Goal: Task Accomplishment & Management: Complete application form

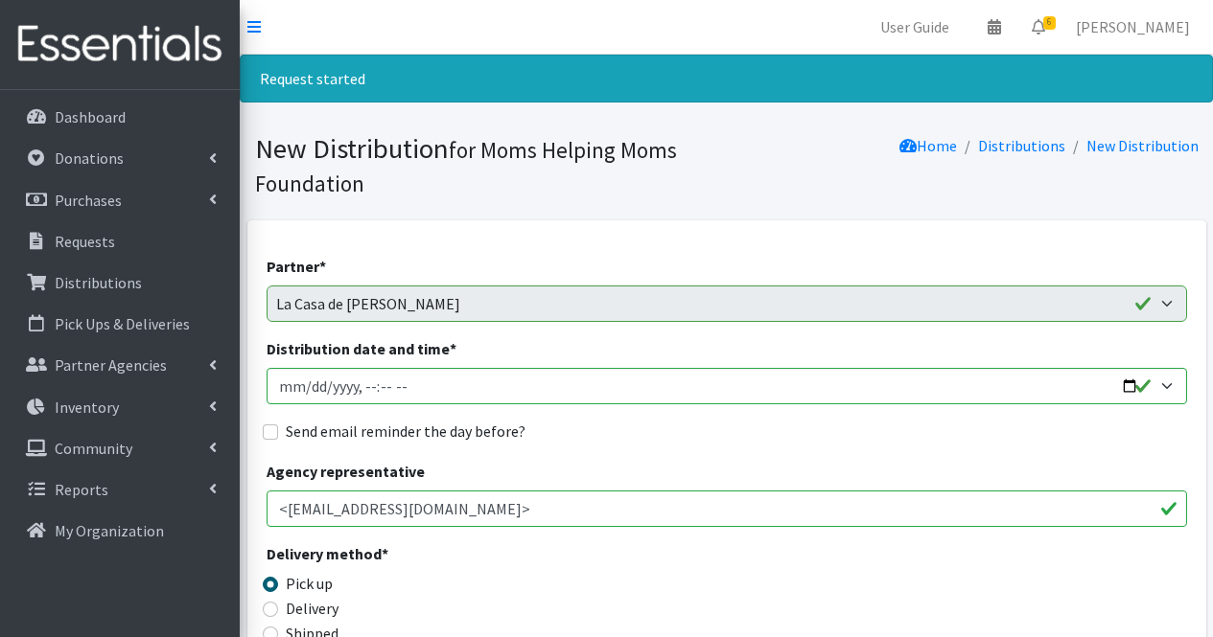
select select "1938"
select select "316"
select select "1933"
select select "293"
select select "1947"
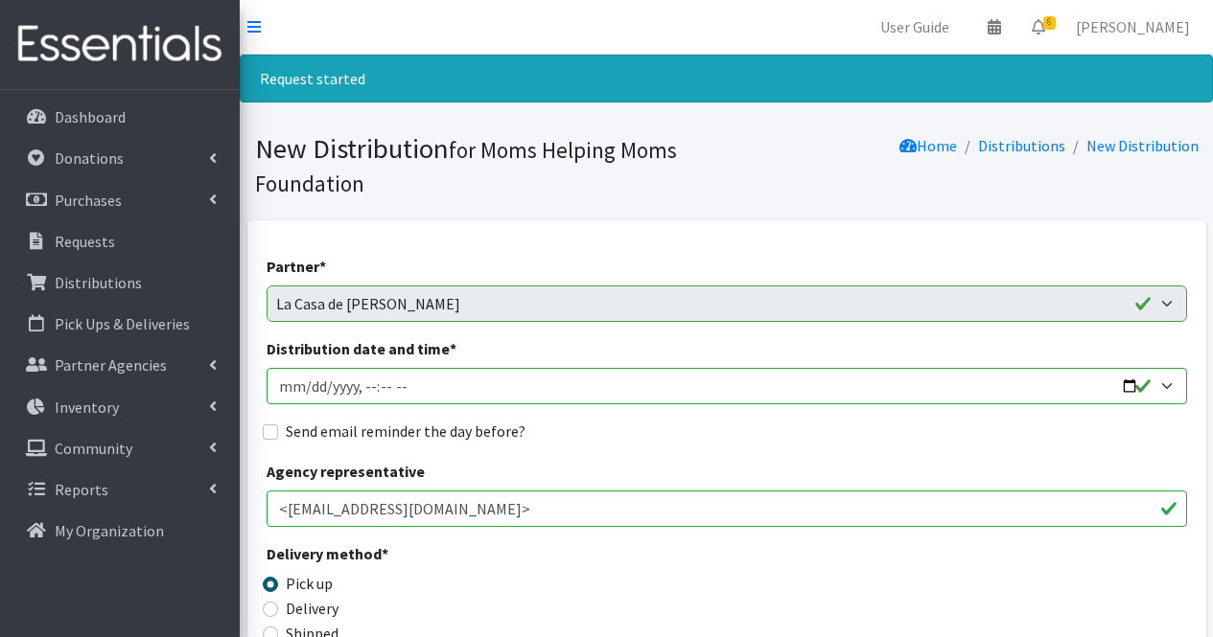
scroll to position [3349, 0]
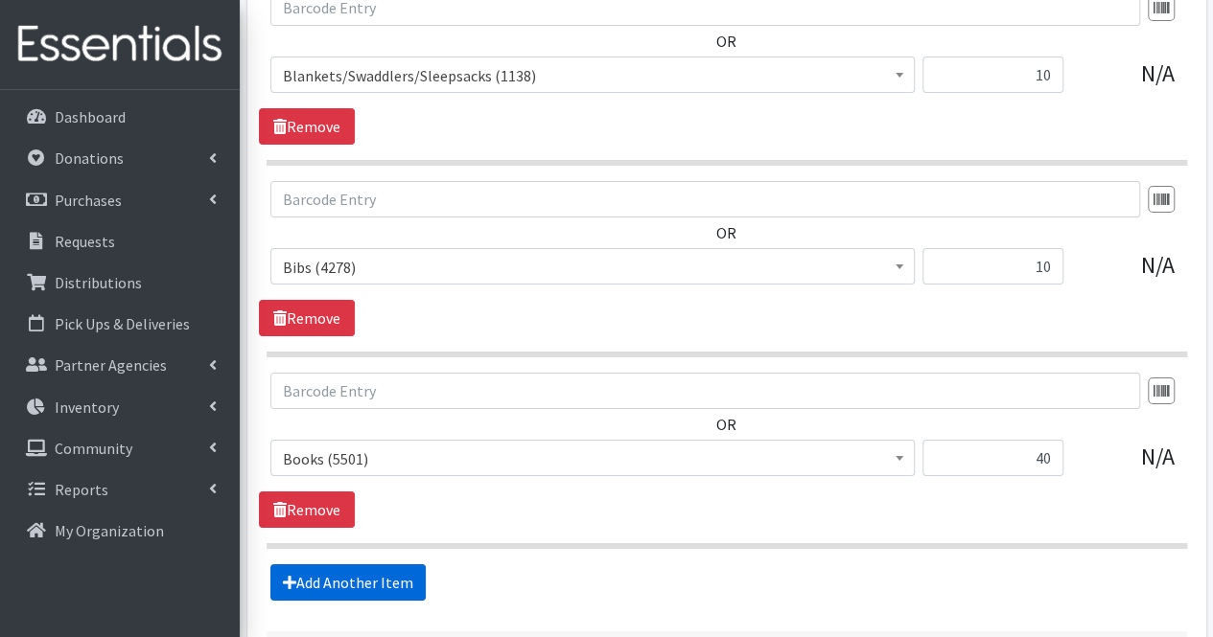
drag, startPoint x: 844, startPoint y: 17, endPoint x: 372, endPoint y: 547, distance: 709.5
click at [372, 565] on link "Add Another Item" at bounding box center [347, 583] width 155 height 36
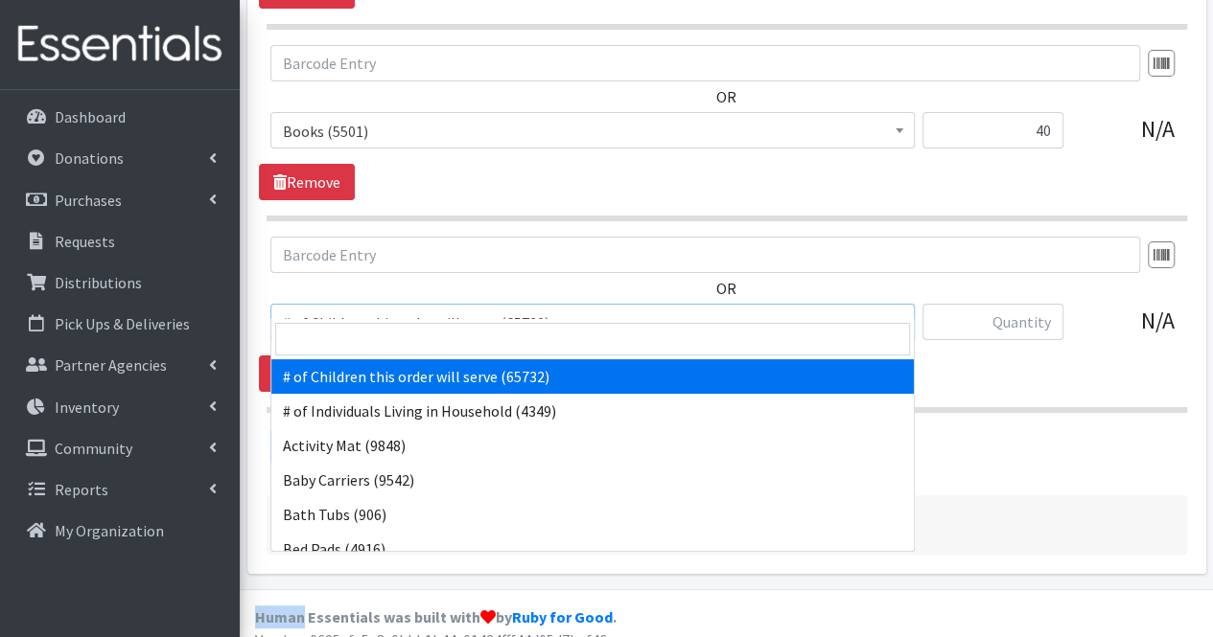
click at [442, 310] on span "# of Children this order will serve (65732)" at bounding box center [592, 323] width 619 height 27
click at [412, 348] on input "search" at bounding box center [592, 339] width 635 height 33
type input "co"
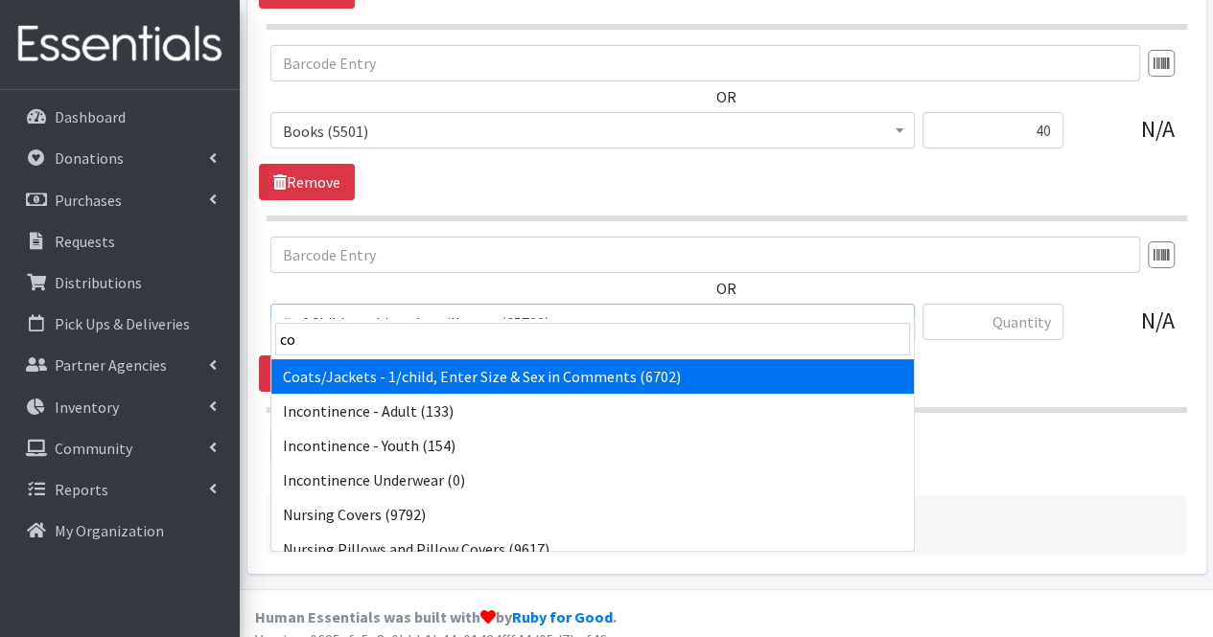
select select "6668"
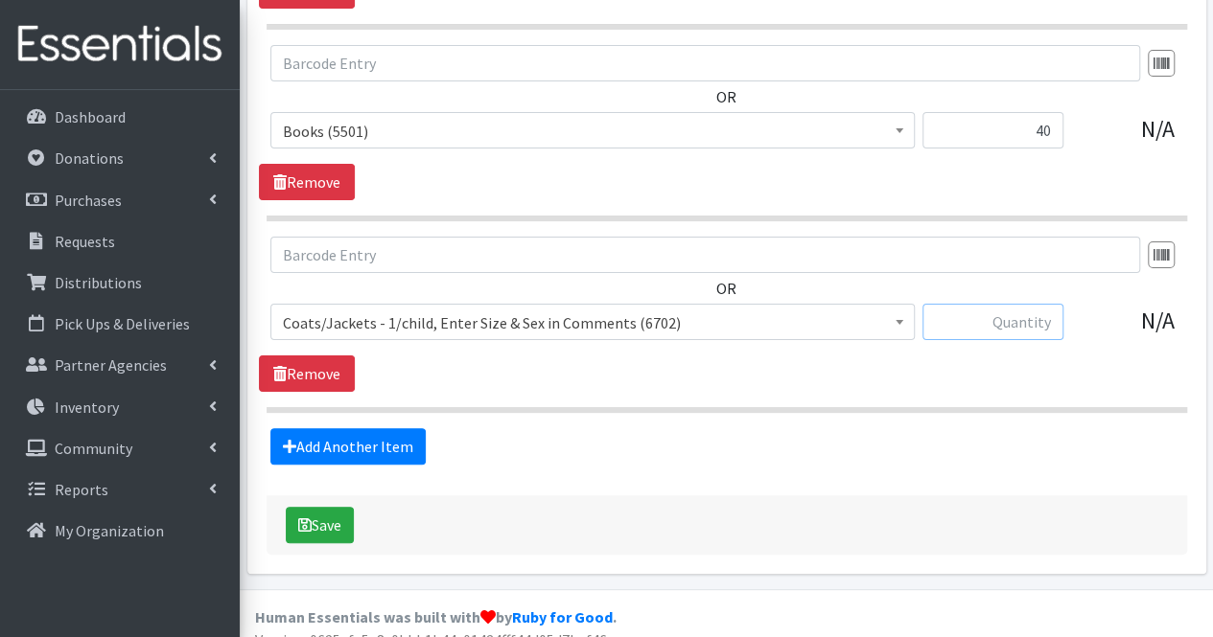
click at [1031, 309] on input "text" at bounding box center [992, 322] width 141 height 36
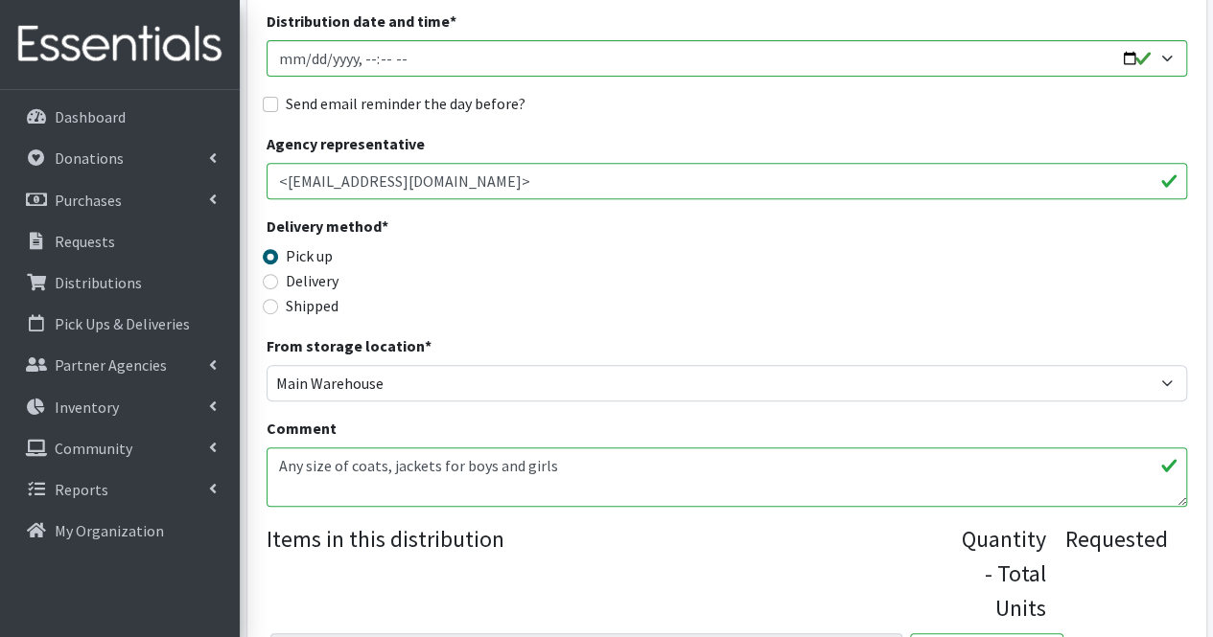
scroll to position [395, 0]
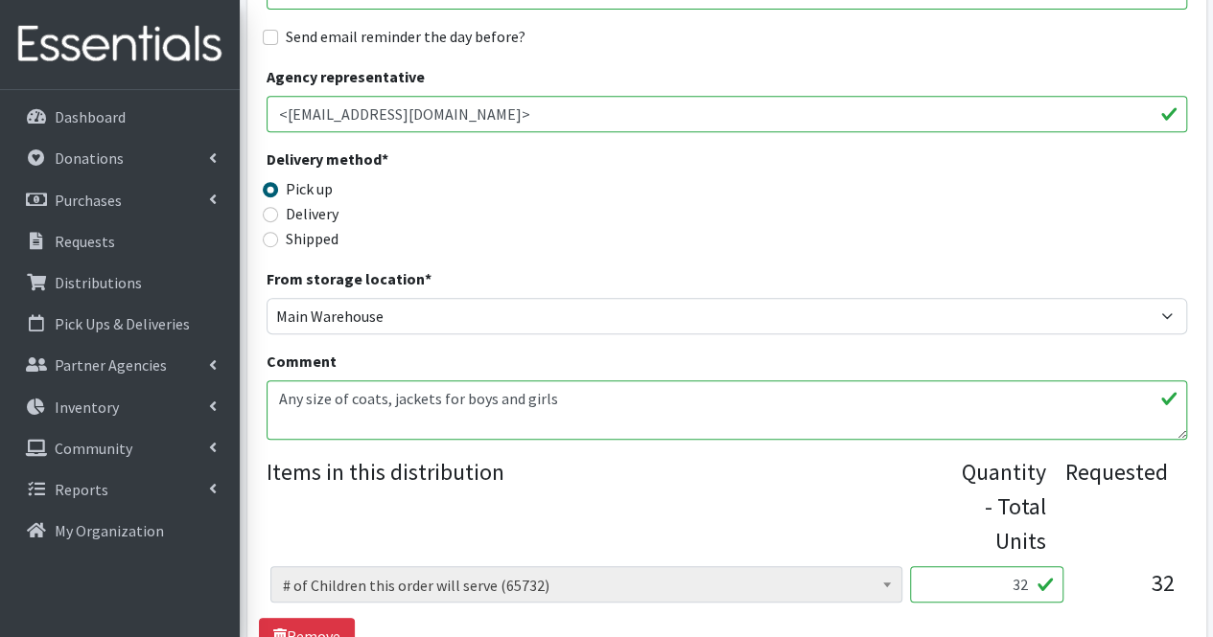
type input "30"
click at [560, 404] on textarea "Any size of coats, jackets for boys and girls" at bounding box center [726, 410] width 920 height 59
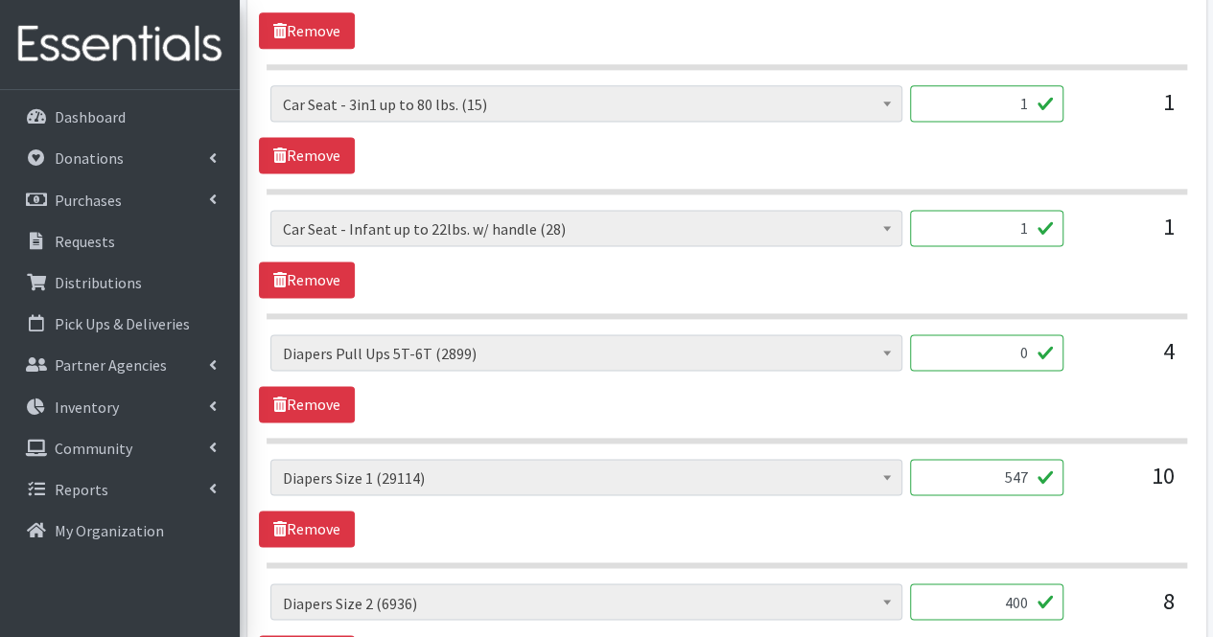
scroll to position [1252, 0]
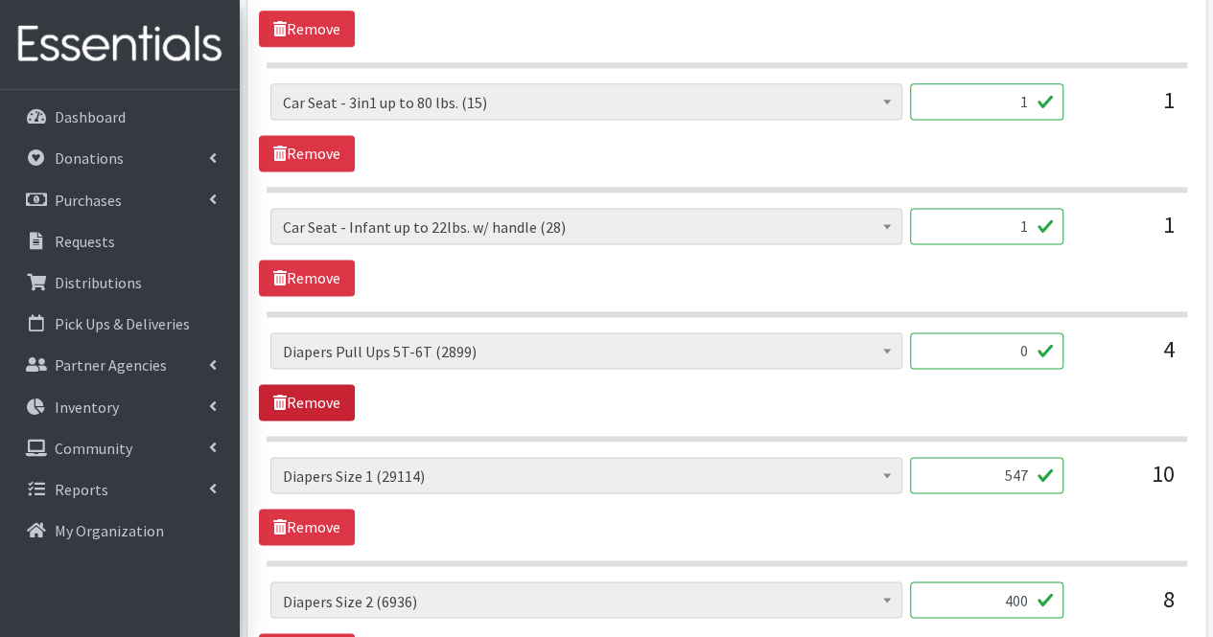
type textarea "Any size of coats, jackets for boys and girls Moms, Thank you for your partners…"
click at [317, 404] on link "Remove" at bounding box center [307, 402] width 96 height 36
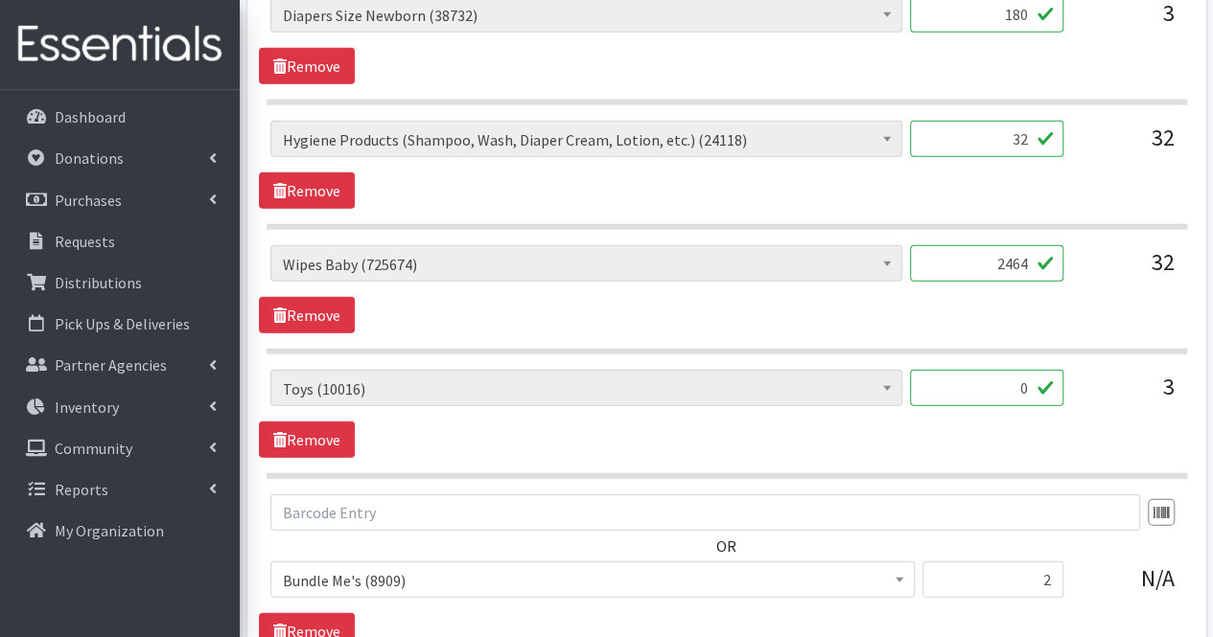
scroll to position [2339, 0]
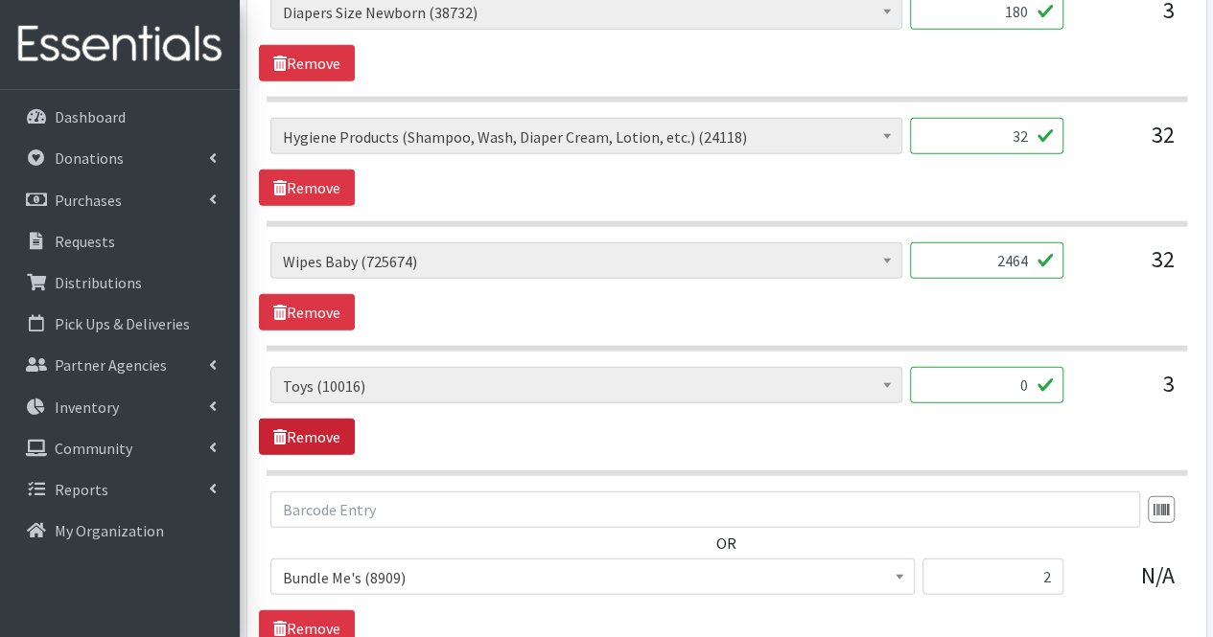
click at [318, 419] on link "Remove" at bounding box center [307, 437] width 96 height 36
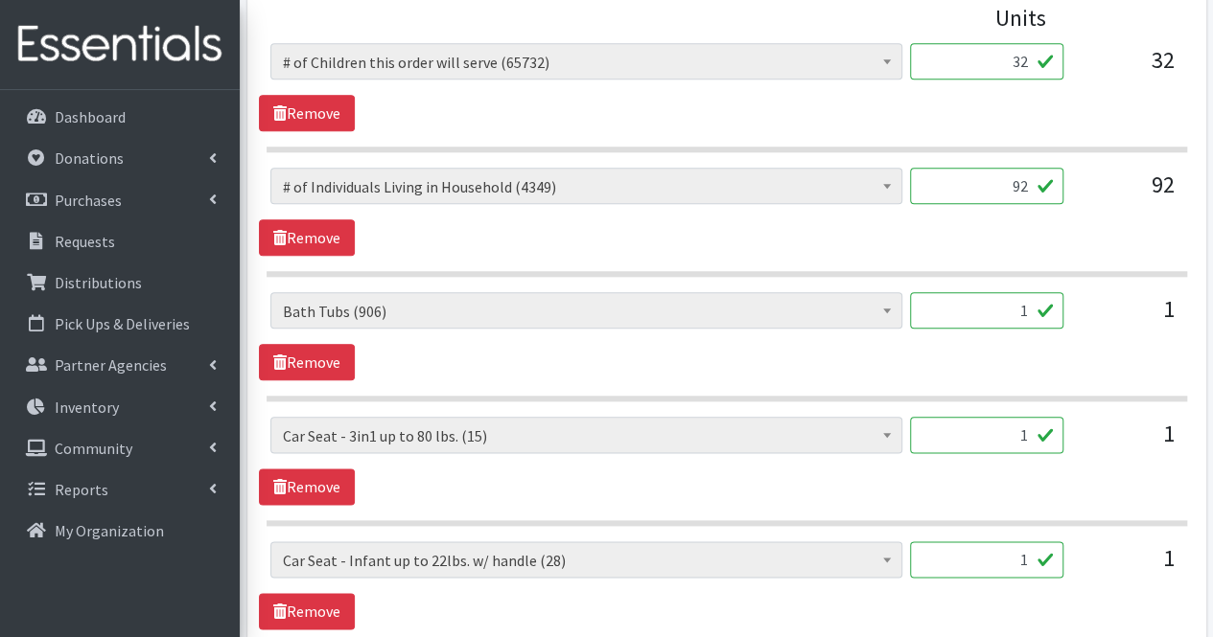
scroll to position [914, 0]
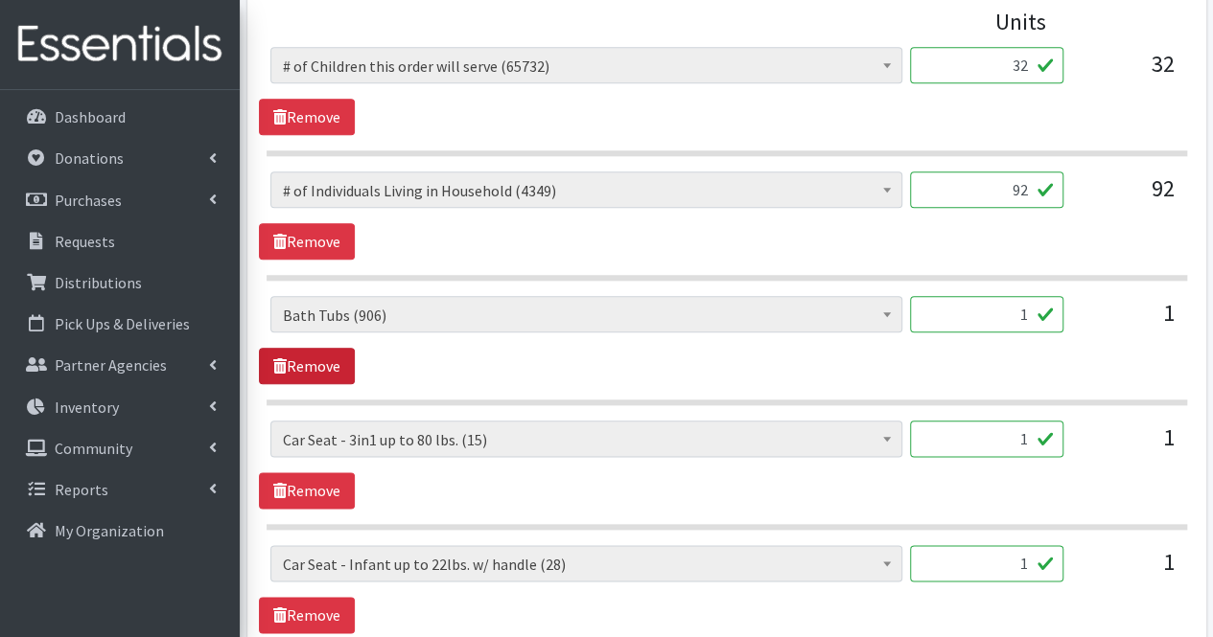
click at [334, 378] on link "Remove" at bounding box center [307, 366] width 96 height 36
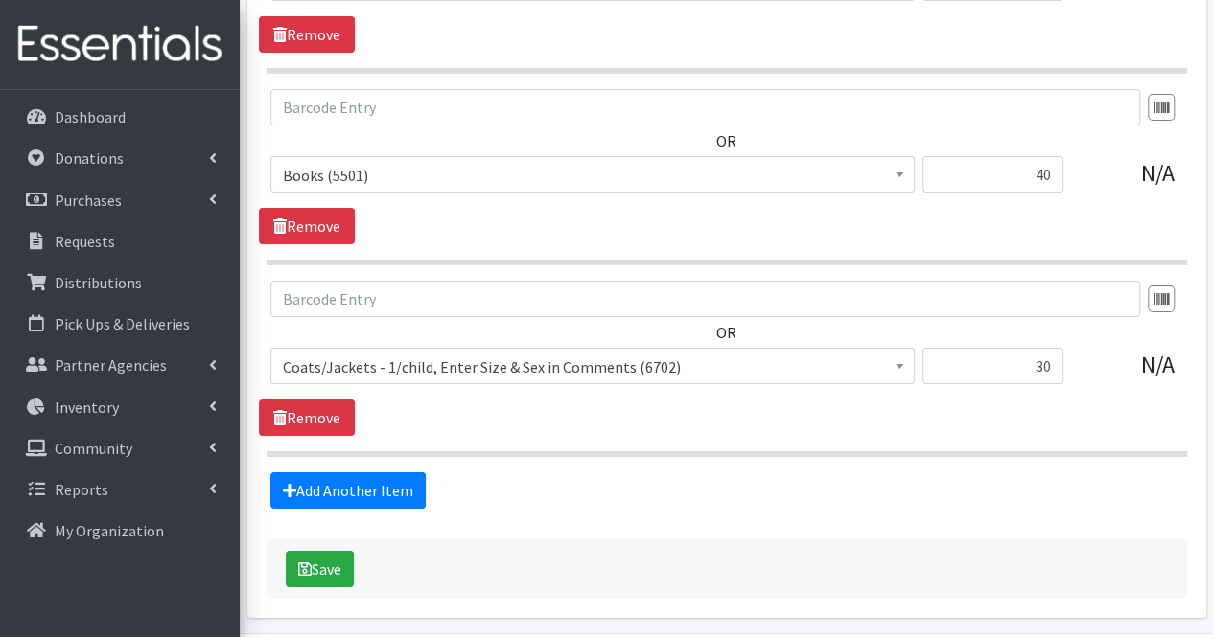
scroll to position [3306, 0]
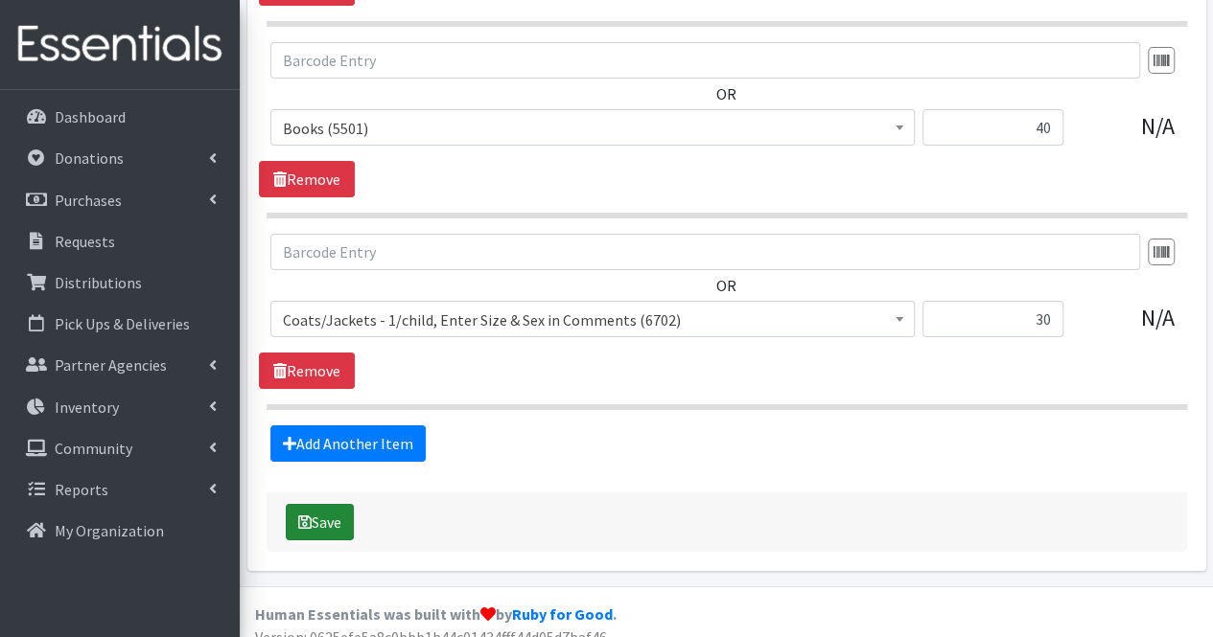
click at [315, 511] on button "Save" at bounding box center [320, 522] width 68 height 36
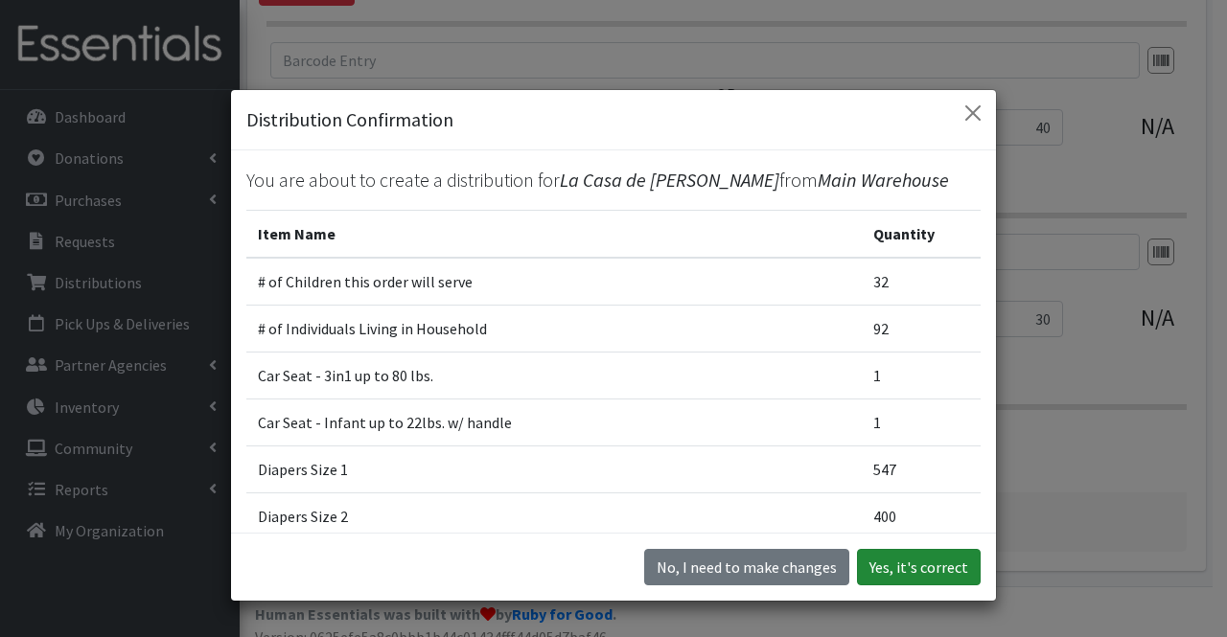
click at [899, 560] on button "Yes, it's correct" at bounding box center [919, 567] width 124 height 36
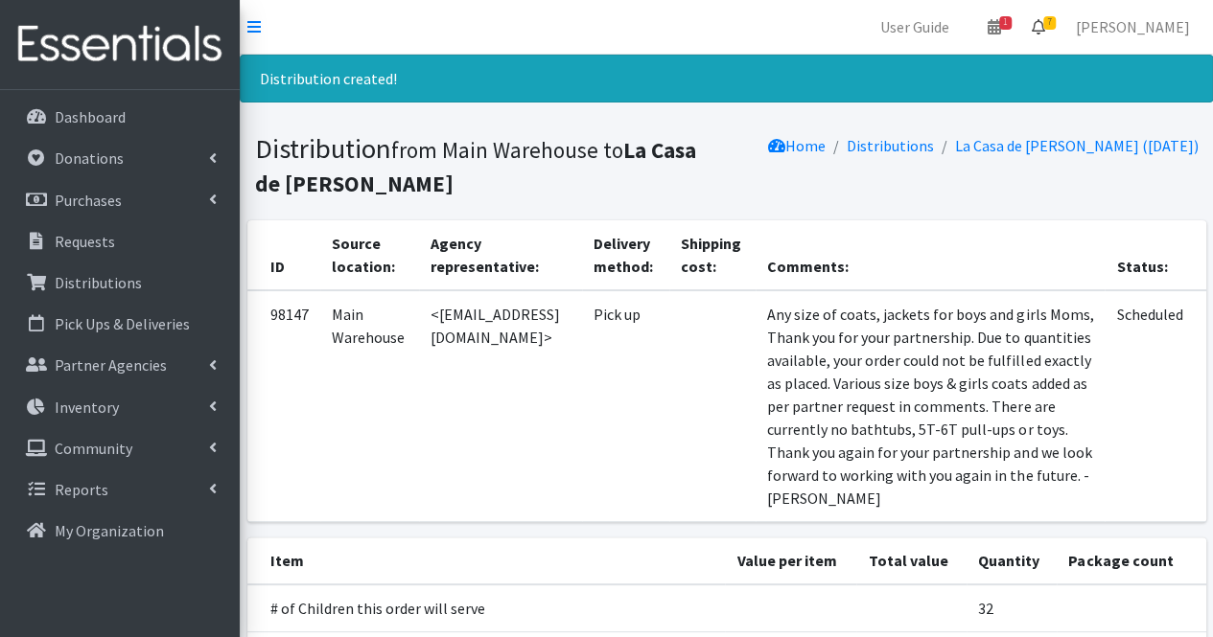
click at [1060, 36] on link "7" at bounding box center [1038, 27] width 44 height 38
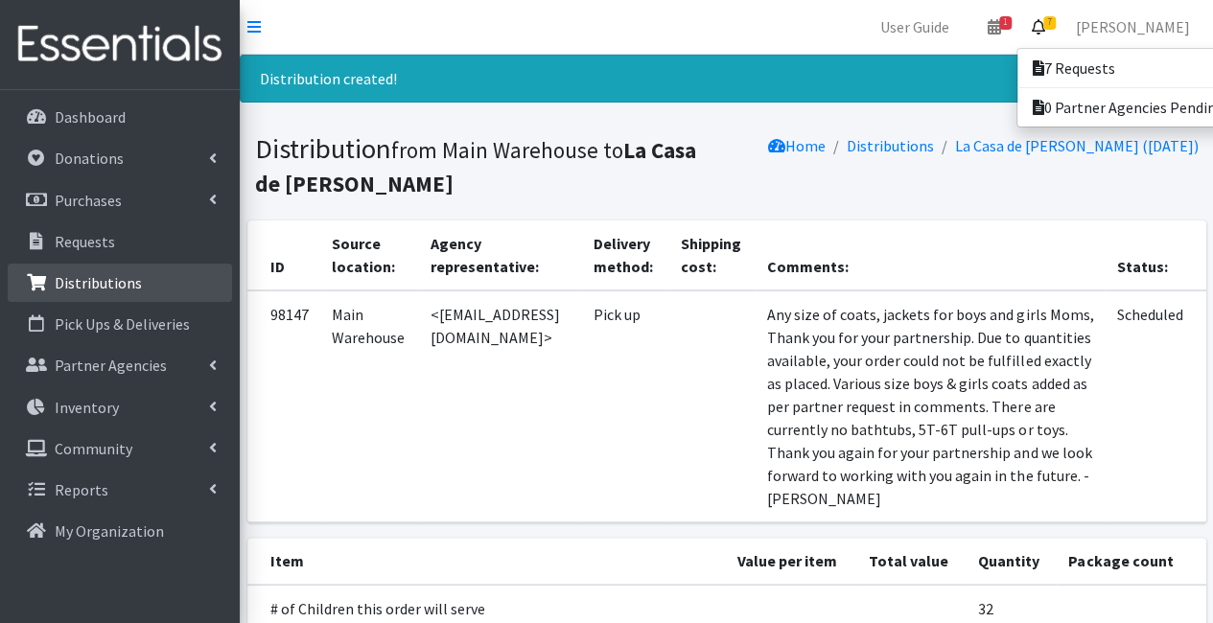
click at [142, 286] on link "Distributions" at bounding box center [120, 283] width 224 height 38
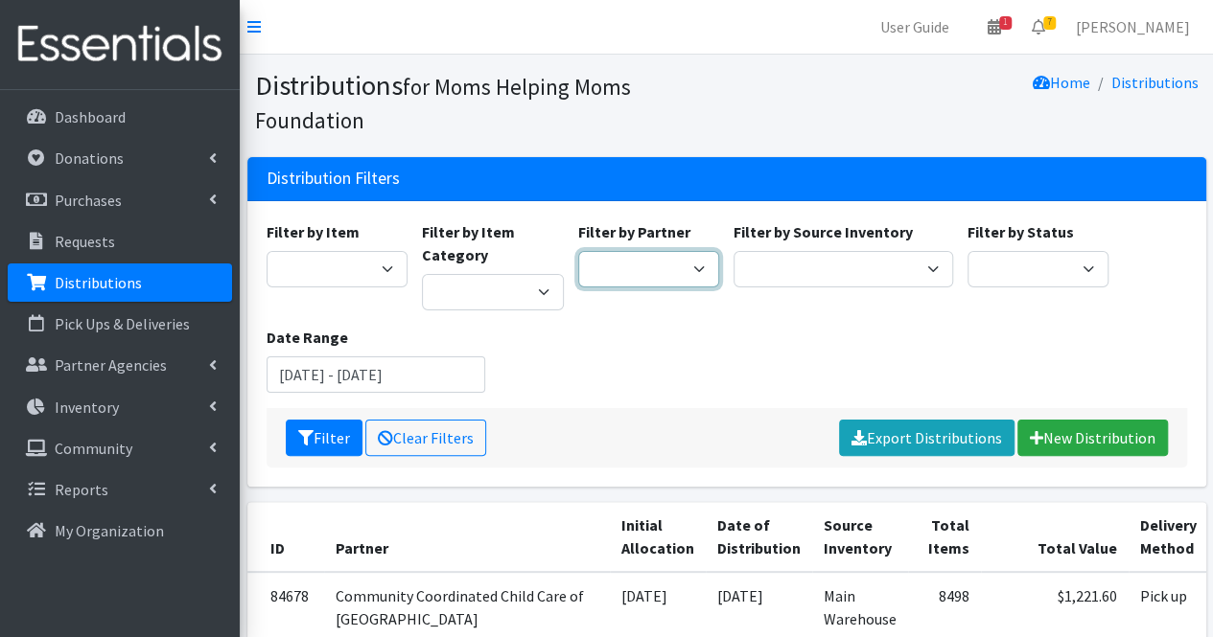
click at [613, 284] on select "Acenda Integrated Health - FSC Acenda Integrated Health - Maternal Health Alter…" at bounding box center [649, 269] width 142 height 36
select select "609"
click at [578, 251] on select "Acenda Integrated Health - FSC Acenda Integrated Health - Maternal Health Alter…" at bounding box center [649, 269] width 142 height 36
click at [311, 442] on icon "submit" at bounding box center [305, 437] width 15 height 15
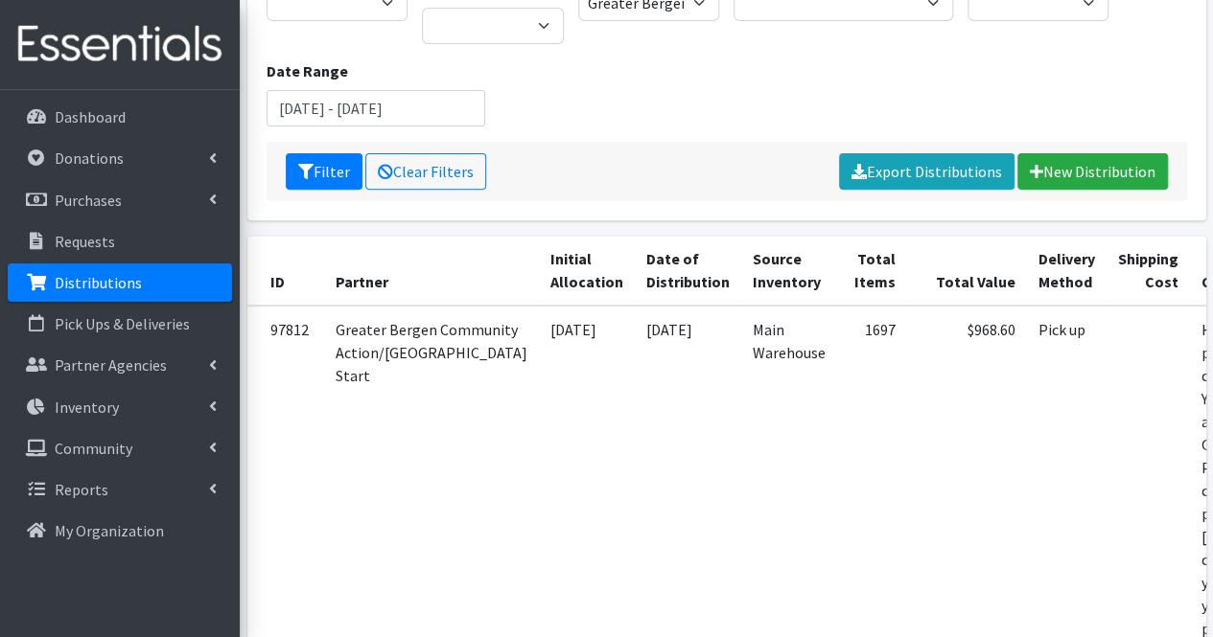
scroll to position [0, 136]
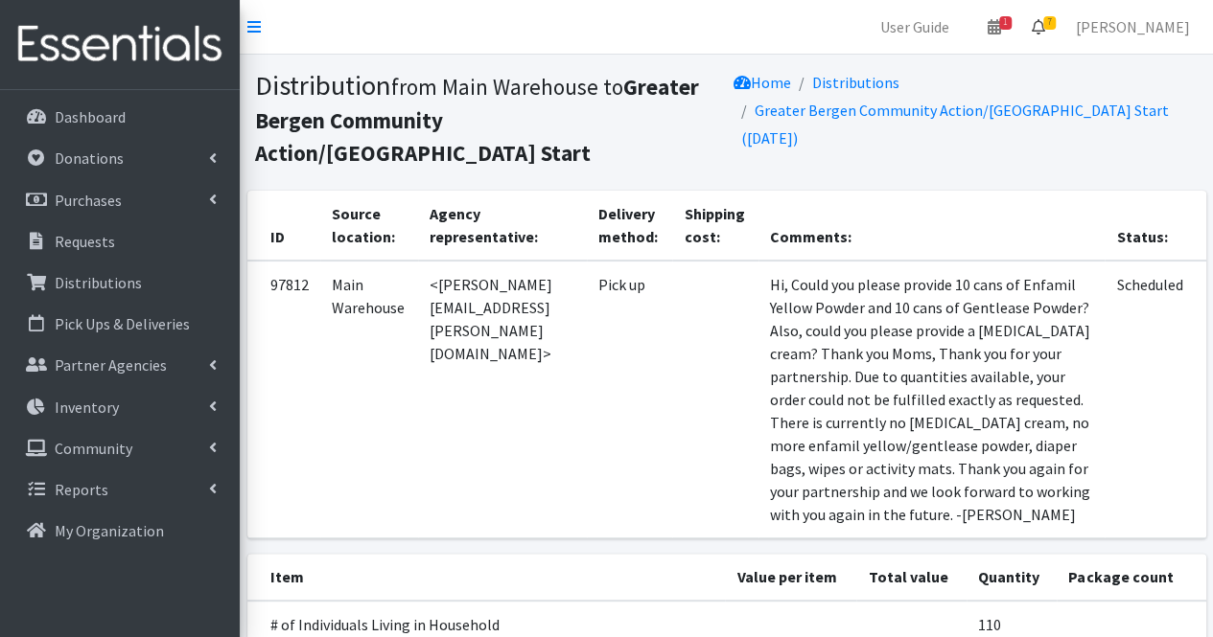
click at [1045, 30] on icon at bounding box center [1037, 26] width 13 height 15
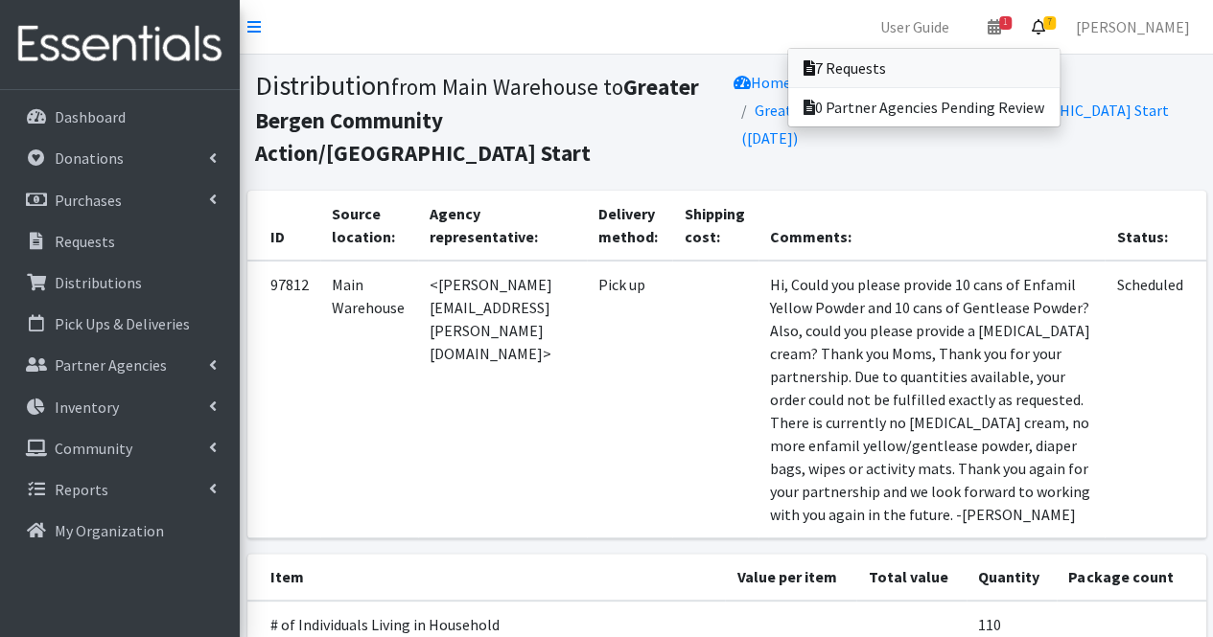
click at [1014, 85] on link "7 Requests" at bounding box center [923, 68] width 271 height 38
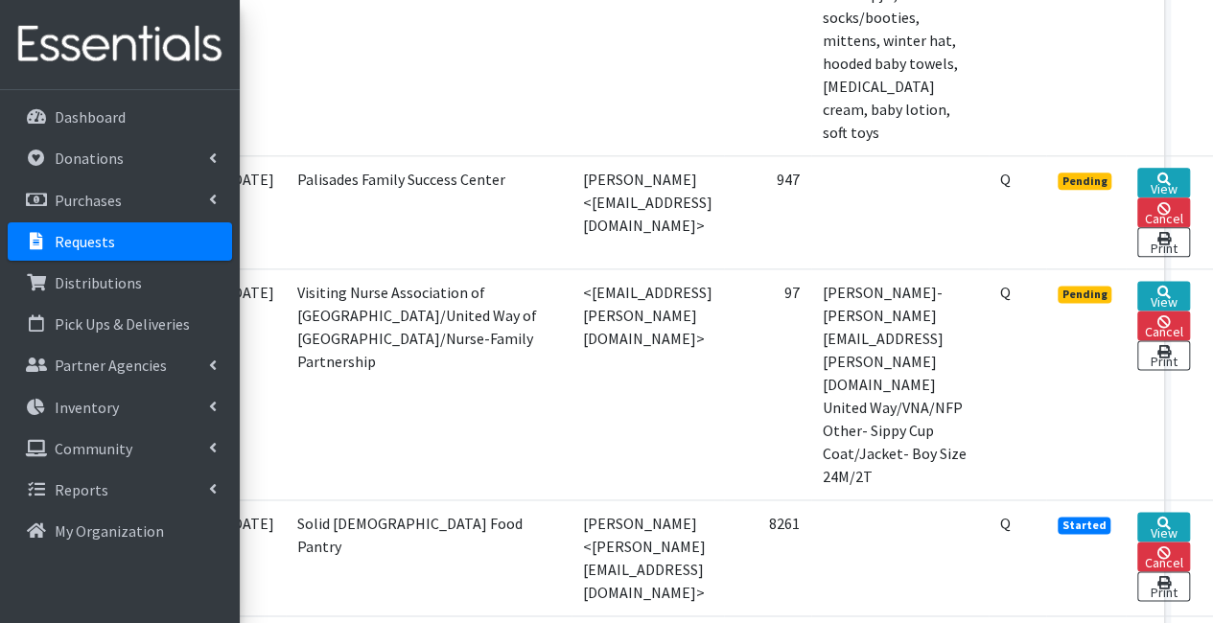
scroll to position [1095, 149]
click at [1159, 282] on link "View" at bounding box center [1163, 297] width 53 height 30
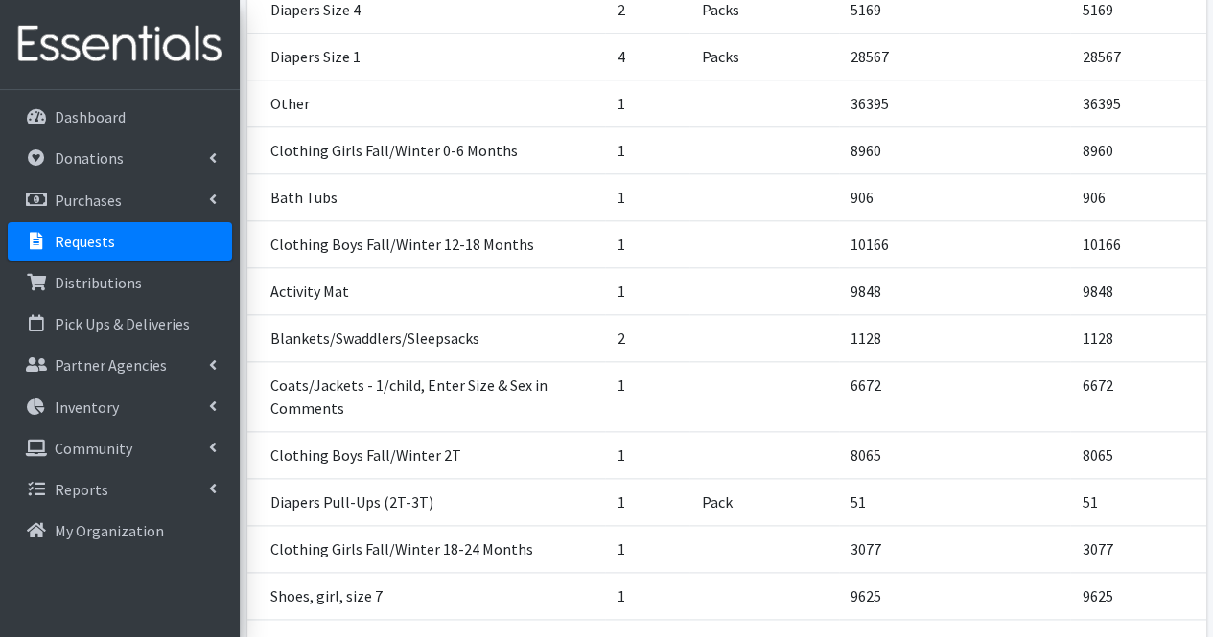
scroll to position [1134, 0]
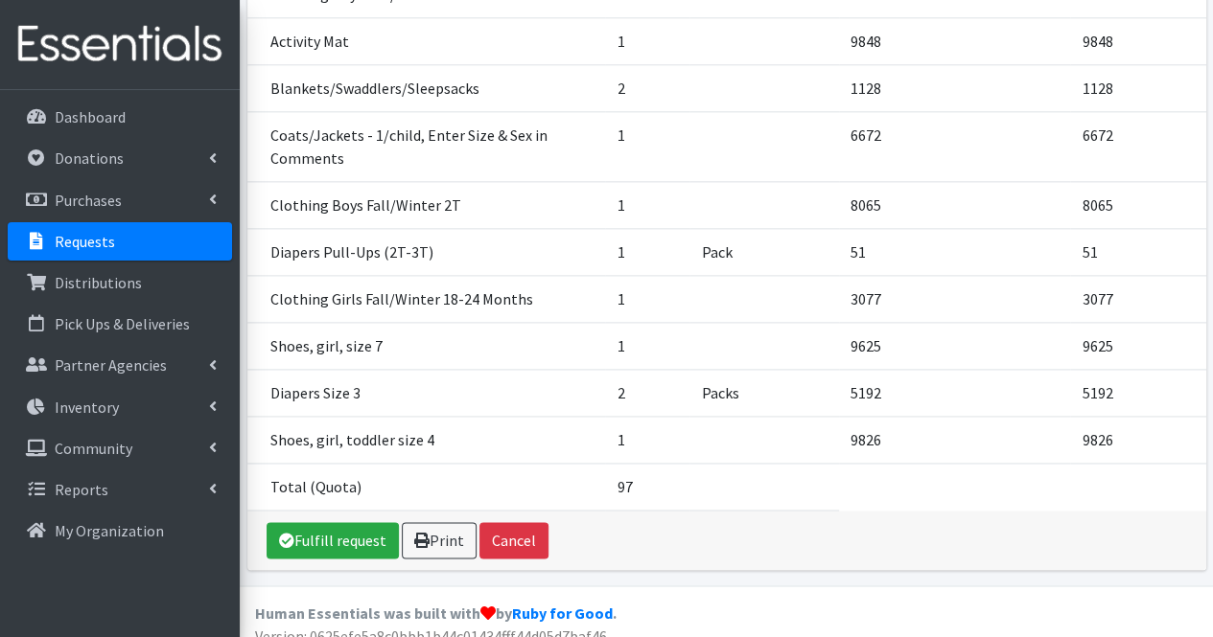
click at [352, 540] on div "Fulfill request Print Cancel" at bounding box center [726, 540] width 959 height 59
click at [338, 522] on link "Fulfill request" at bounding box center [332, 540] width 132 height 36
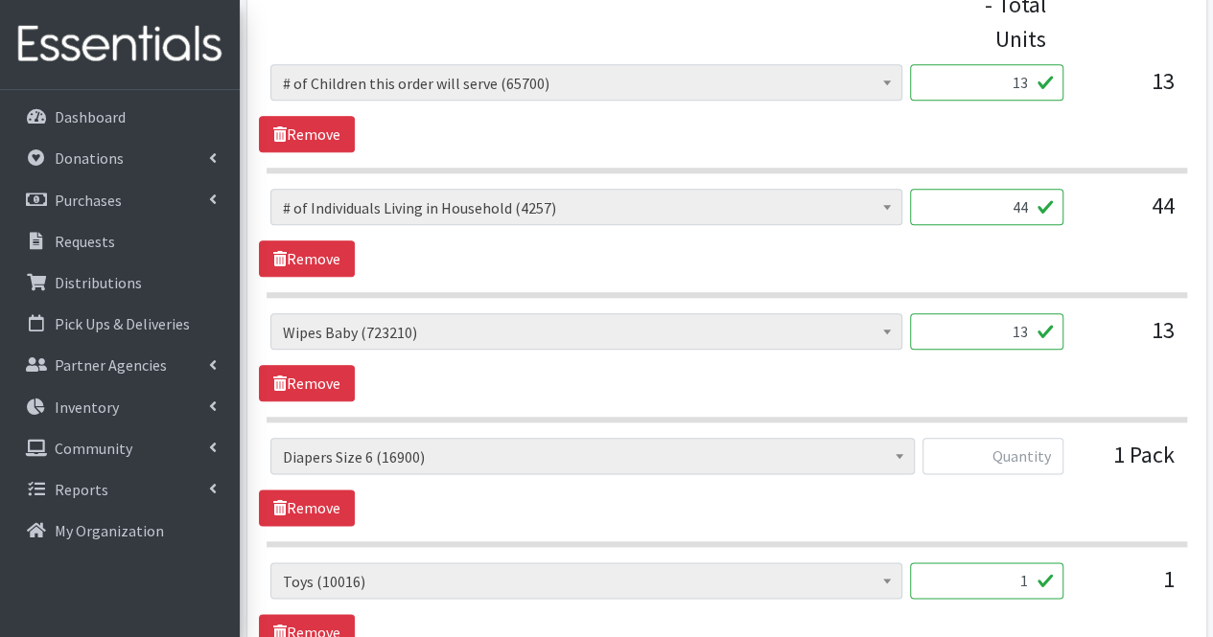
scroll to position [899, 0]
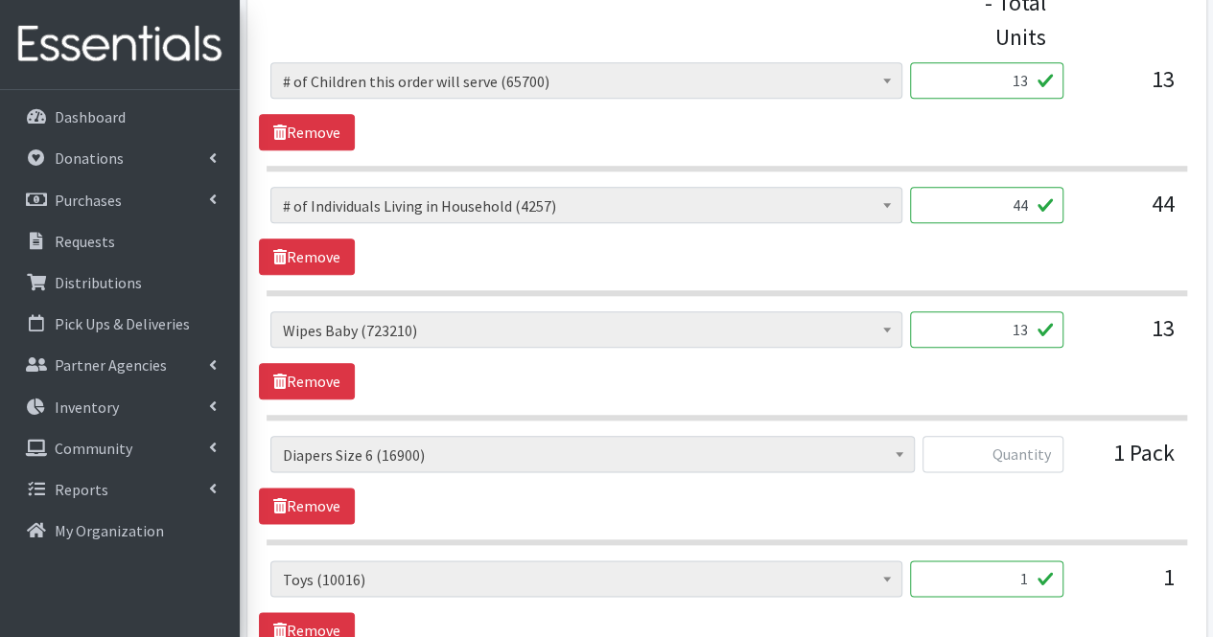
click at [1032, 321] on input "13" at bounding box center [986, 330] width 153 height 36
type input "1"
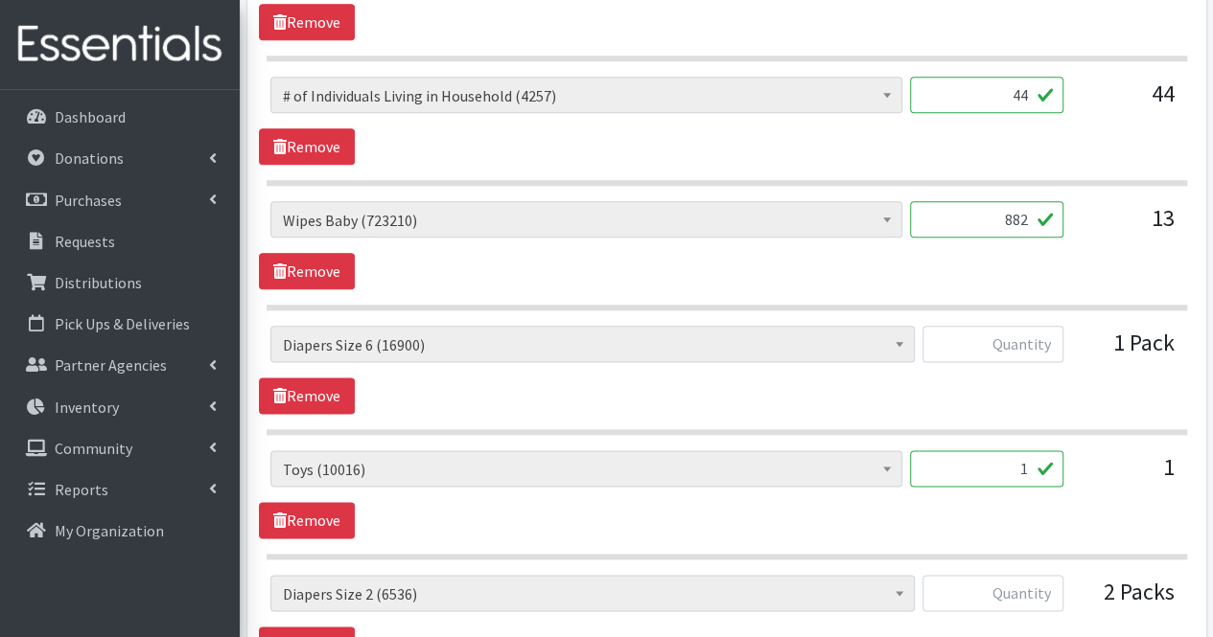
scroll to position [1028, 0]
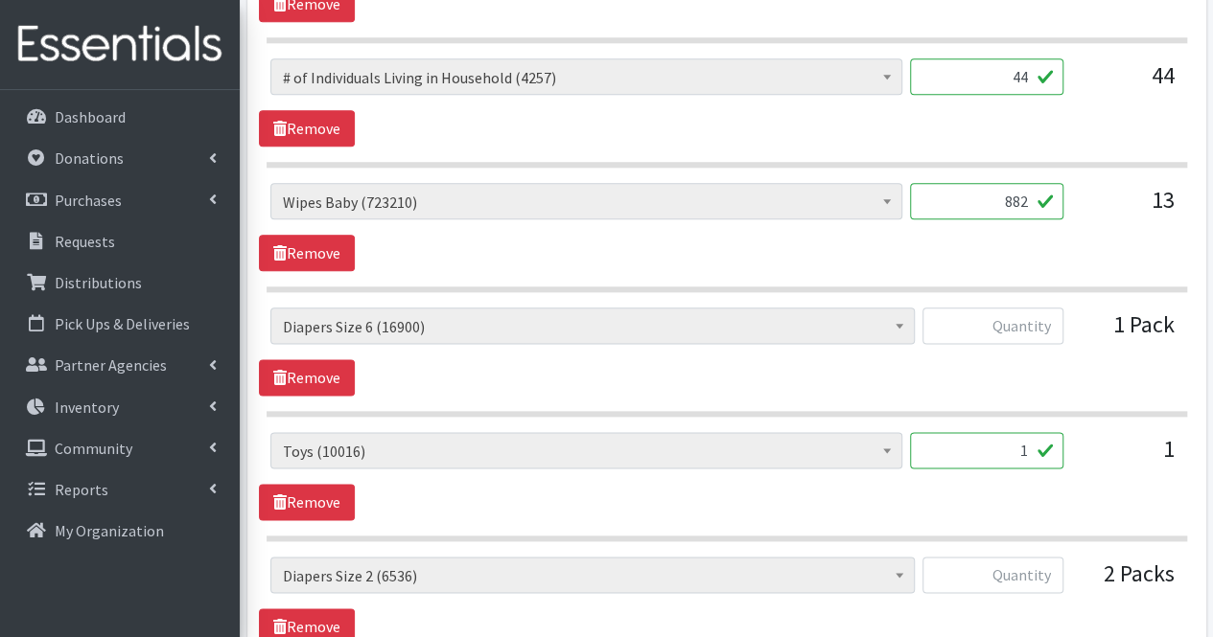
type input "882"
click at [1032, 321] on input "text" at bounding box center [992, 326] width 141 height 36
type input "7"
type input "67"
click at [1052, 562] on input "text" at bounding box center [992, 575] width 141 height 36
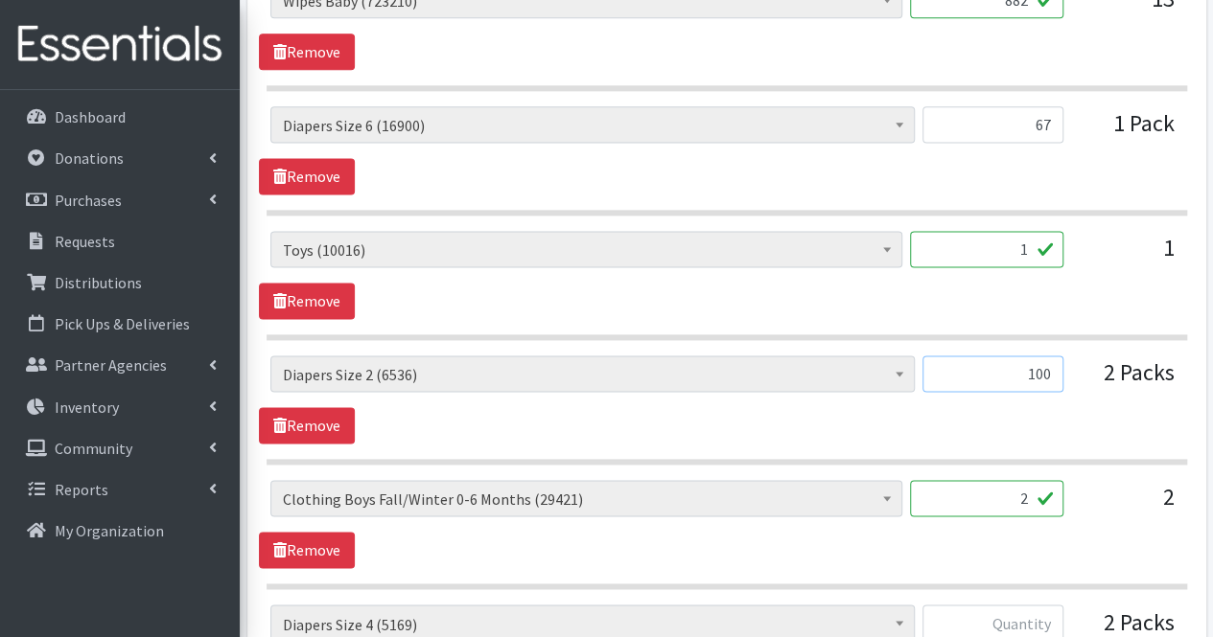
scroll to position [1238, 0]
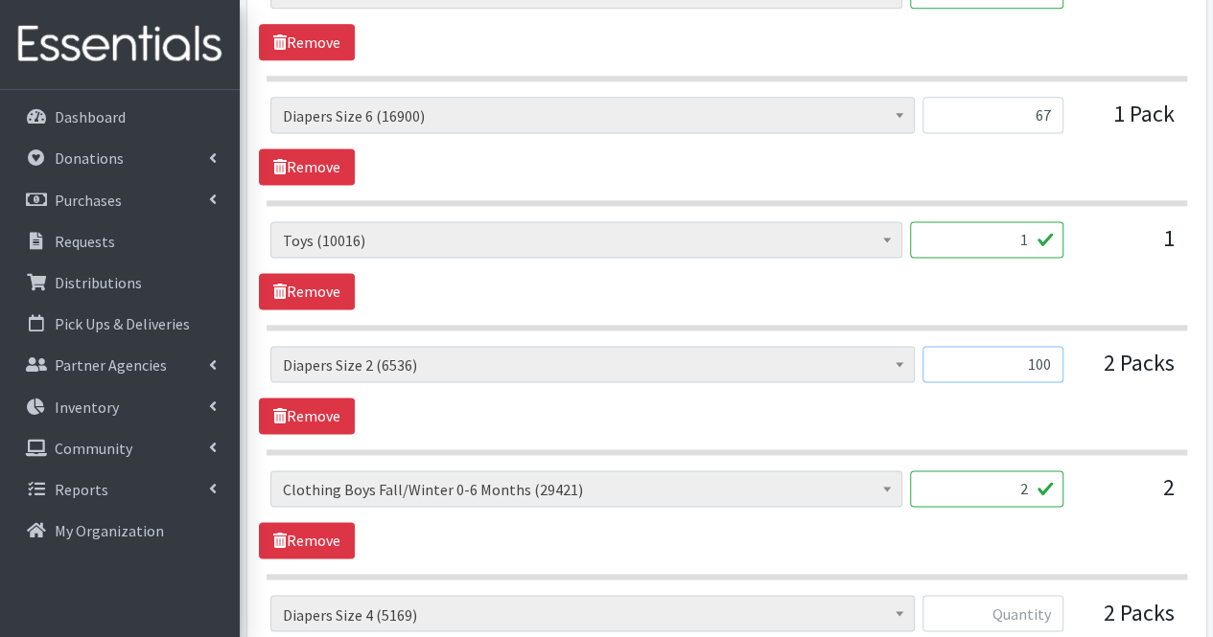
type input "100"
click at [999, 486] on input "2" at bounding box center [986, 489] width 153 height 36
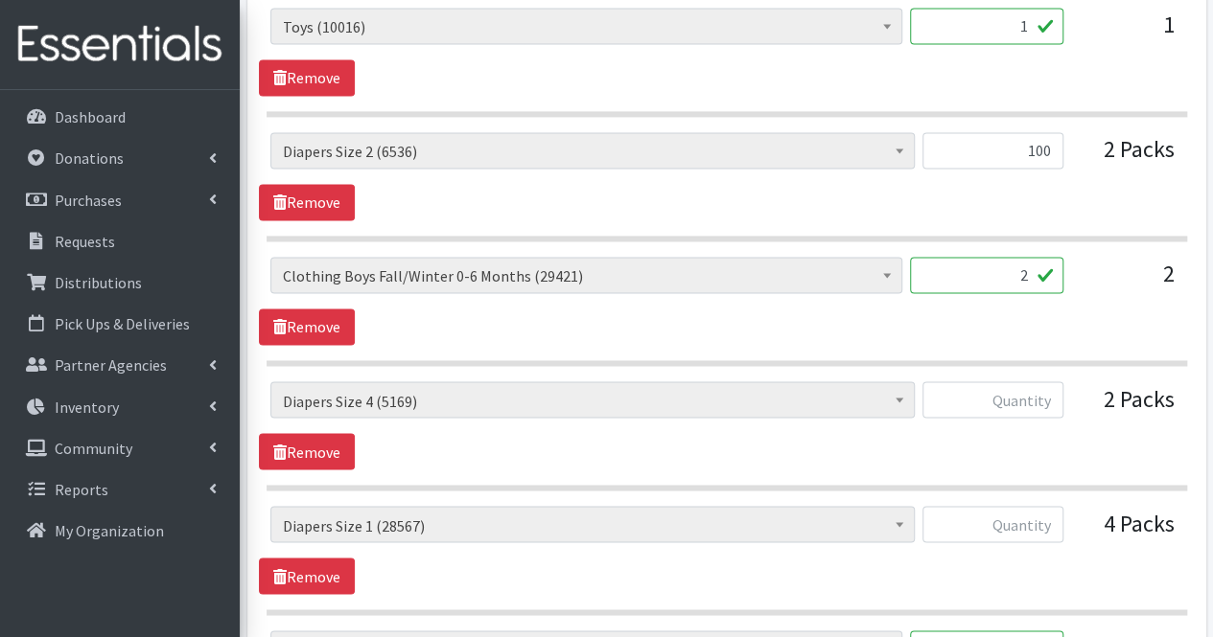
scroll to position [1488, 0]
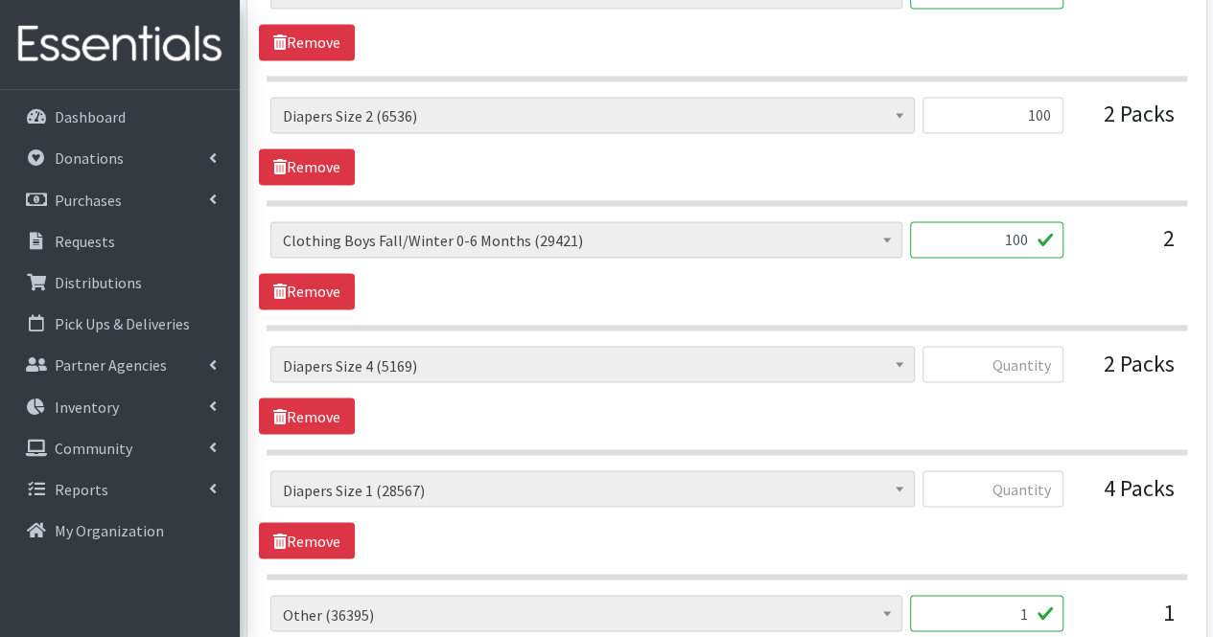
type input "100"
click at [1045, 346] on input "text" at bounding box center [992, 364] width 141 height 36
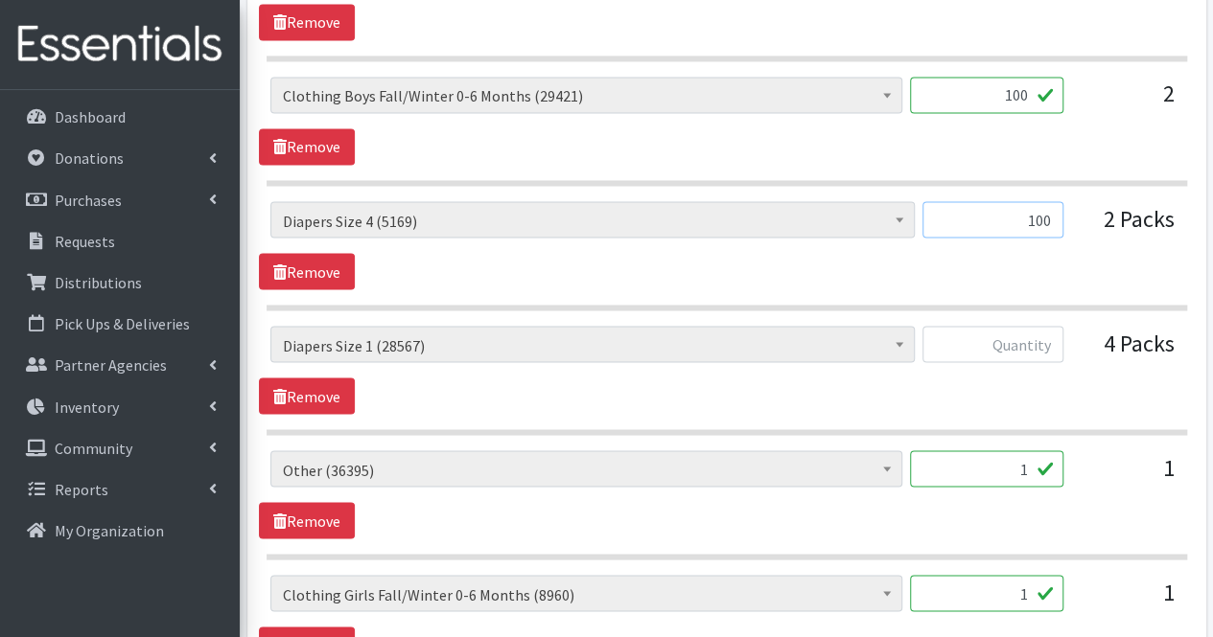
scroll to position [1633, 0]
type input "100"
click at [956, 338] on input "text" at bounding box center [992, 343] width 141 height 36
type input "217"
click at [1032, 452] on input "1" at bounding box center [986, 468] width 153 height 36
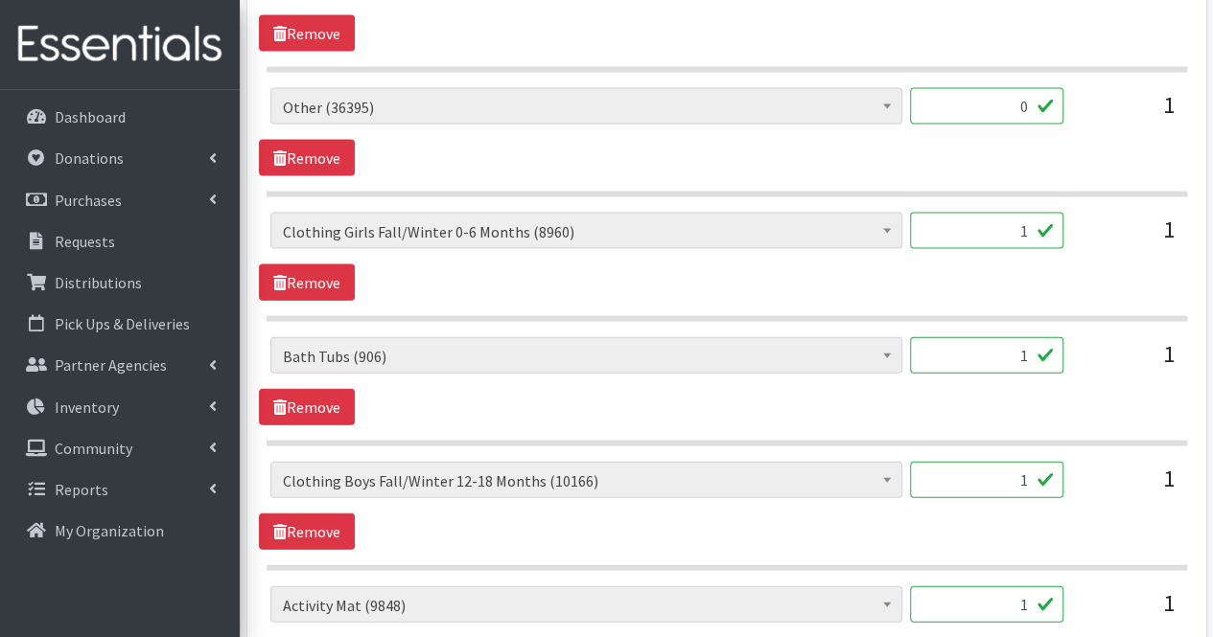
scroll to position [1997, 0]
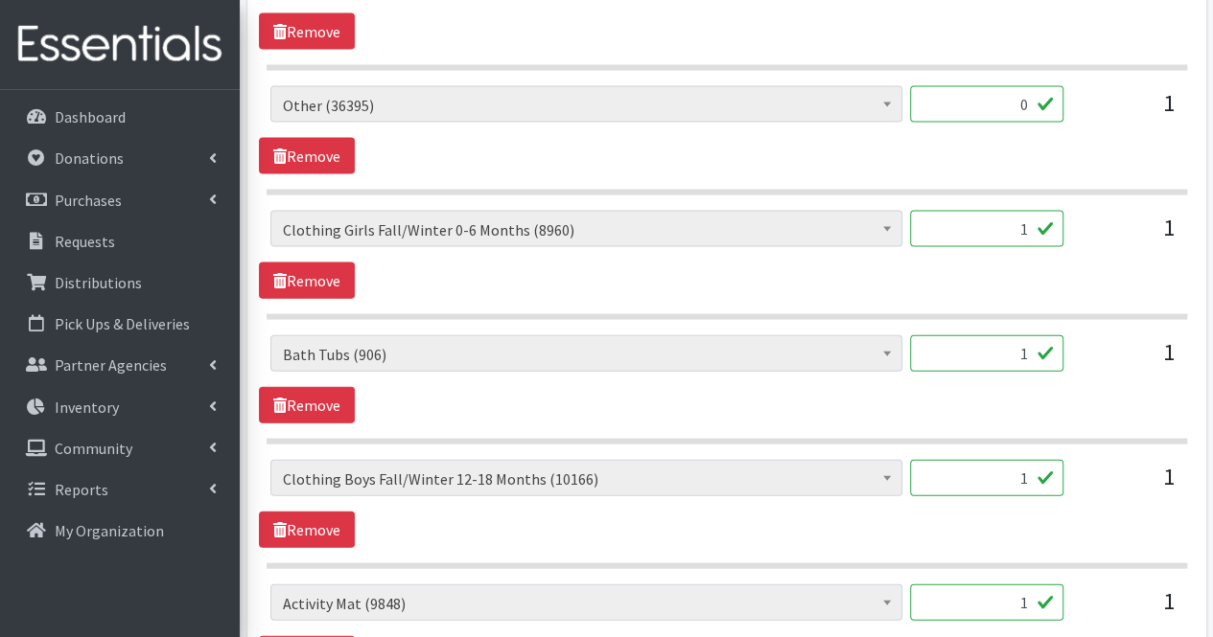
type input "0"
click at [1022, 344] on input "1" at bounding box center [986, 353] width 153 height 36
type input "0"
click at [1032, 225] on input "1" at bounding box center [986, 229] width 153 height 36
drag, startPoint x: 1032, startPoint y: 225, endPoint x: 1018, endPoint y: 470, distance: 244.8
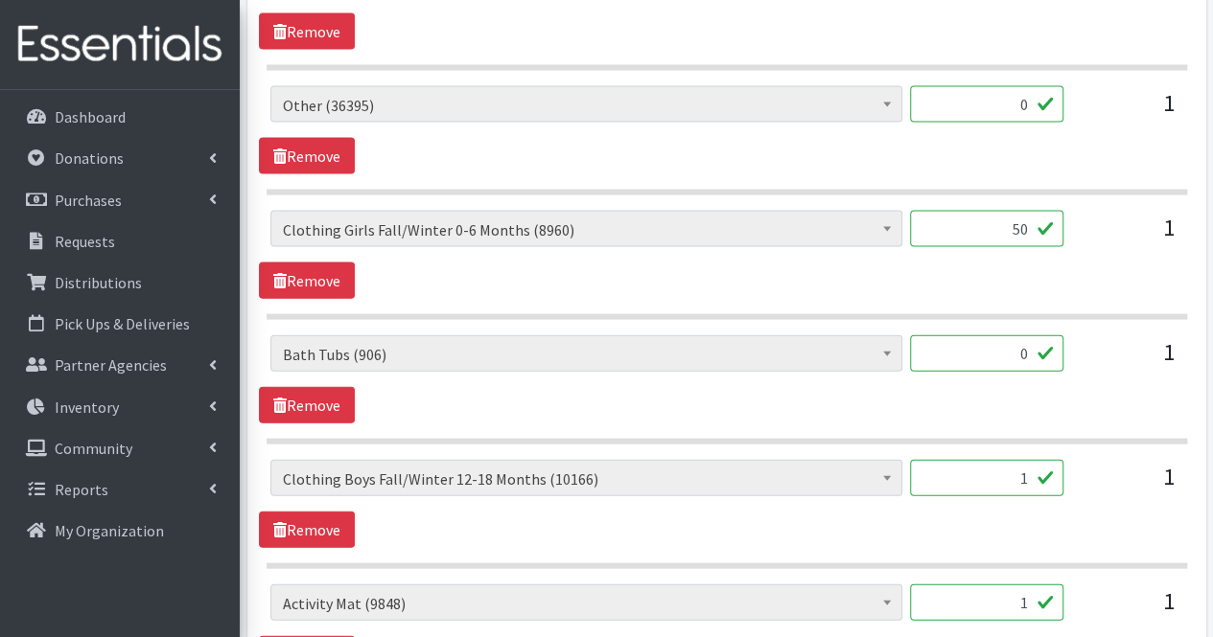
click at [1018, 470] on div "# of Children this order will serve (65700) # of Individuals Living in Househol…" at bounding box center [726, 328] width 920 height 2726
type input "50"
click at [1018, 470] on input "1" at bounding box center [986, 478] width 153 height 36
type input "40"
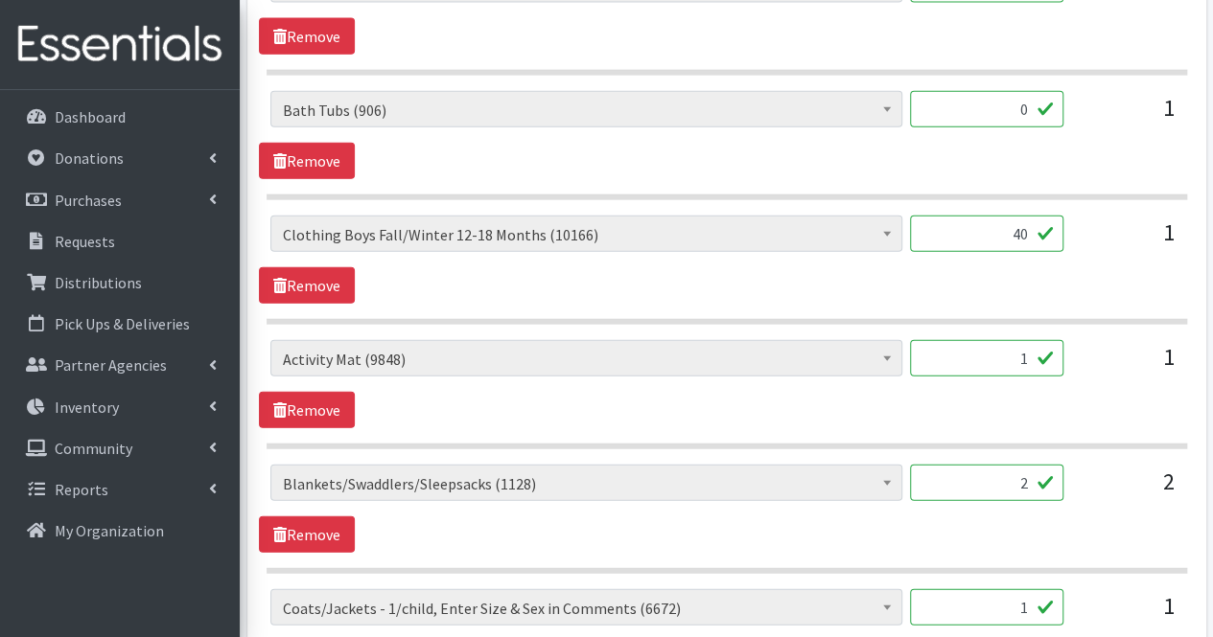
scroll to position [2242, 0]
click at [1010, 339] on input "1" at bounding box center [986, 357] width 153 height 36
type input "0"
click at [972, 474] on input "2" at bounding box center [986, 482] width 153 height 36
click at [999, 518] on div "# of Children this order will serve (65700) # of Individuals Living in Househol…" at bounding box center [726, 508] width 935 height 88
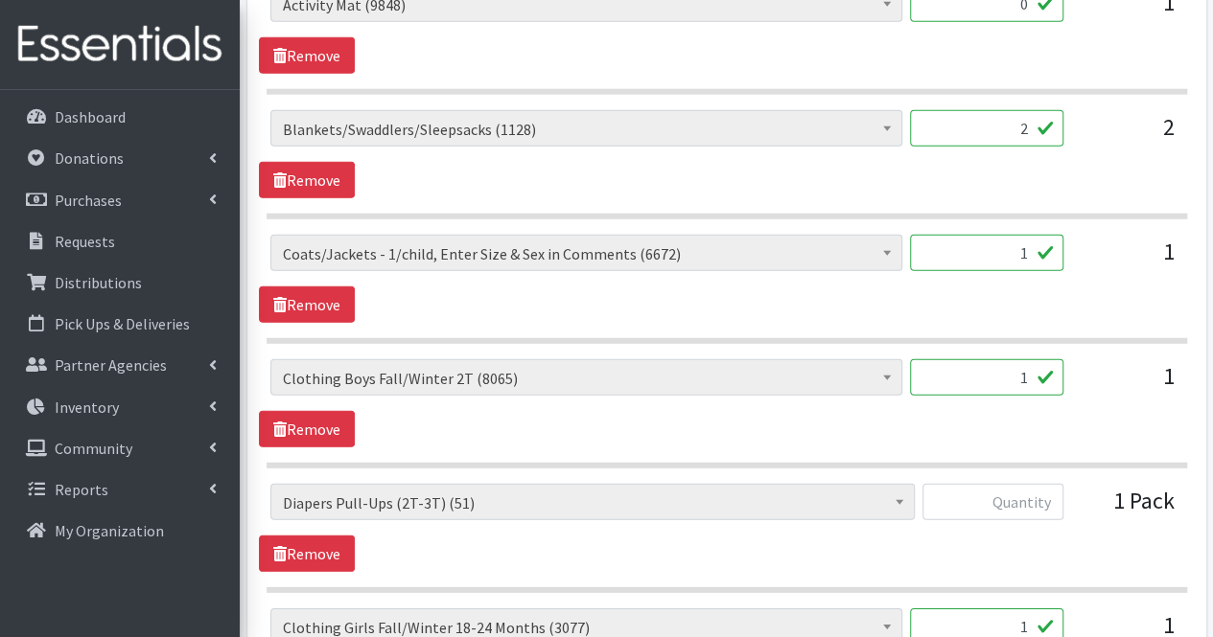
scroll to position [2597, 0]
click at [977, 239] on input "1" at bounding box center [986, 252] width 153 height 36
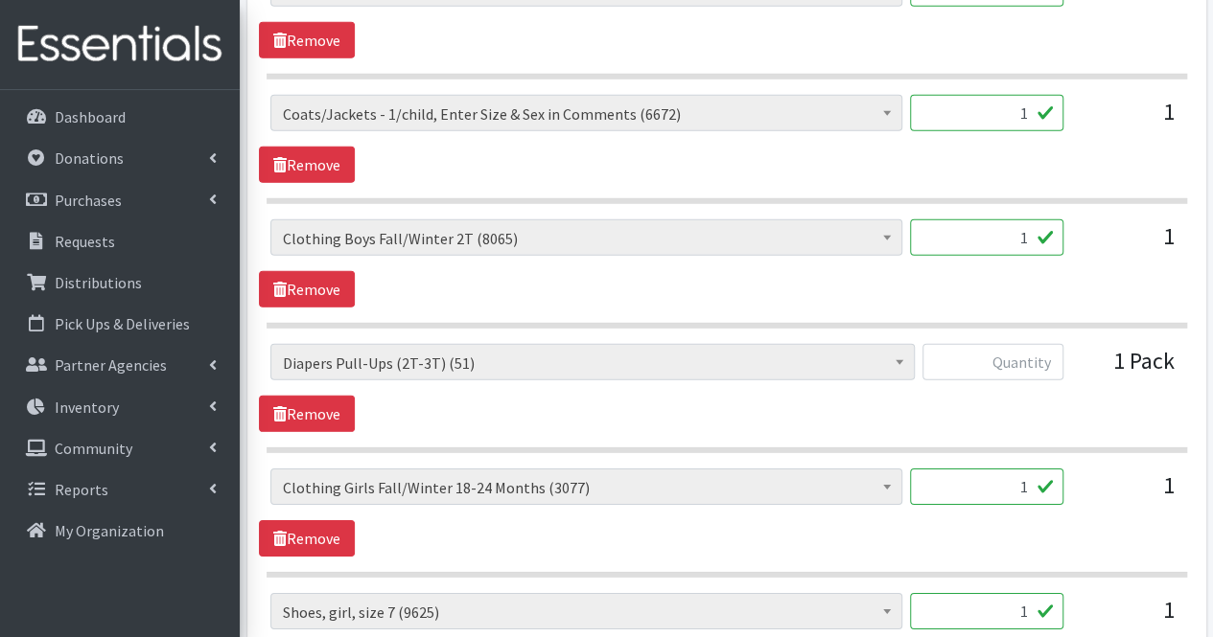
scroll to position [2738, 0]
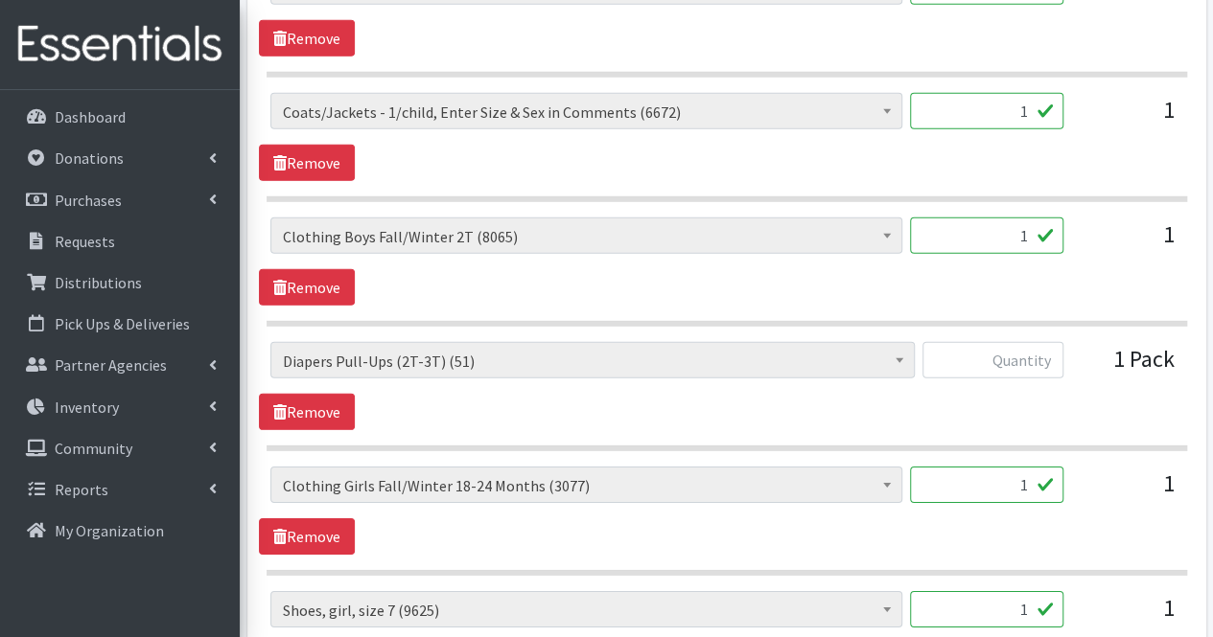
click at [1005, 228] on input "1" at bounding box center [986, 236] width 153 height 36
type input "30"
click at [1034, 342] on input "text" at bounding box center [992, 360] width 141 height 36
type input "25"
click at [1023, 470] on input "1" at bounding box center [986, 485] width 153 height 36
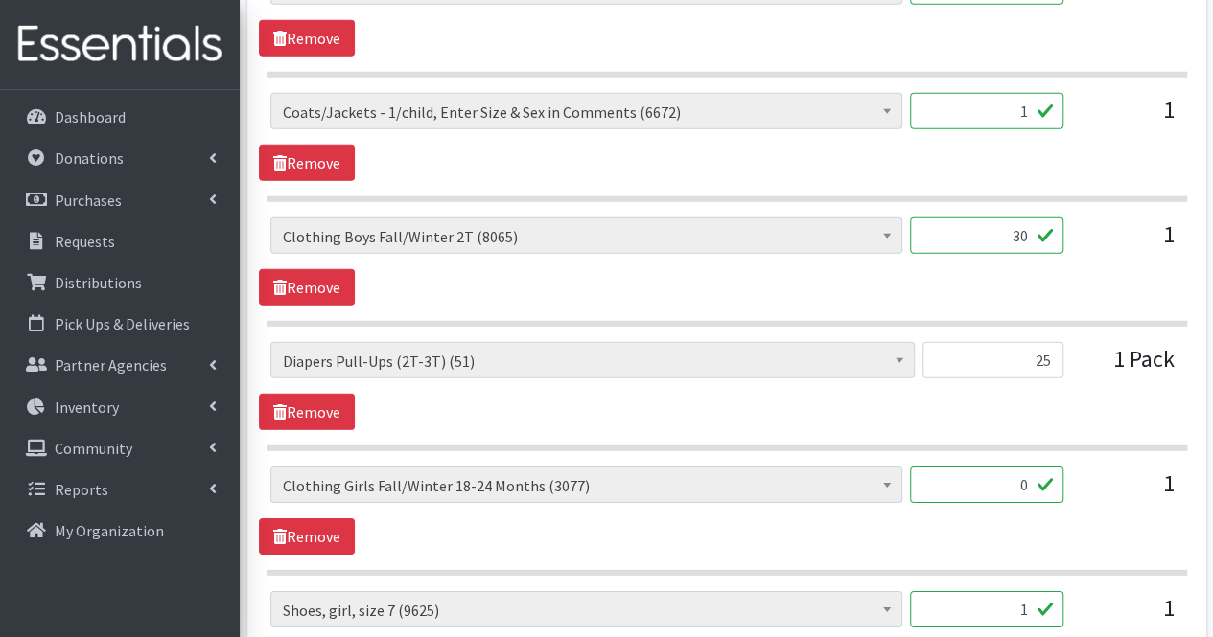
type input "0"
click at [1001, 591] on input "1" at bounding box center [986, 609] width 153 height 36
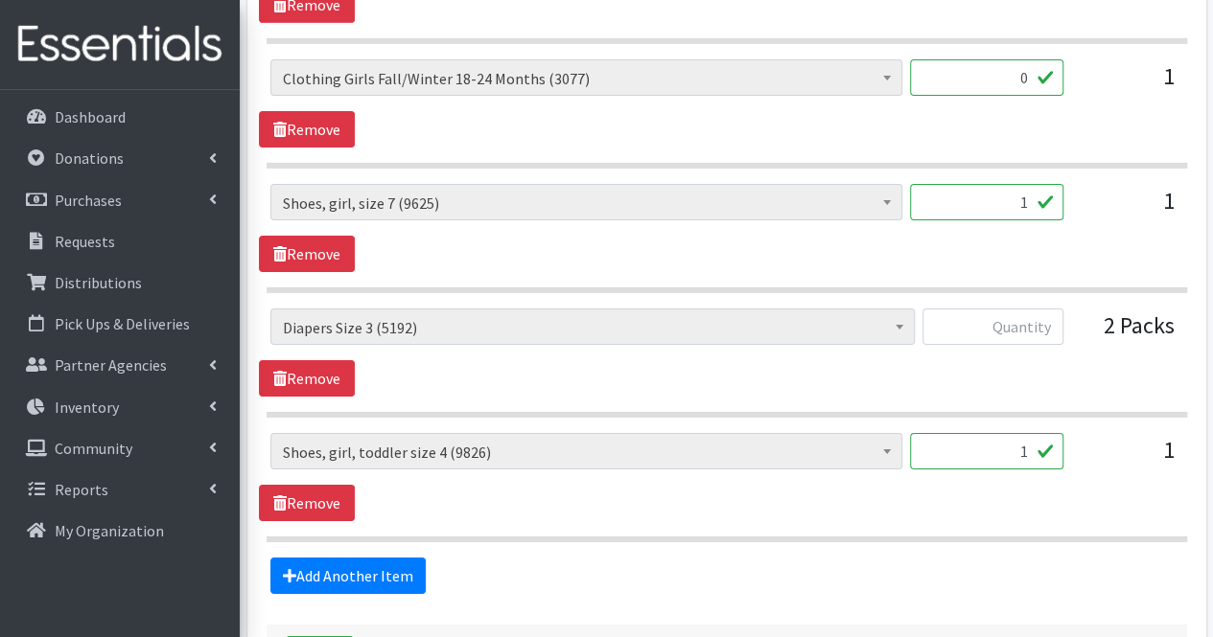
scroll to position [3144, 0]
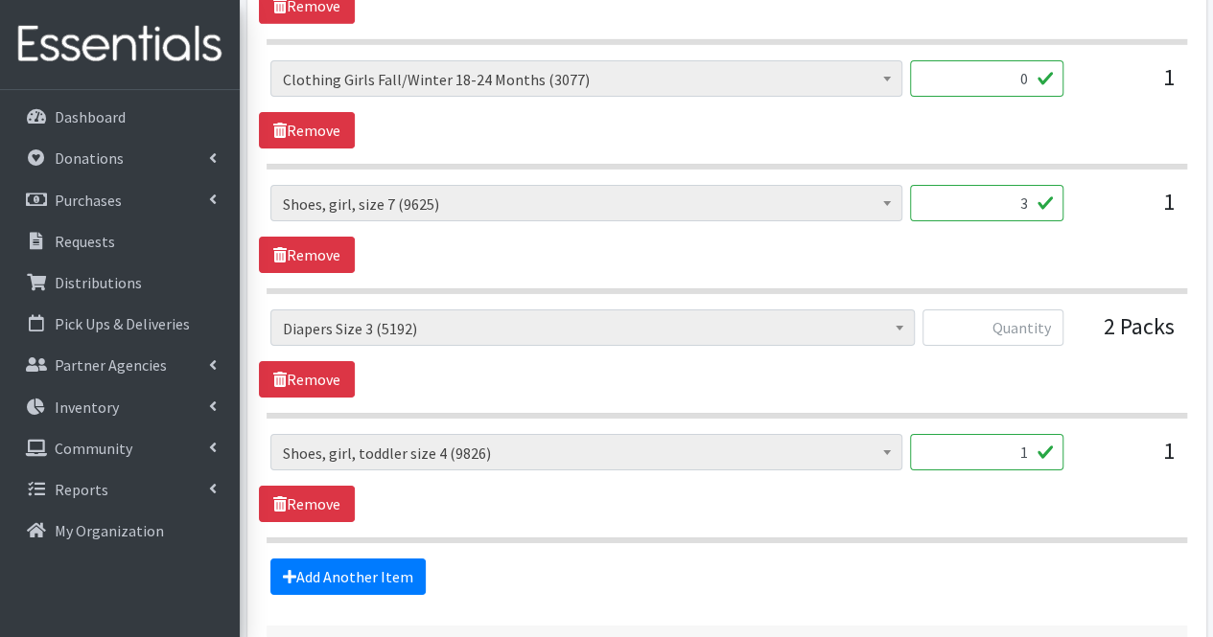
type input "3"
click at [1012, 434] on input "1" at bounding box center [986, 452] width 153 height 36
type input "3"
click at [1022, 310] on input "text" at bounding box center [992, 328] width 141 height 36
type input "100"
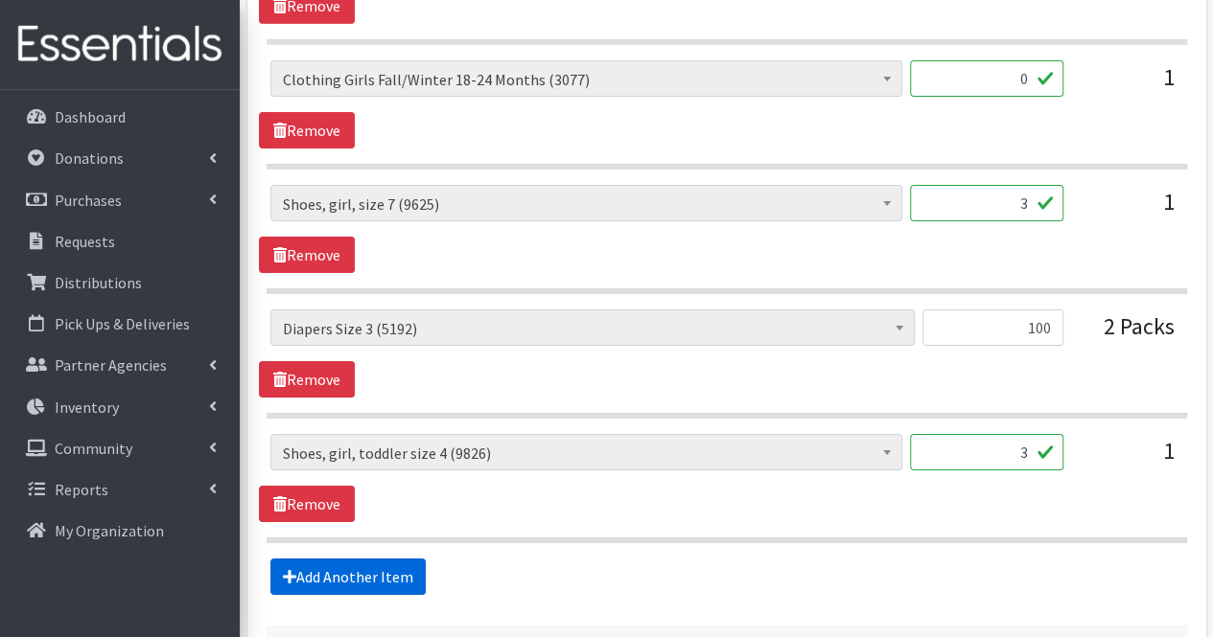
click at [383, 559] on link "Add Another Item" at bounding box center [347, 577] width 155 height 36
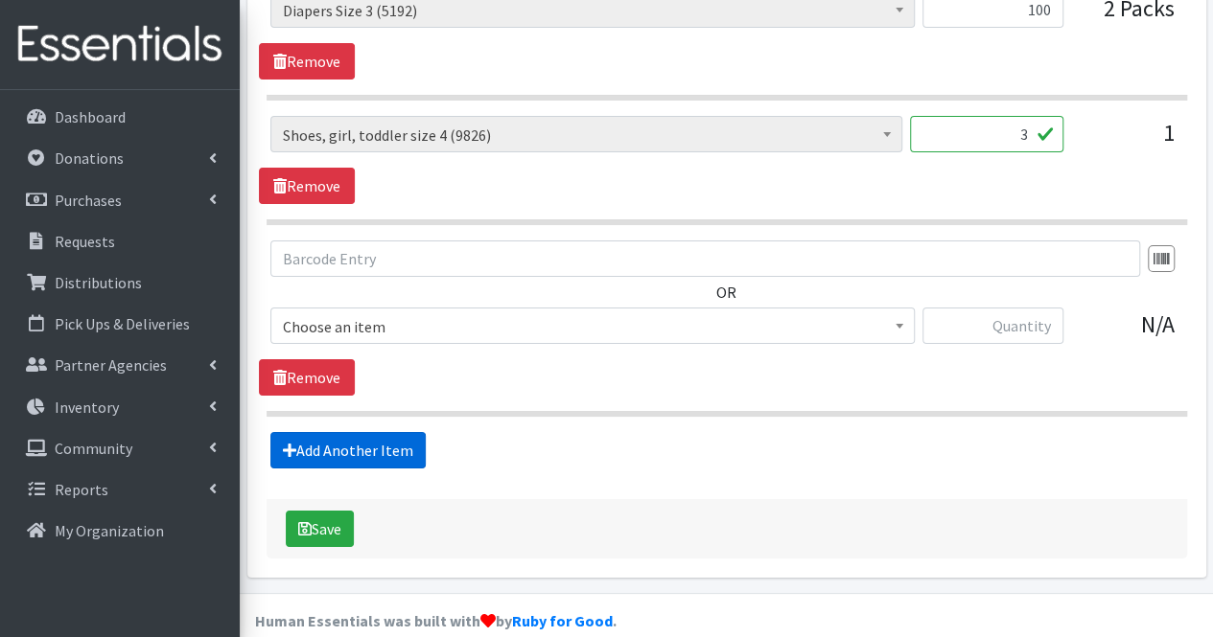
scroll to position [3465, 0]
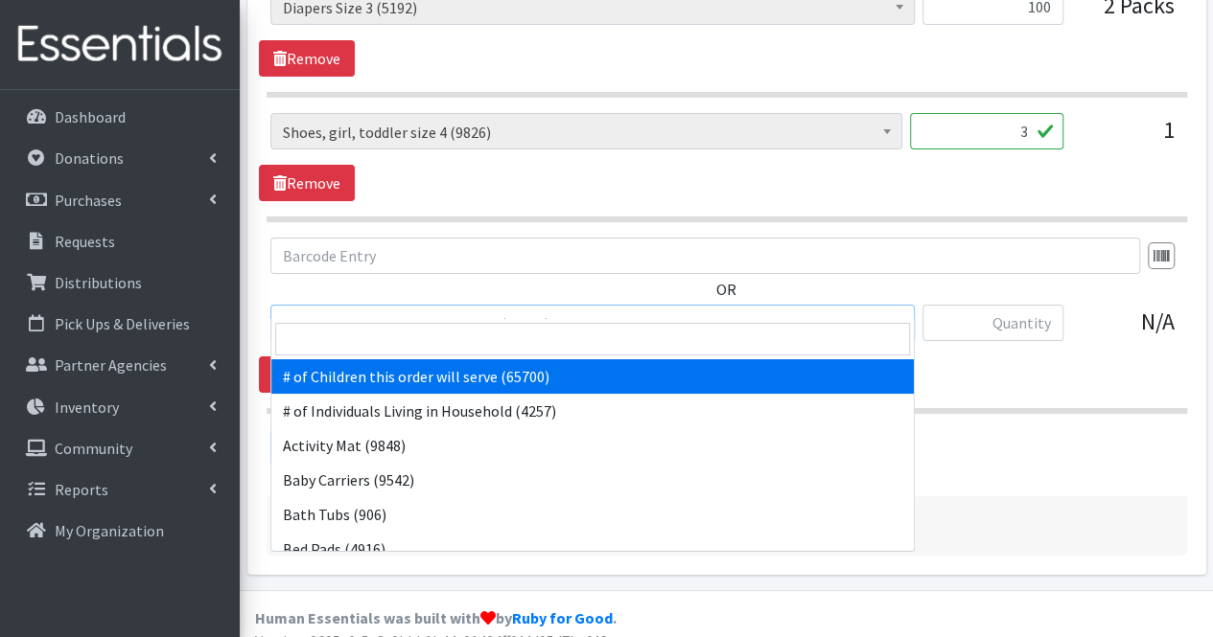
click at [406, 311] on span "# of Children this order will serve (65700)" at bounding box center [592, 324] width 619 height 27
click at [383, 336] on input "search" at bounding box center [592, 339] width 635 height 33
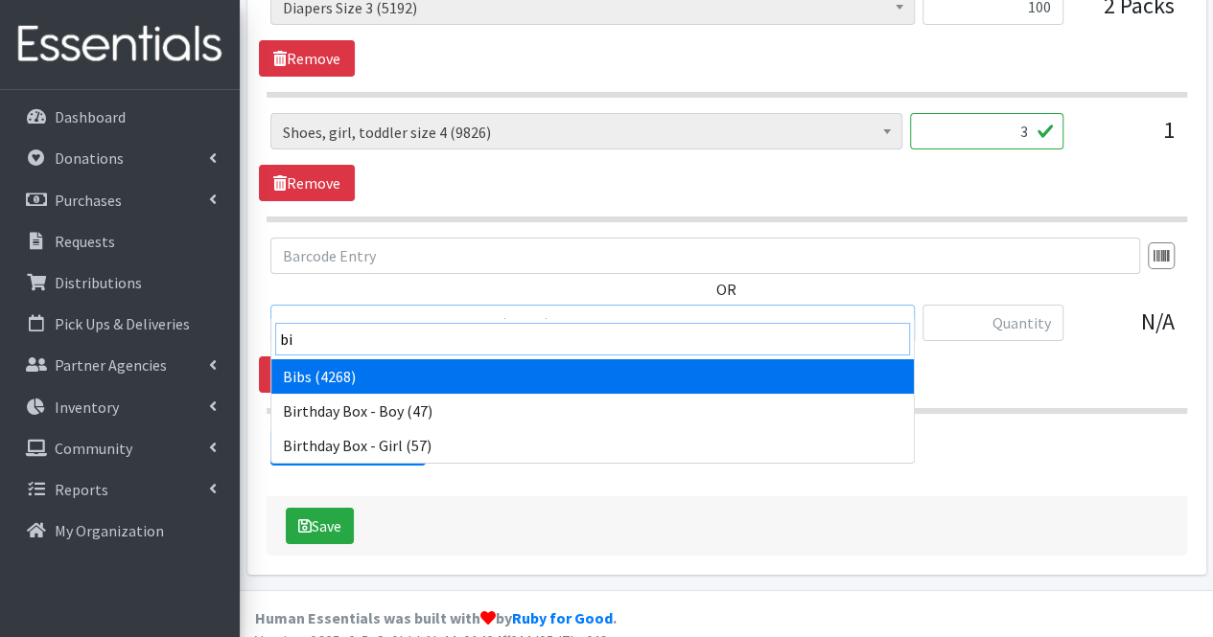
type input "bib"
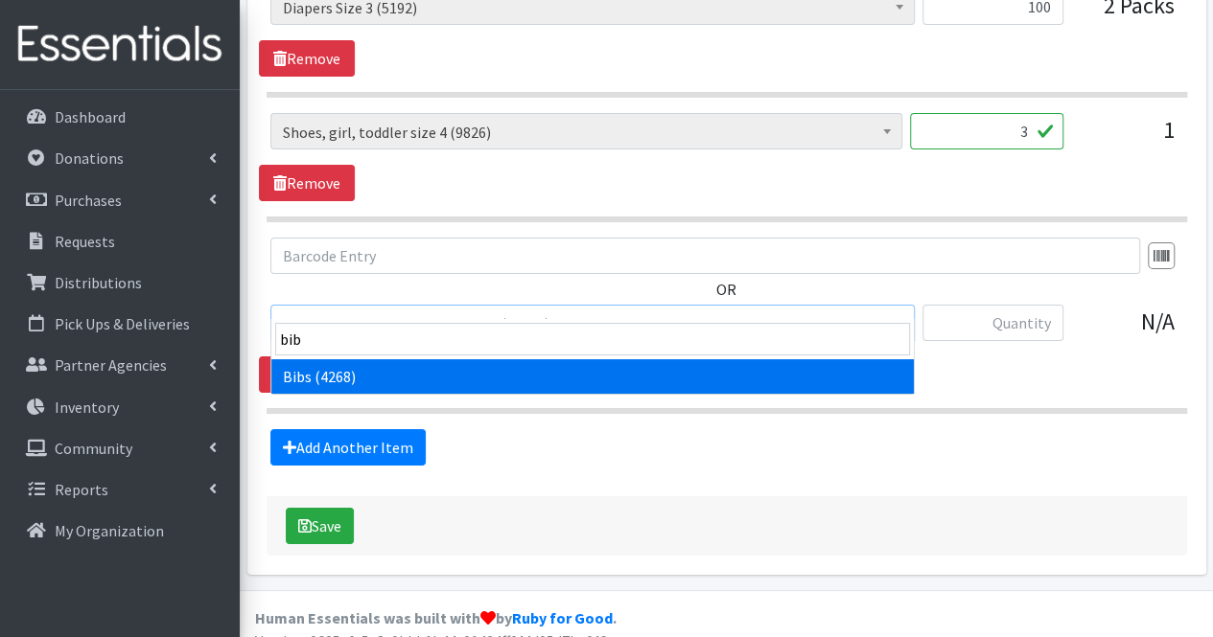
select select "293"
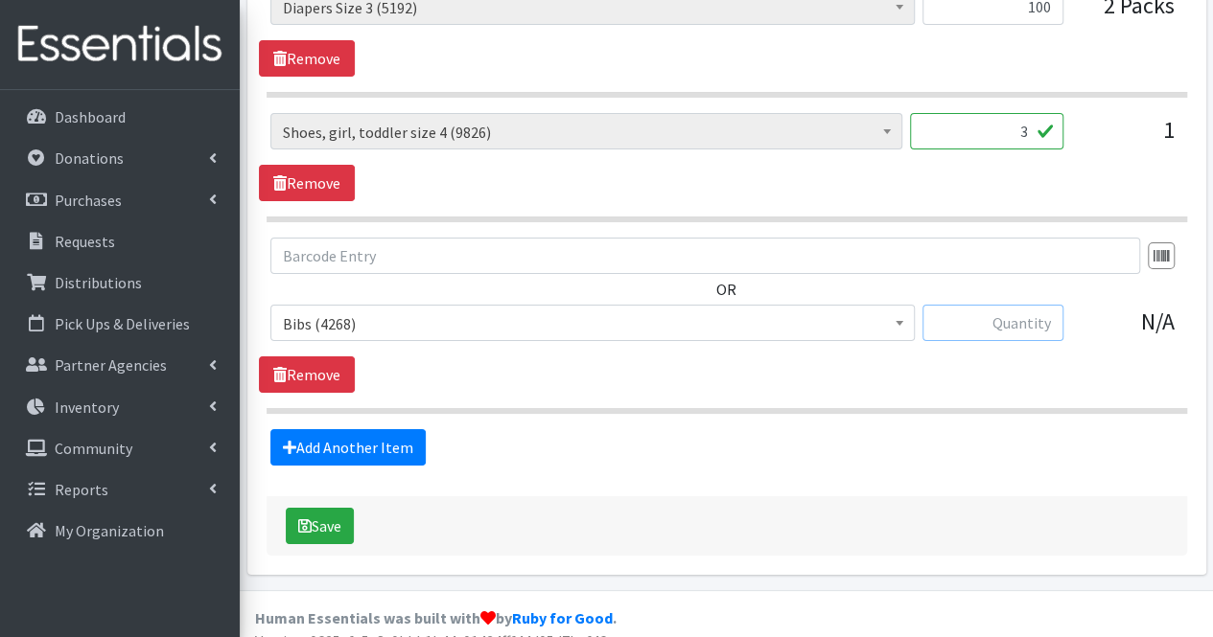
click at [1041, 305] on input "text" at bounding box center [992, 323] width 141 height 36
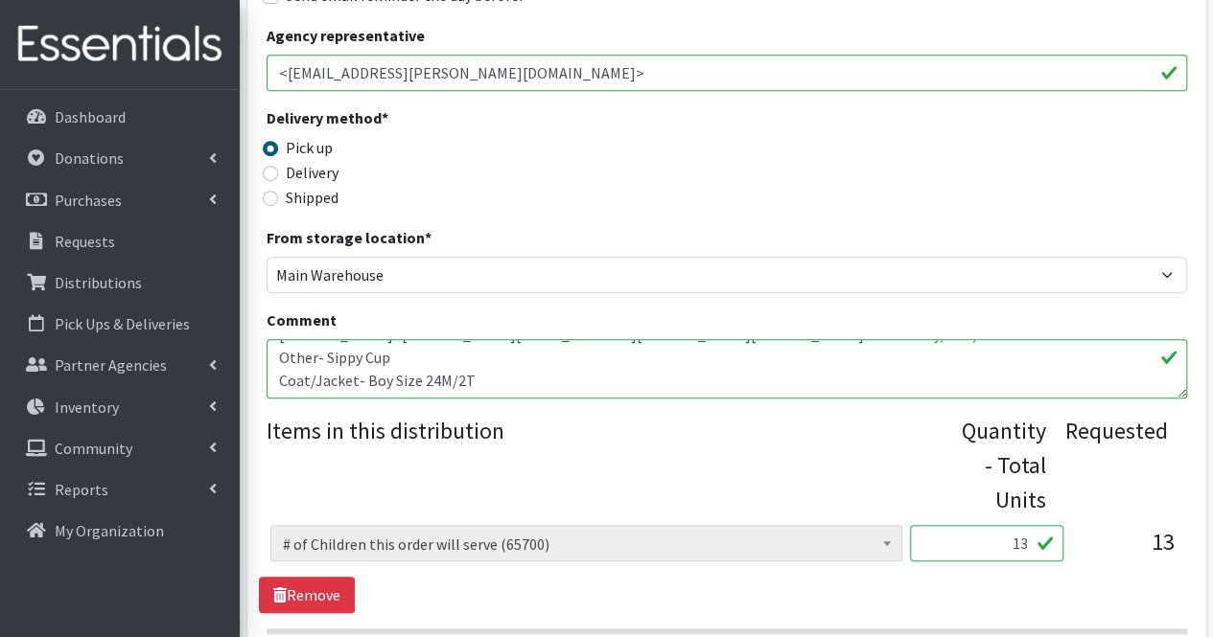
scroll to position [429, 0]
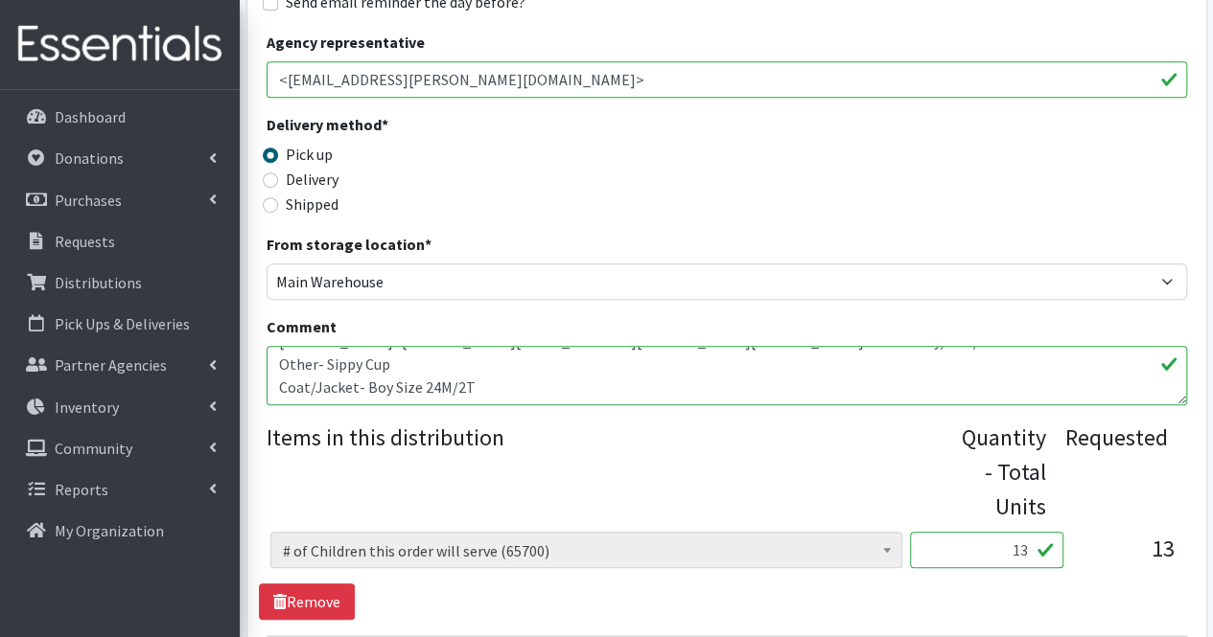
type input "7"
click at [708, 400] on textarea "Daneane McLaughlin- Daneane.mclaughlin@vnahg.org United Way/VNA/NFP Other- Sipp…" at bounding box center [726, 375] width 920 height 59
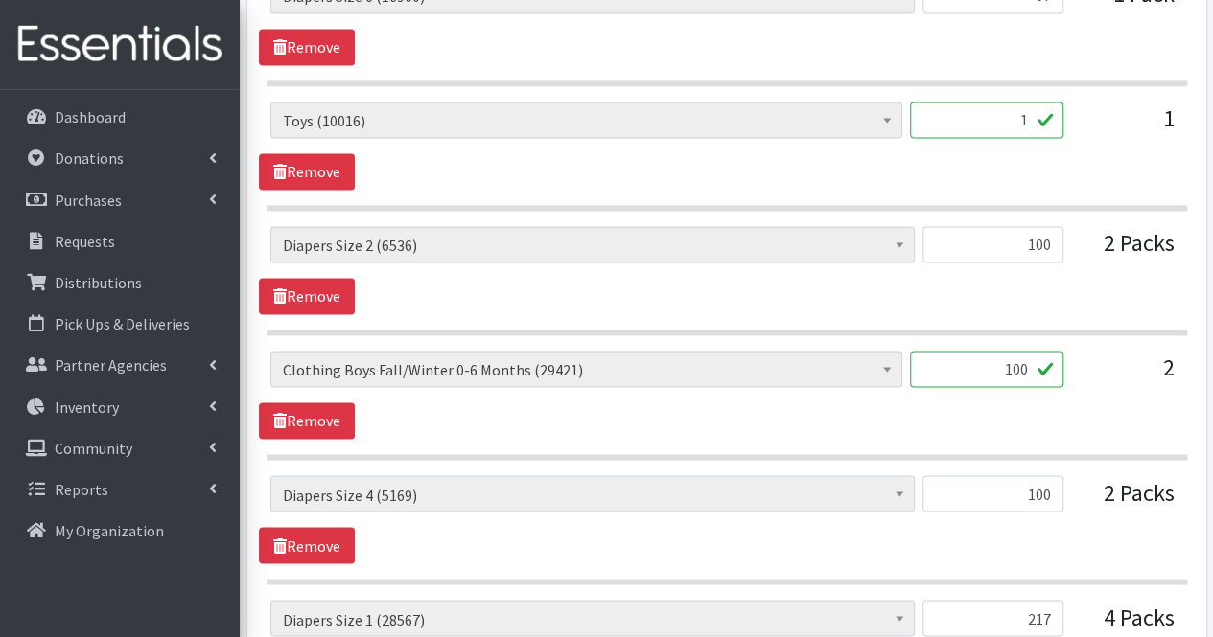
scroll to position [1360, 0]
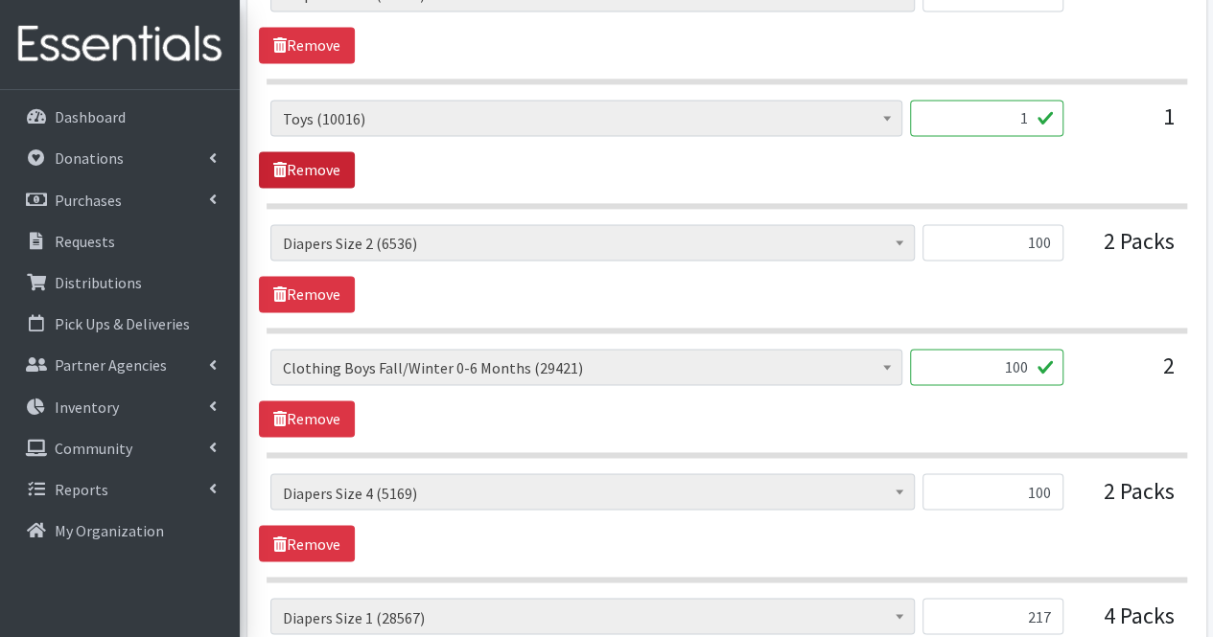
type textarea "Daneane McLaughlin- Daneane.mclaughlin@vnahg.org United Way/VNA/NFP Other- Sipp…"
click at [310, 163] on link "Remove" at bounding box center [307, 169] width 96 height 36
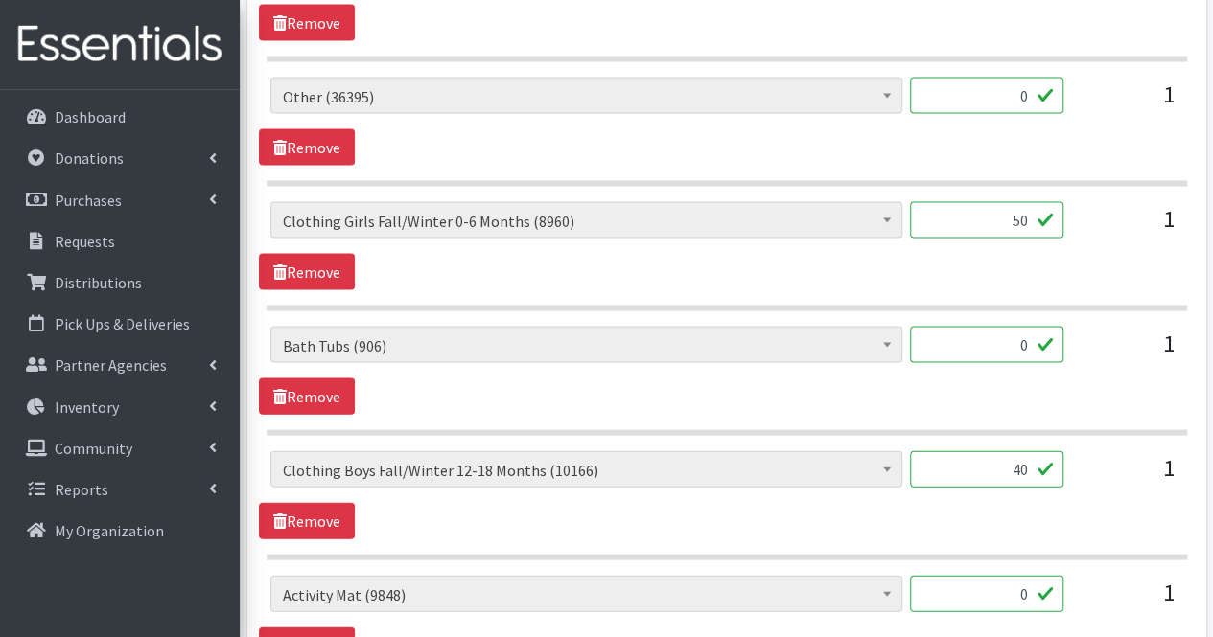
scroll to position [1882, 0]
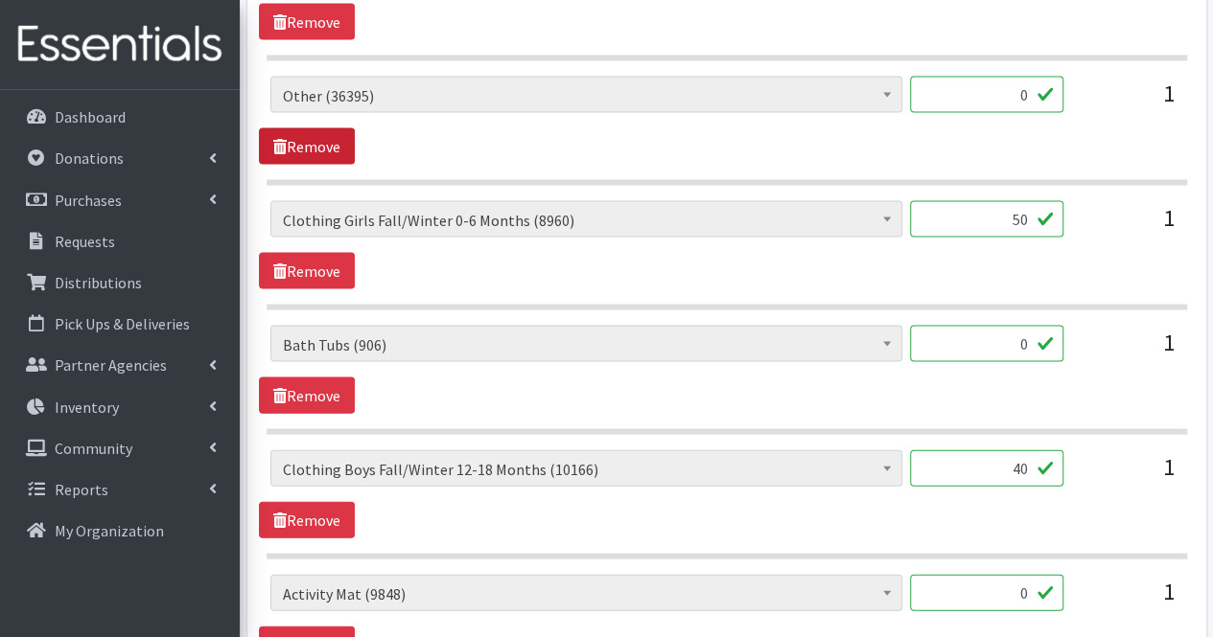
click at [319, 144] on link "Remove" at bounding box center [307, 146] width 96 height 36
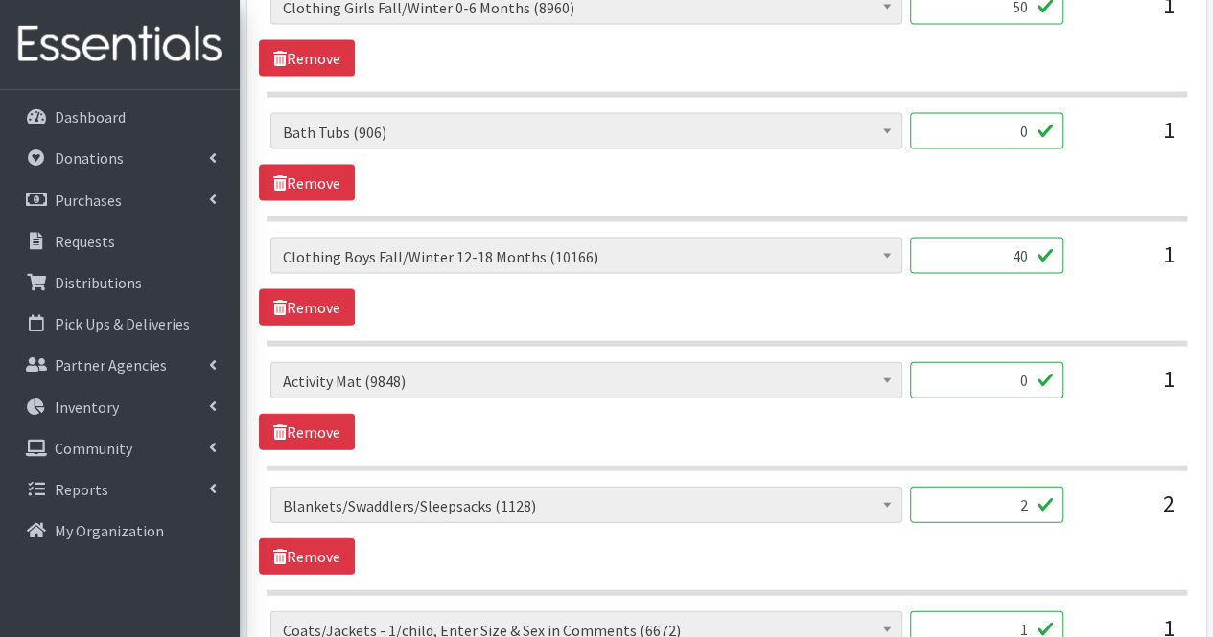
scroll to position [1972, 0]
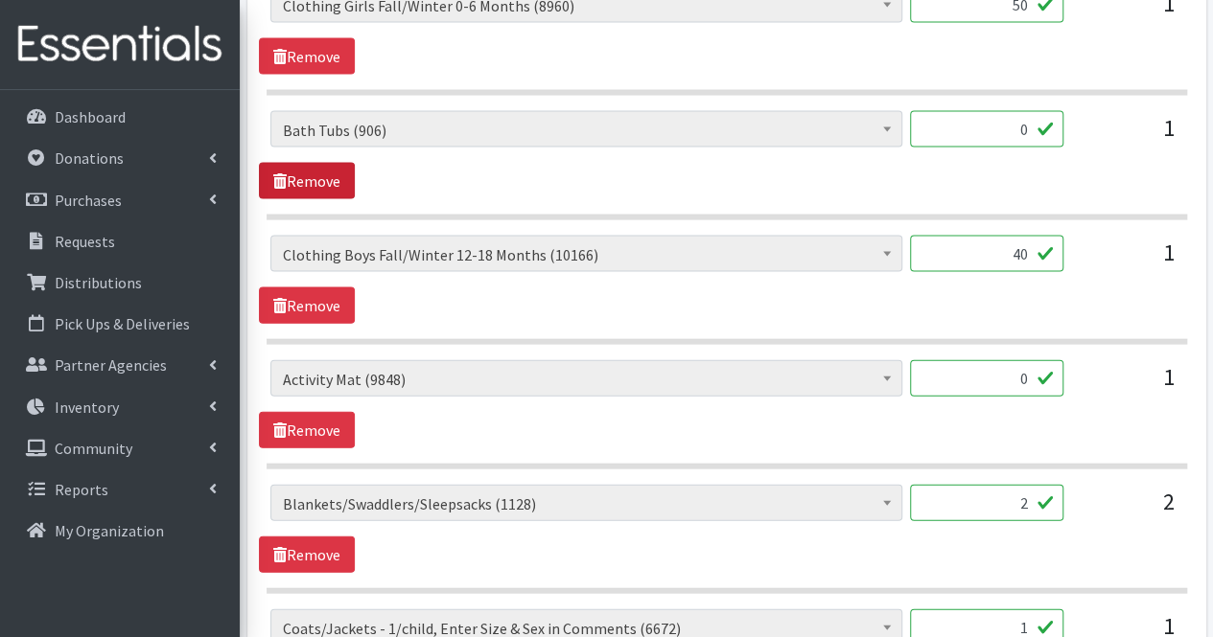
click at [319, 168] on link "Remove" at bounding box center [307, 181] width 96 height 36
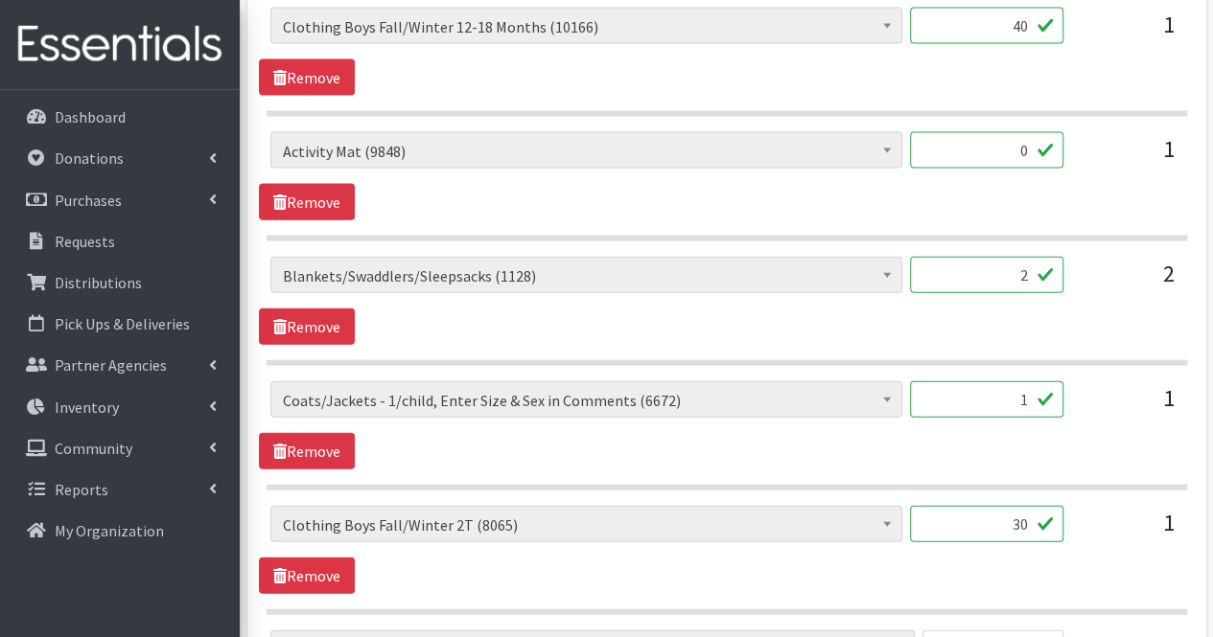
scroll to position [2076, 0]
click at [317, 190] on link "Remove" at bounding box center [307, 201] width 96 height 36
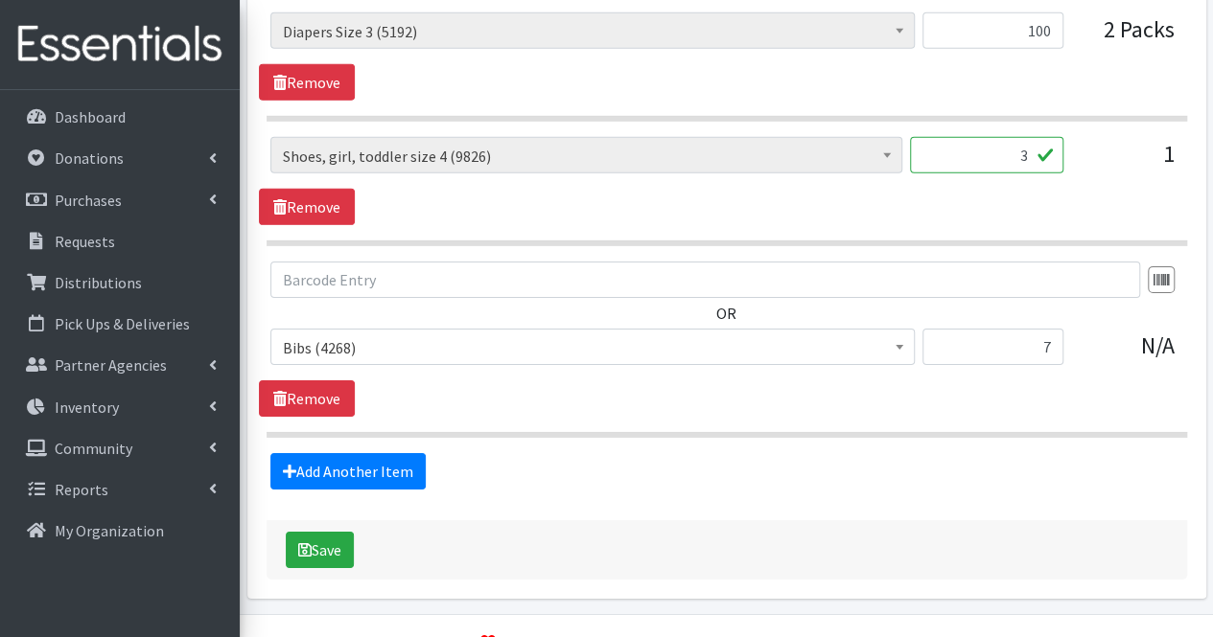
scroll to position [2970, 0]
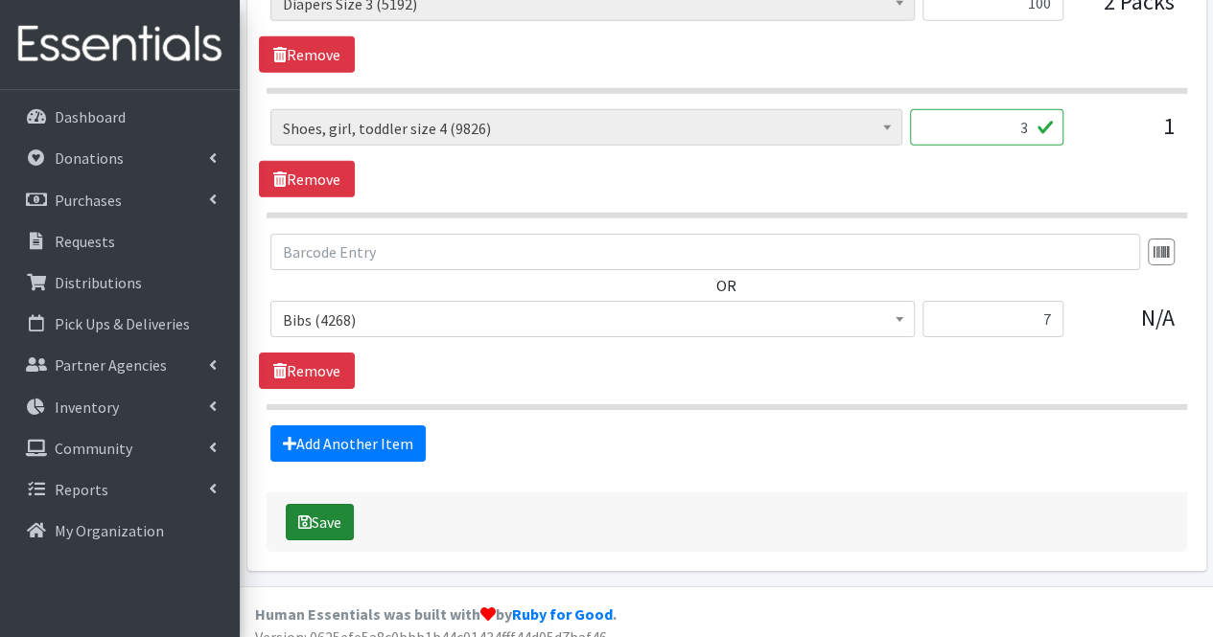
click at [330, 513] on button "Save" at bounding box center [320, 522] width 68 height 36
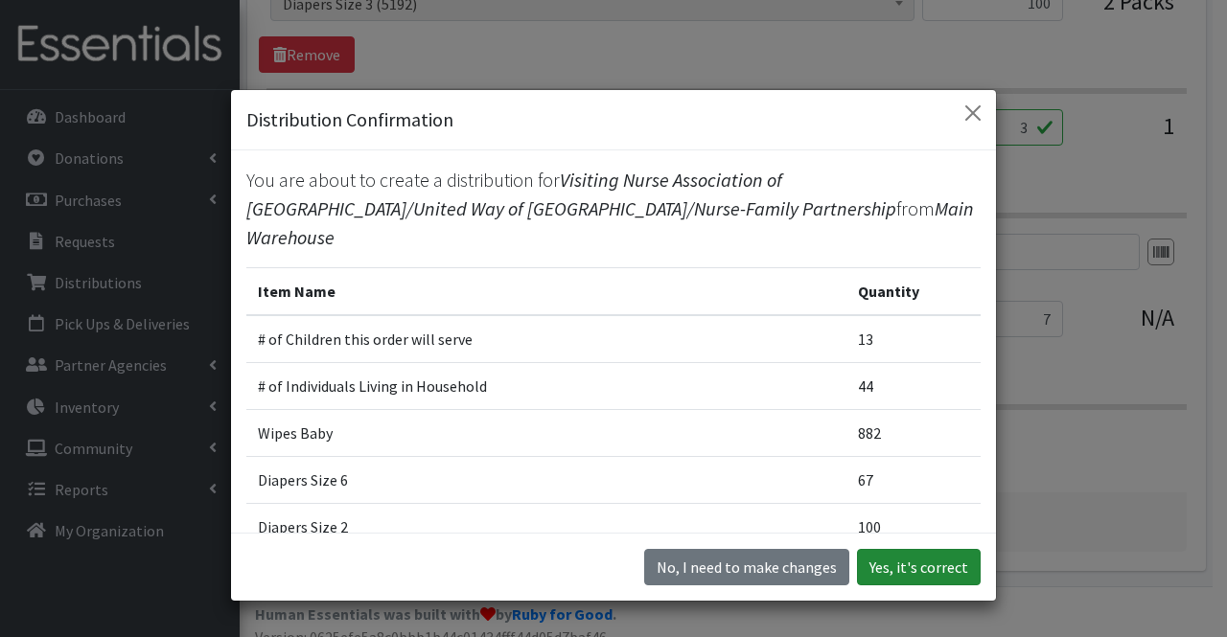
click at [928, 578] on button "Yes, it's correct" at bounding box center [919, 567] width 124 height 36
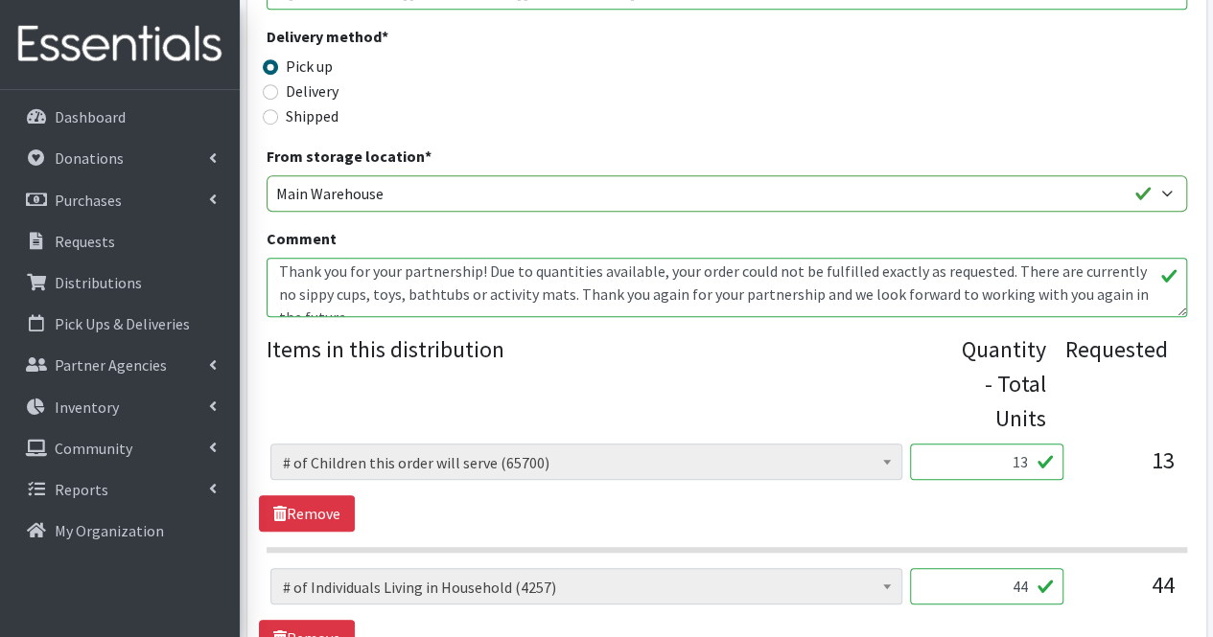
scroll to position [121, 0]
click at [469, 295] on textarea "Daneane McLaughlin- Daneane.mclaughlin@vnahg.org United Way/VNA/NFP Other- Sipp…" at bounding box center [726, 287] width 920 height 59
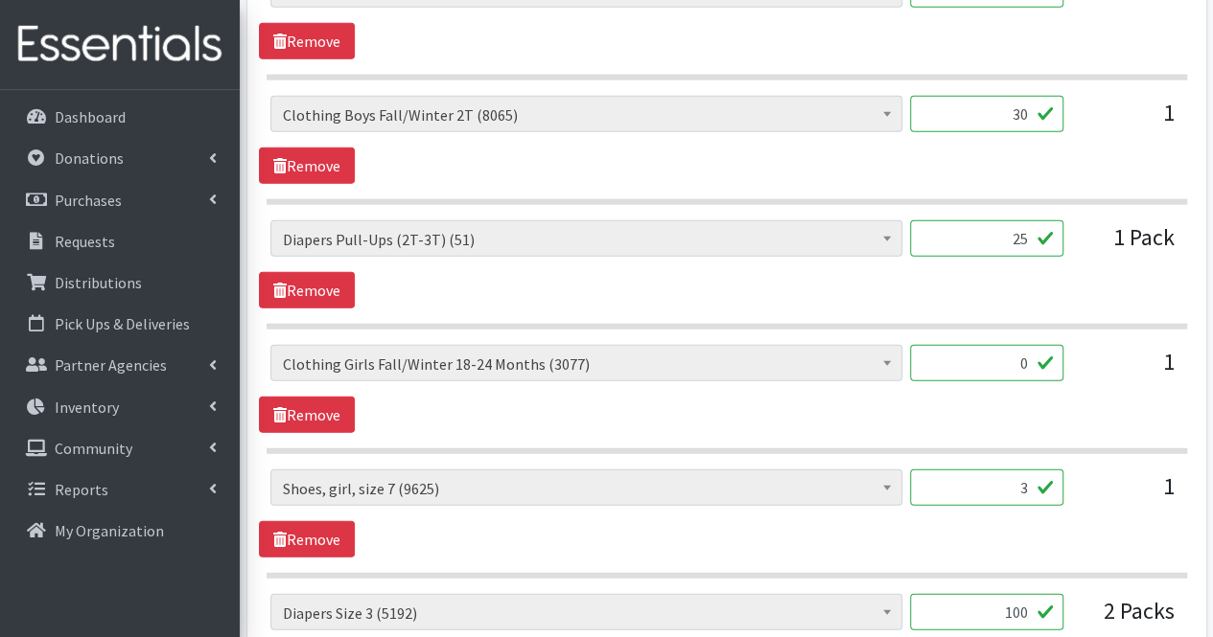
scroll to position [2387, 0]
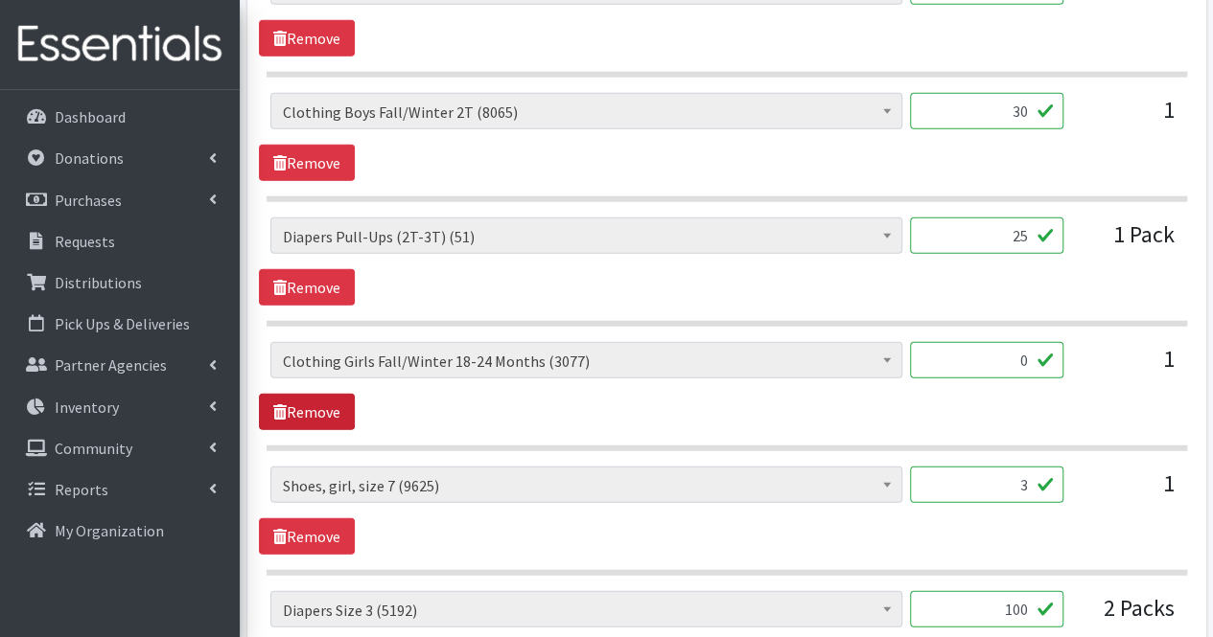
type textarea "Daneane McLaughlin- Daneane.mclaughlin@vnahg.org United Way/VNA/NFP Other- Sipp…"
click at [330, 394] on link "Remove" at bounding box center [307, 412] width 96 height 36
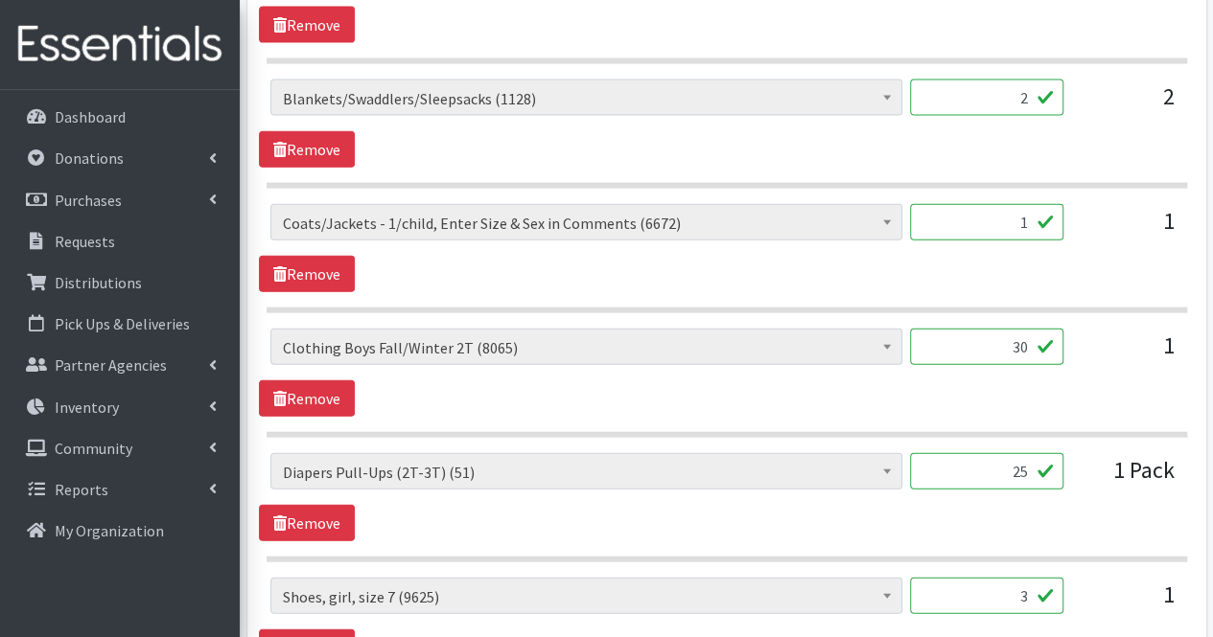
scroll to position [2167, 0]
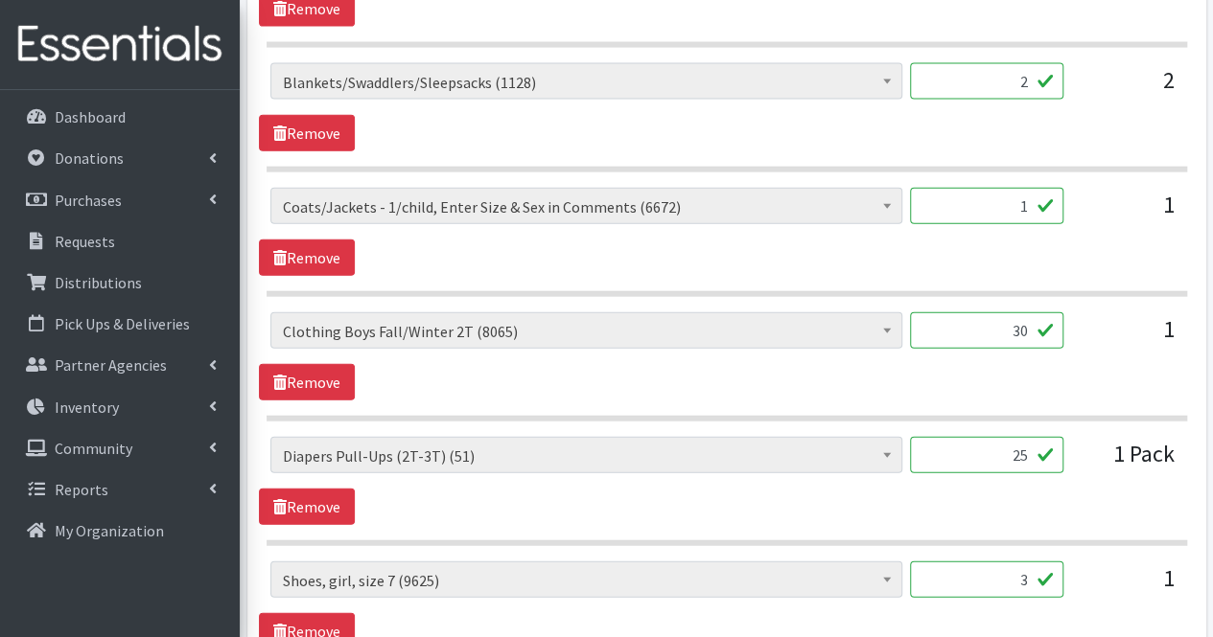
drag, startPoint x: 460, startPoint y: 348, endPoint x: 543, endPoint y: 463, distance: 141.5
click at [543, 463] on span "# of Children this order will serve (65700) # of Individuals Living in Househol…" at bounding box center [586, 463] width 632 height 52
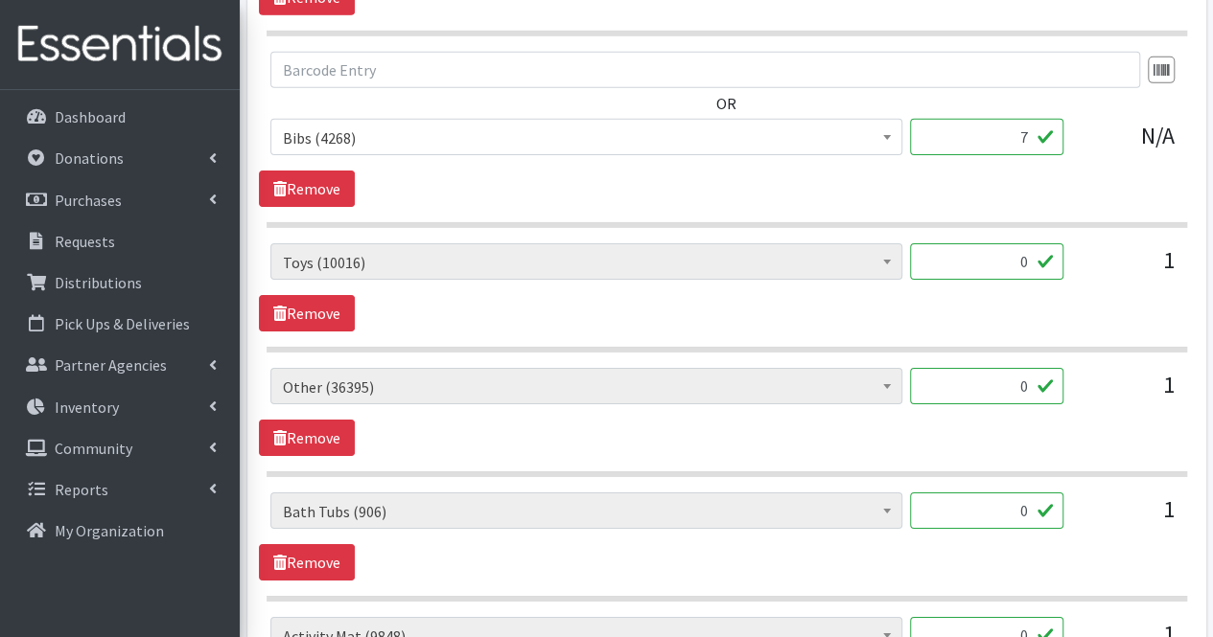
scroll to position [3149, 0]
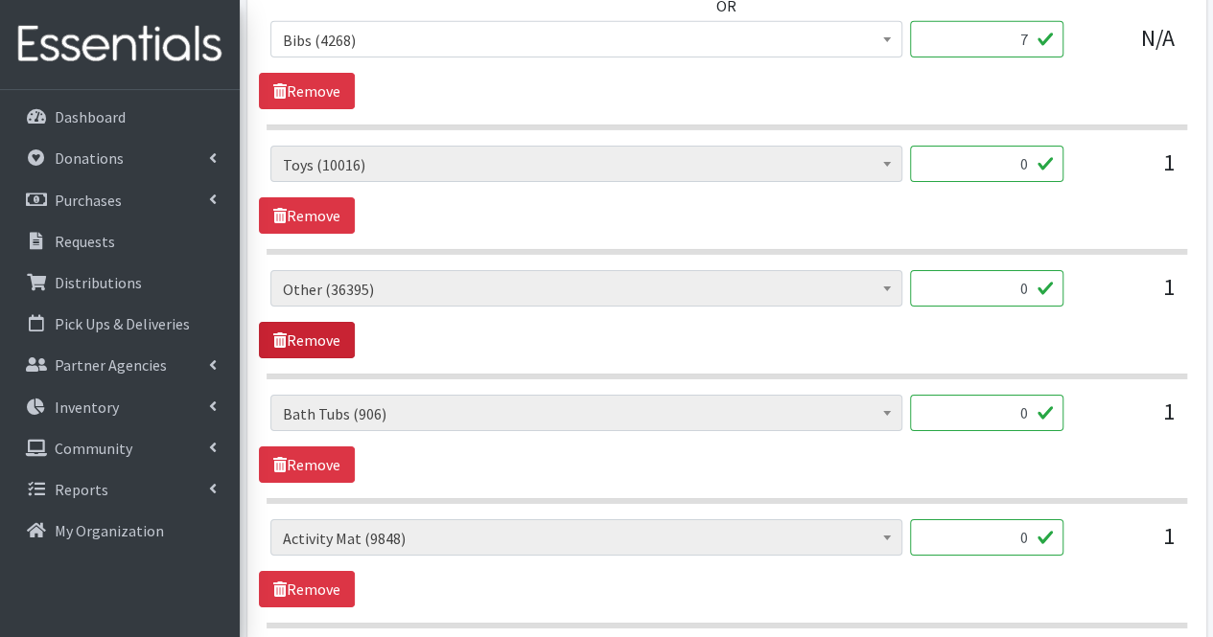
click at [337, 324] on link "Remove" at bounding box center [307, 340] width 96 height 36
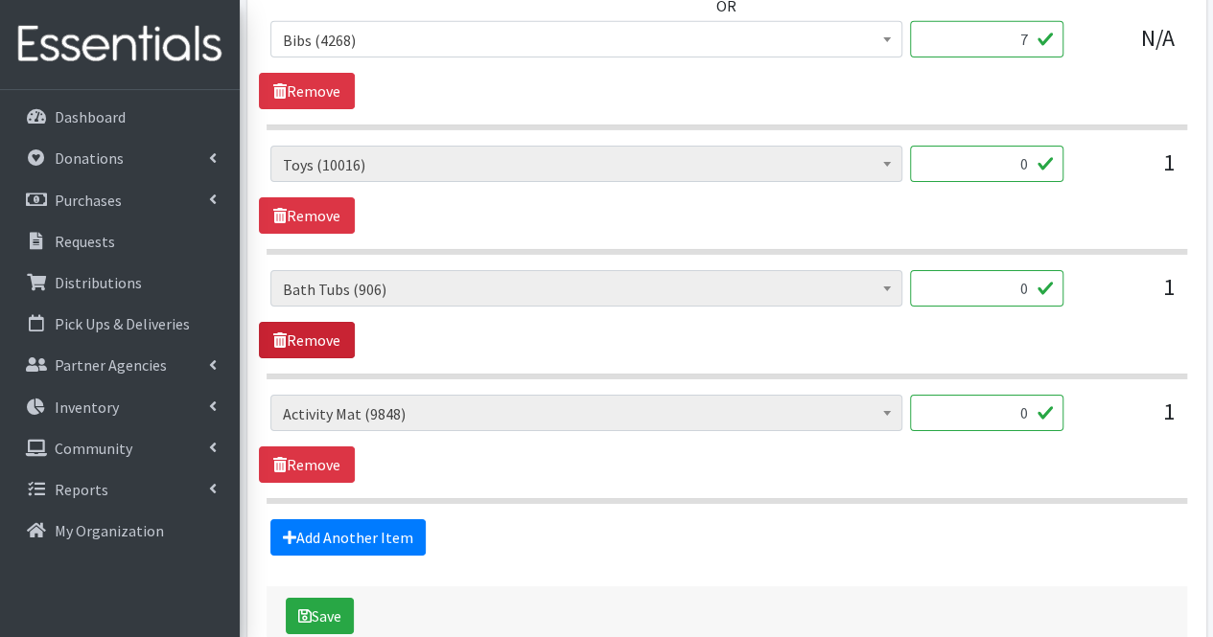
click at [337, 324] on link "Remove" at bounding box center [307, 340] width 96 height 36
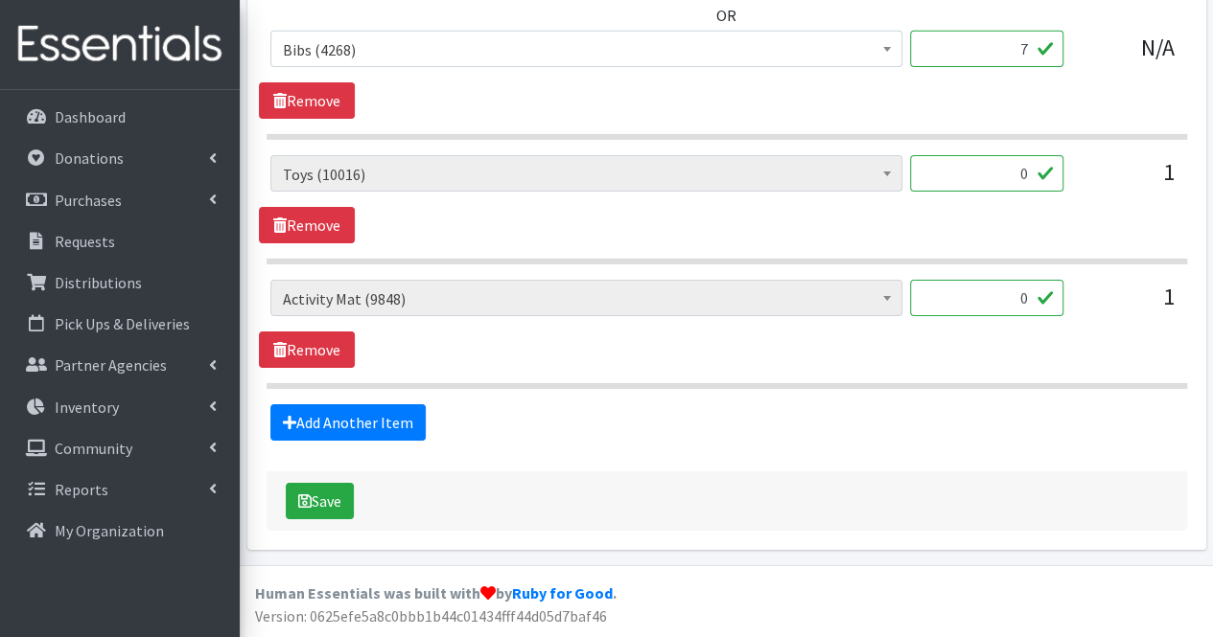
scroll to position [3117, 0]
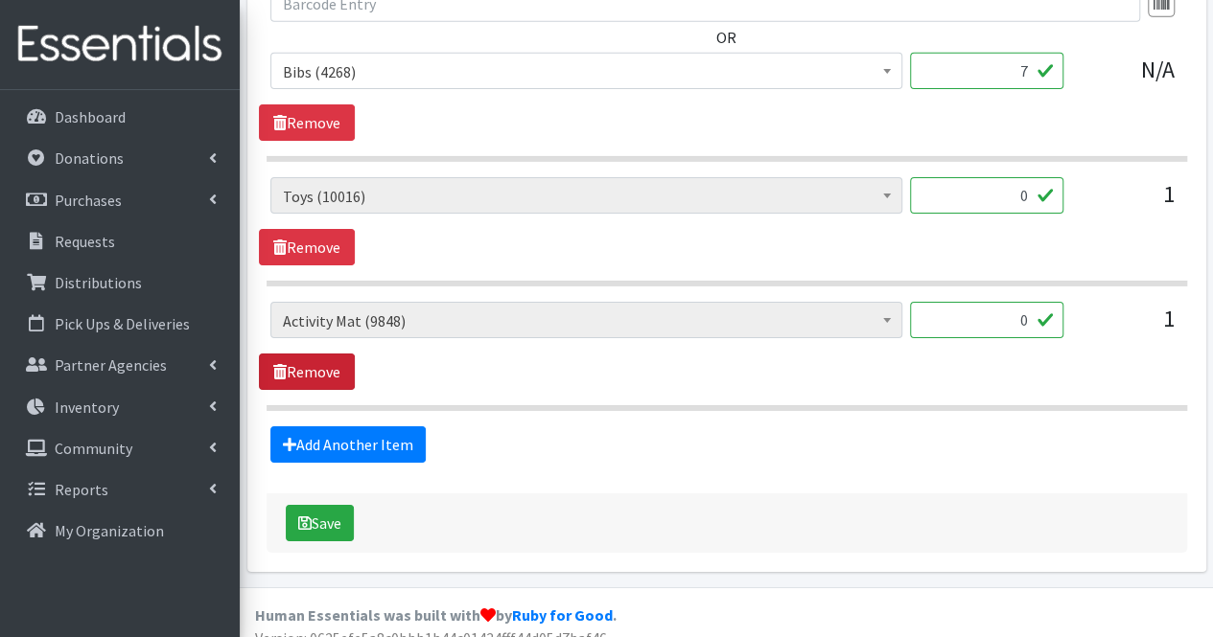
click at [316, 355] on link "Remove" at bounding box center [307, 372] width 96 height 36
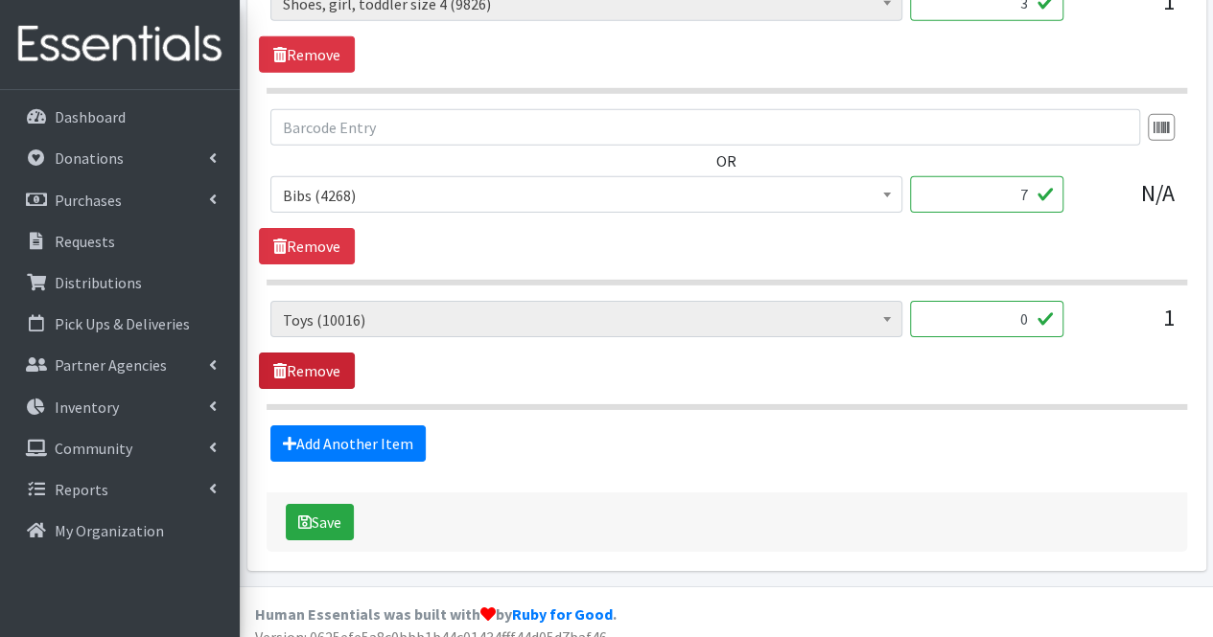
click at [316, 355] on link "Remove" at bounding box center [307, 371] width 96 height 36
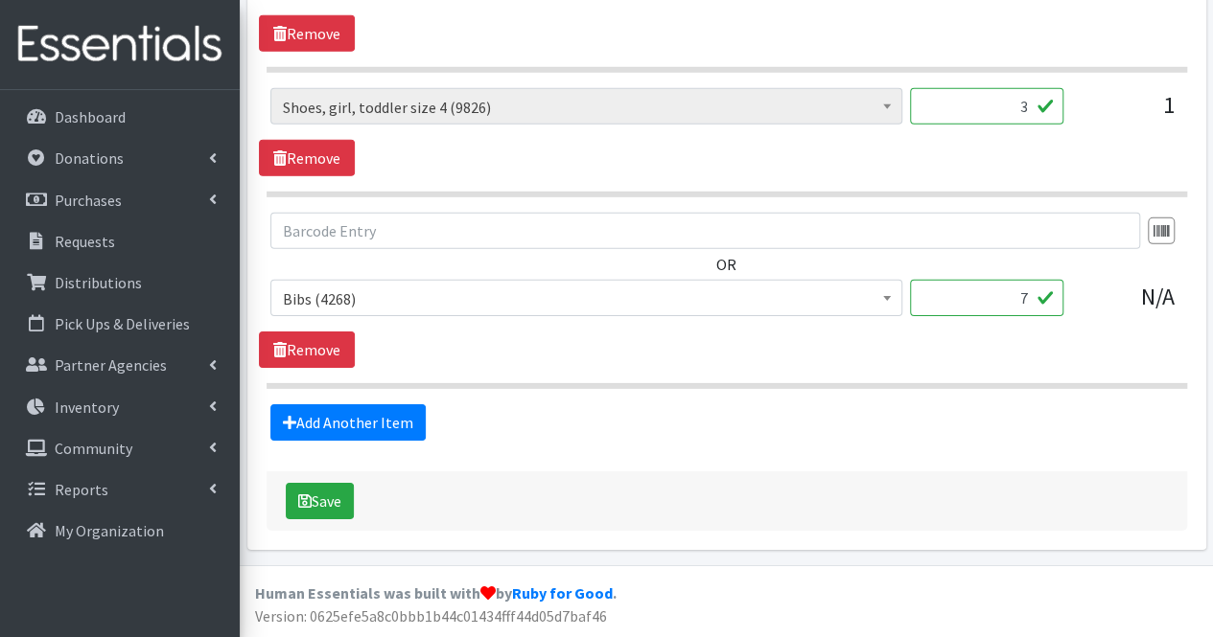
scroll to position [2870, 0]
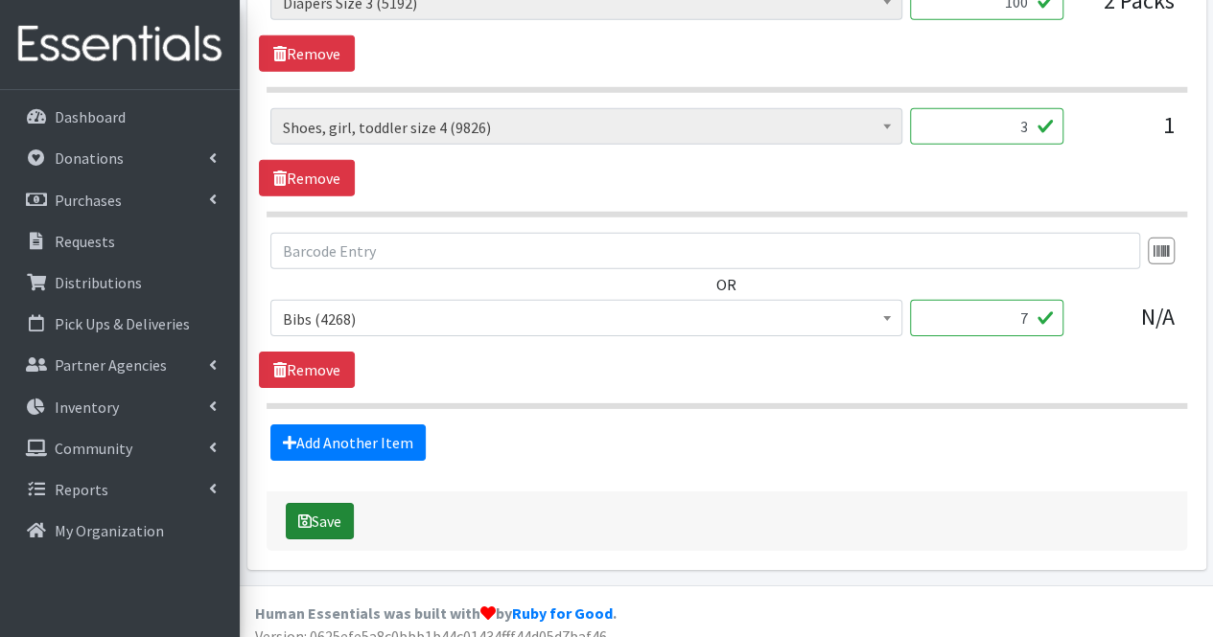
click at [341, 505] on button "Save" at bounding box center [320, 521] width 68 height 36
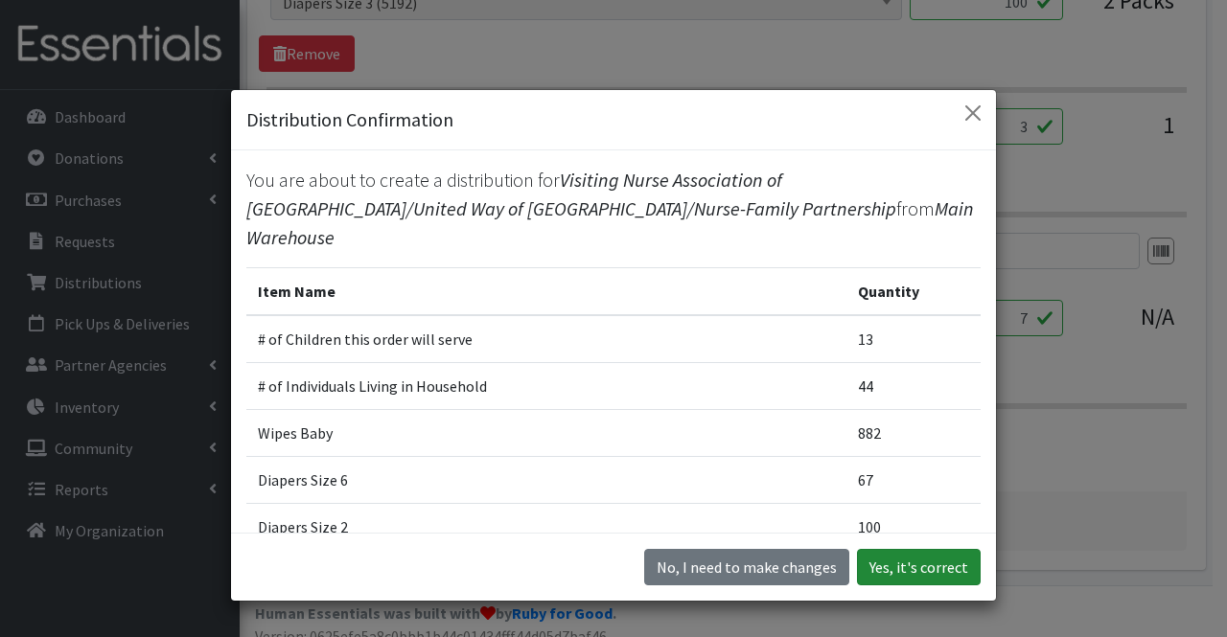
click at [899, 558] on button "Yes, it's correct" at bounding box center [919, 567] width 124 height 36
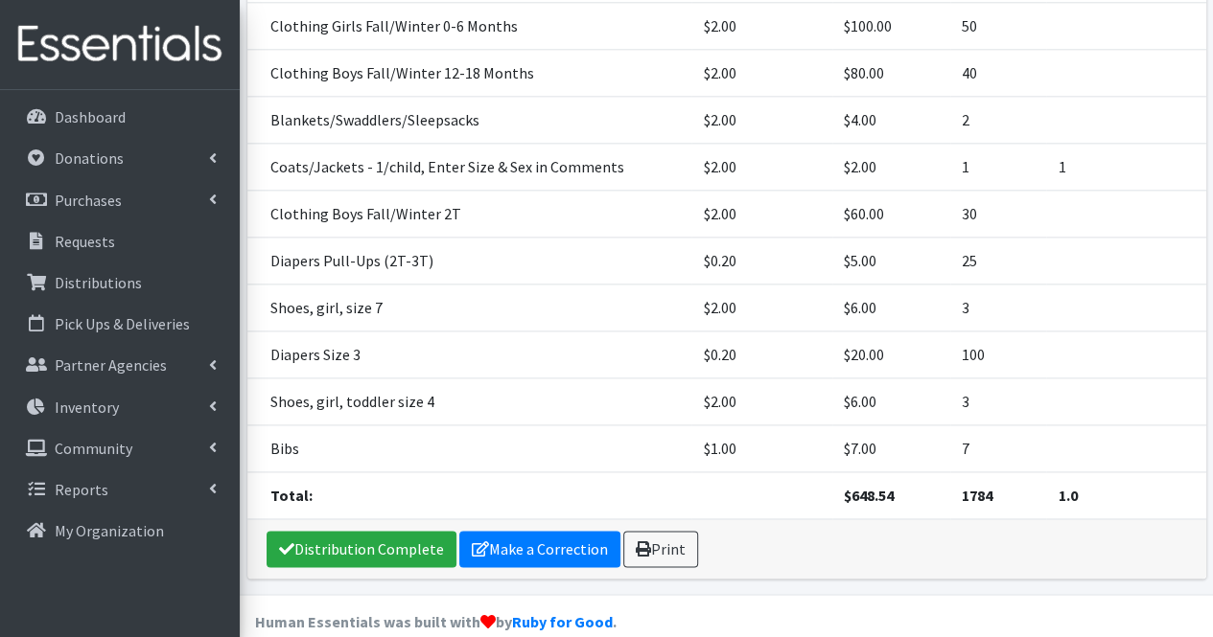
scroll to position [1104, 0]
click at [553, 531] on link "Make a Correction" at bounding box center [539, 549] width 161 height 36
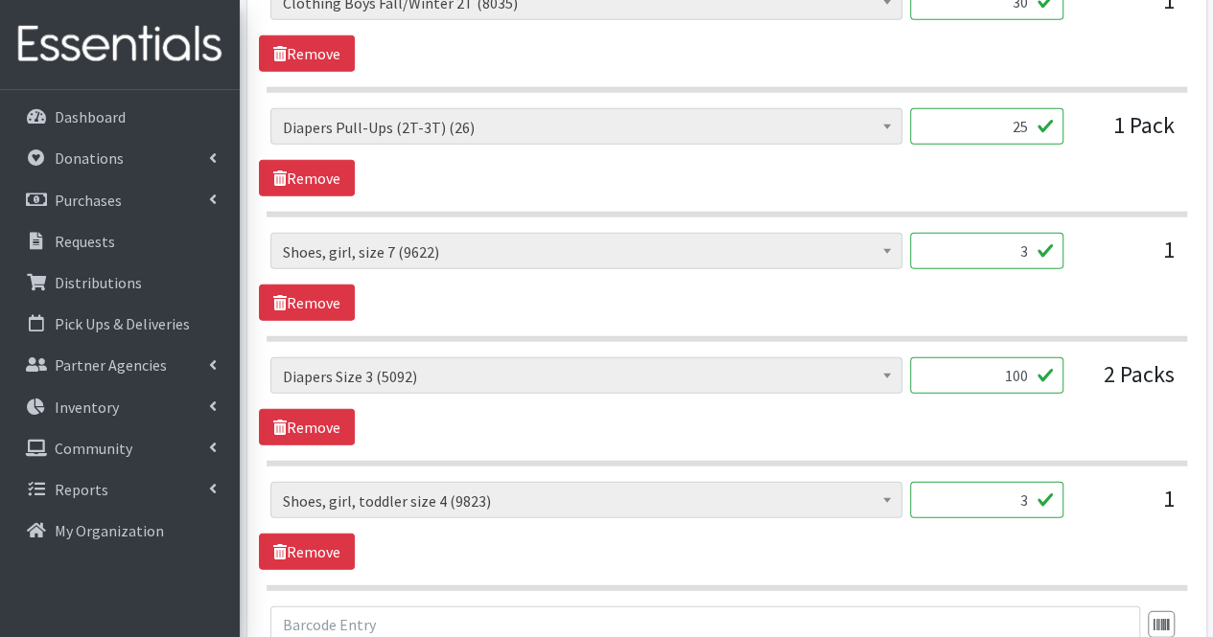
scroll to position [3403, 0]
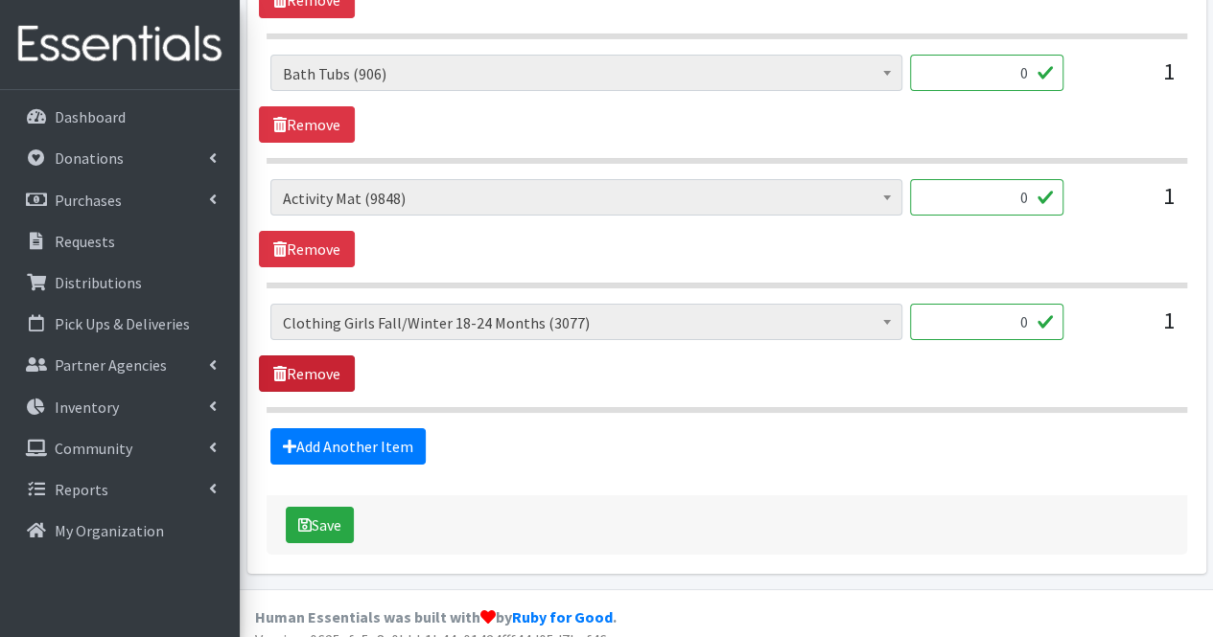
click at [341, 356] on link "Remove" at bounding box center [307, 374] width 96 height 36
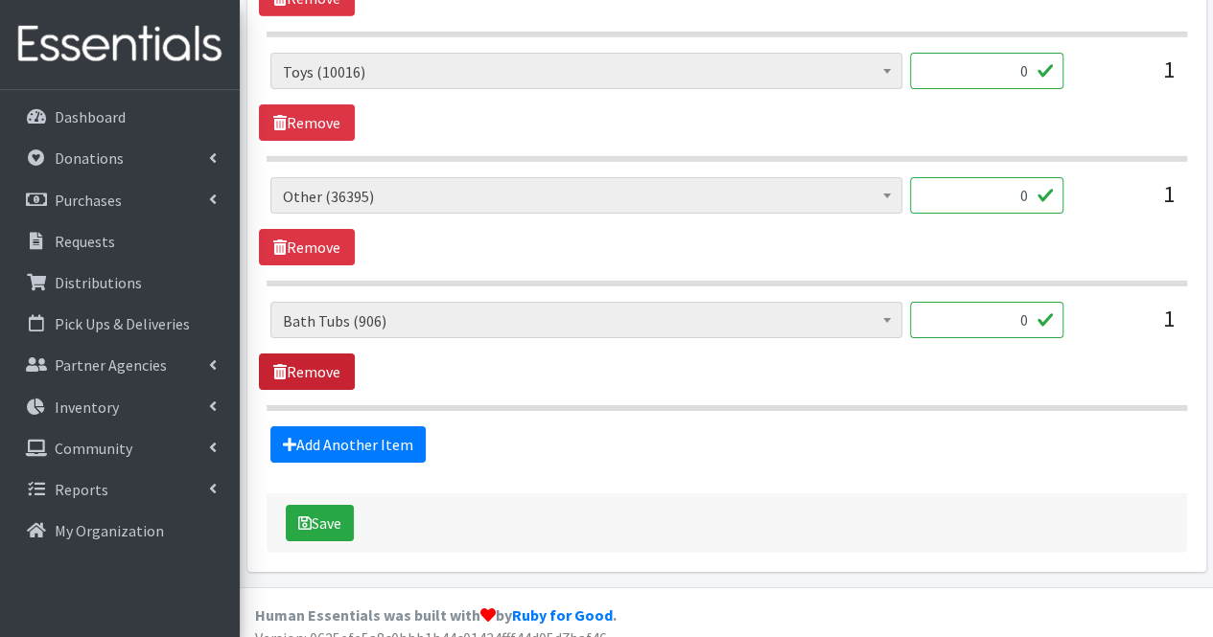
click at [341, 356] on link "Remove" at bounding box center [307, 372] width 96 height 36
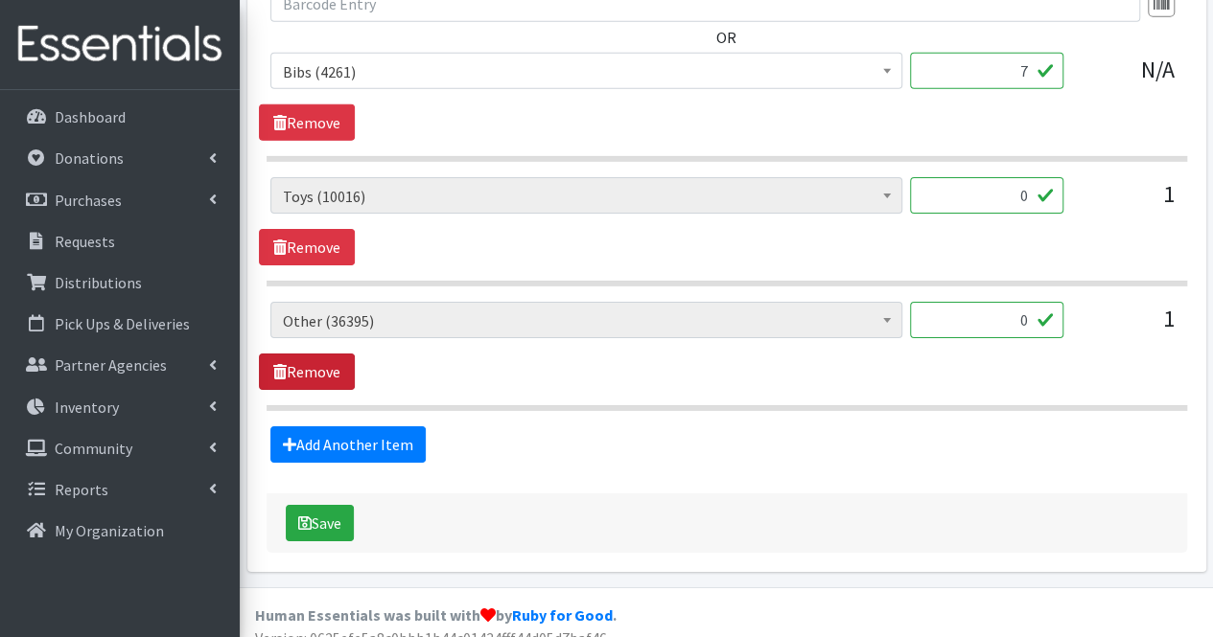
click at [341, 356] on link "Remove" at bounding box center [307, 372] width 96 height 36
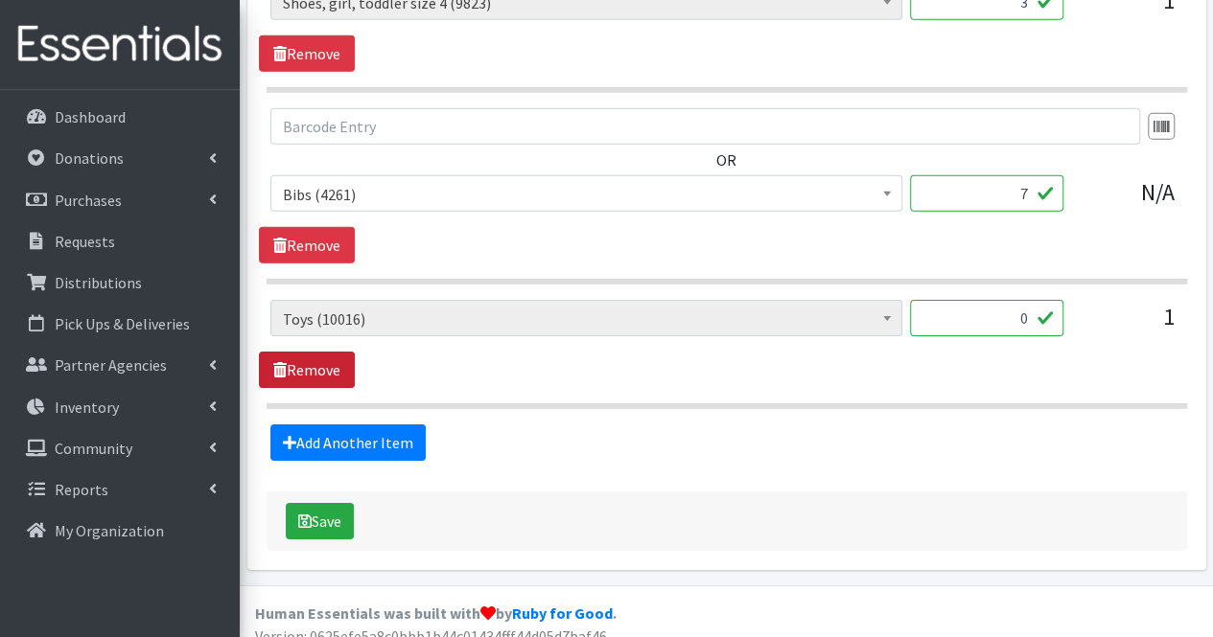
click at [341, 356] on link "Remove" at bounding box center [307, 370] width 96 height 36
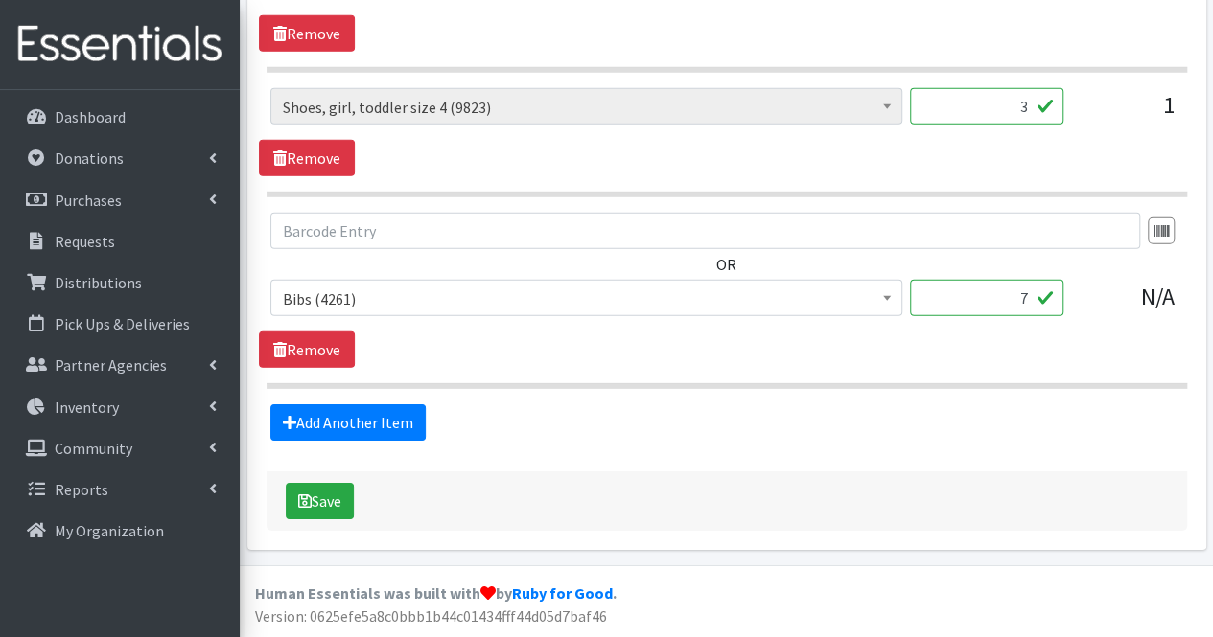
scroll to position [2784, 0]
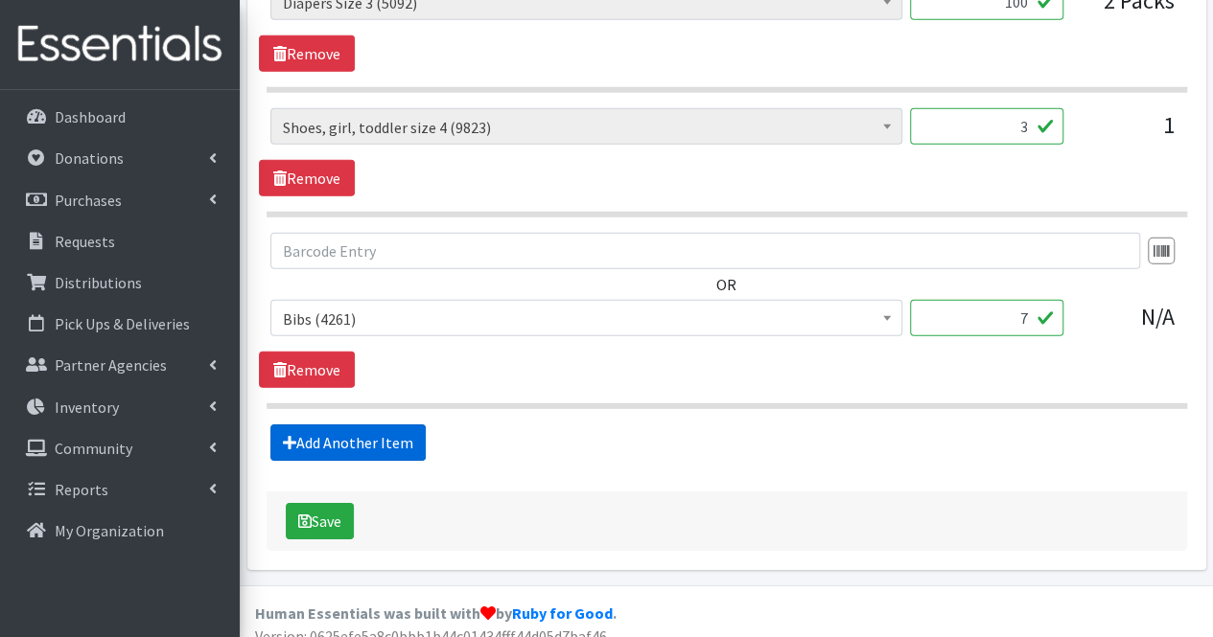
click at [319, 429] on link "Add Another Item" at bounding box center [347, 443] width 155 height 36
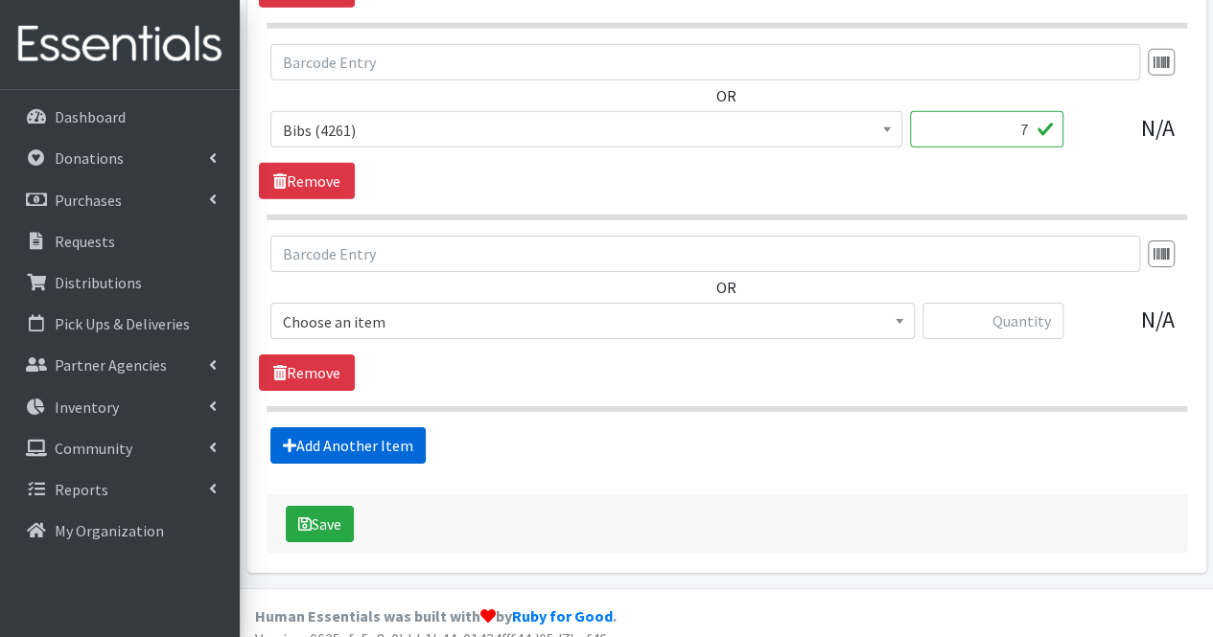
scroll to position [2975, 0]
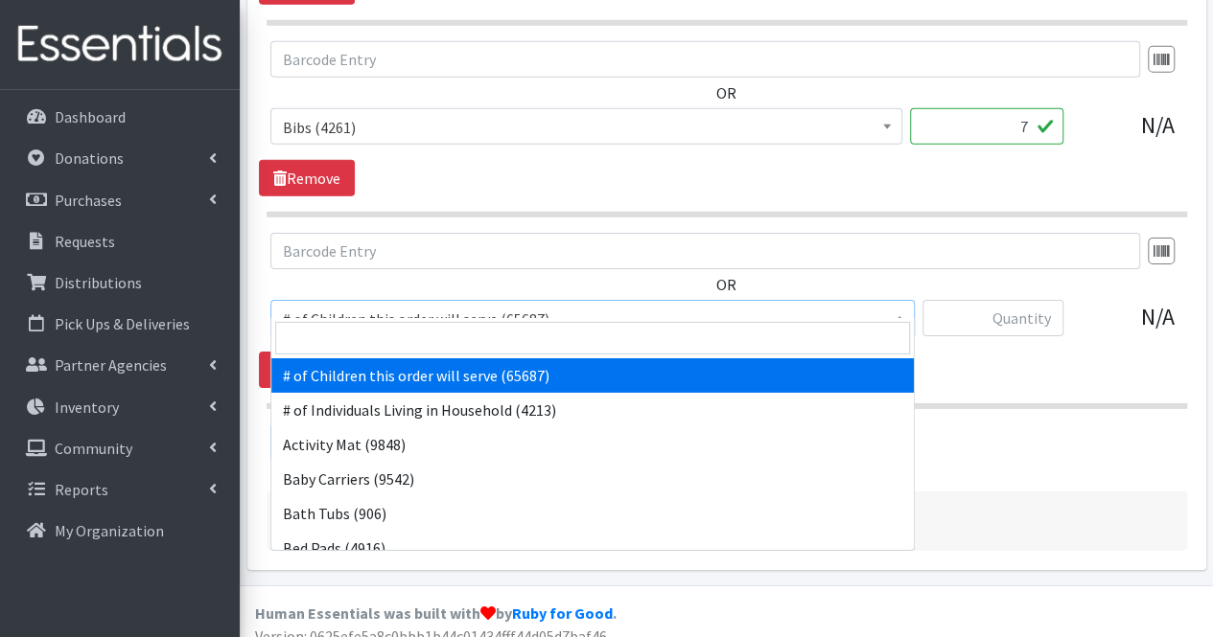
click at [376, 309] on span "# of Children this order will serve (65687)" at bounding box center [592, 319] width 619 height 27
click at [366, 335] on input "search" at bounding box center [592, 338] width 635 height 33
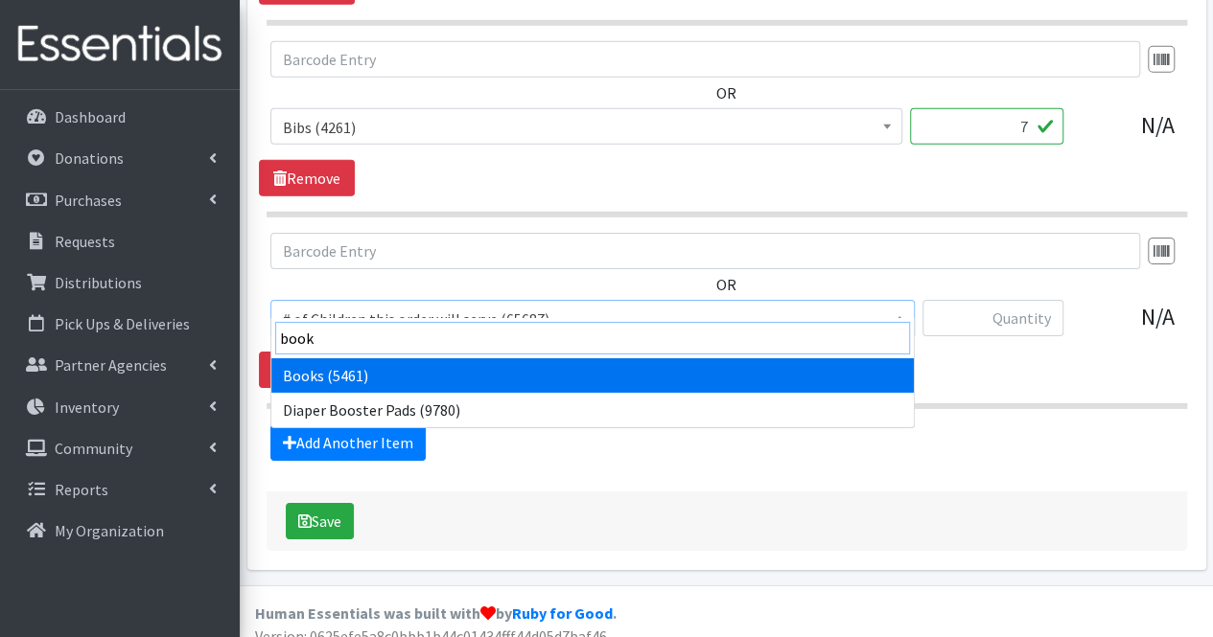
type input "books"
select select "1947"
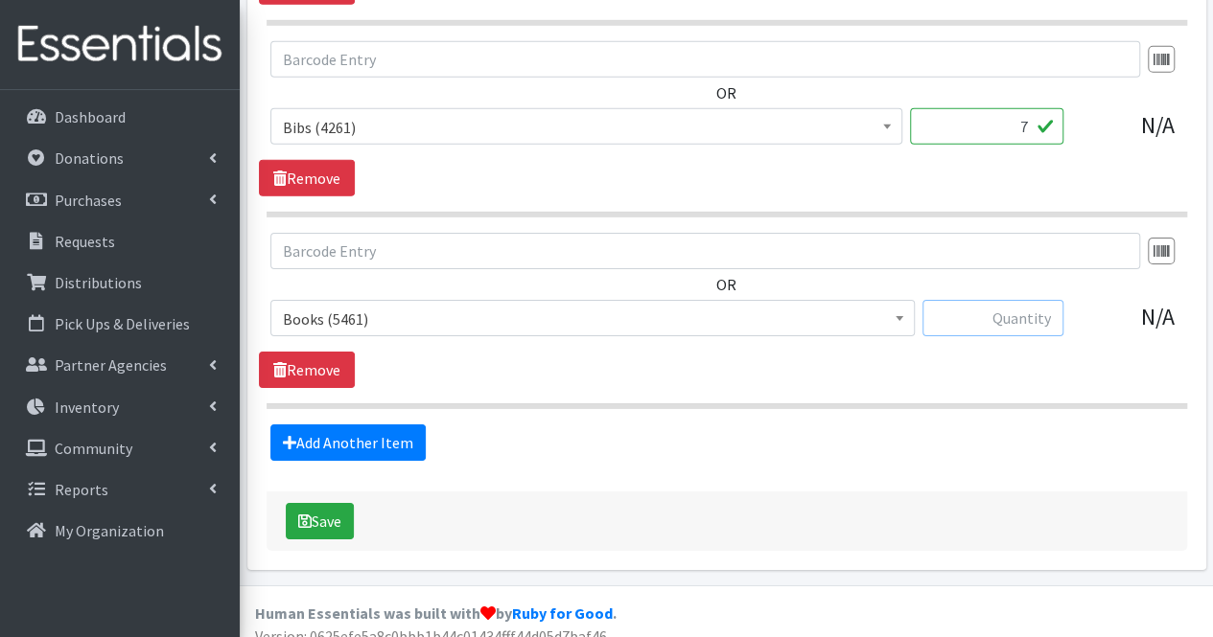
click at [983, 300] on input "text" at bounding box center [992, 318] width 141 height 36
click at [1013, 304] on input "text" at bounding box center [992, 318] width 141 height 36
type input "15"
click at [321, 505] on button "Save" at bounding box center [320, 521] width 68 height 36
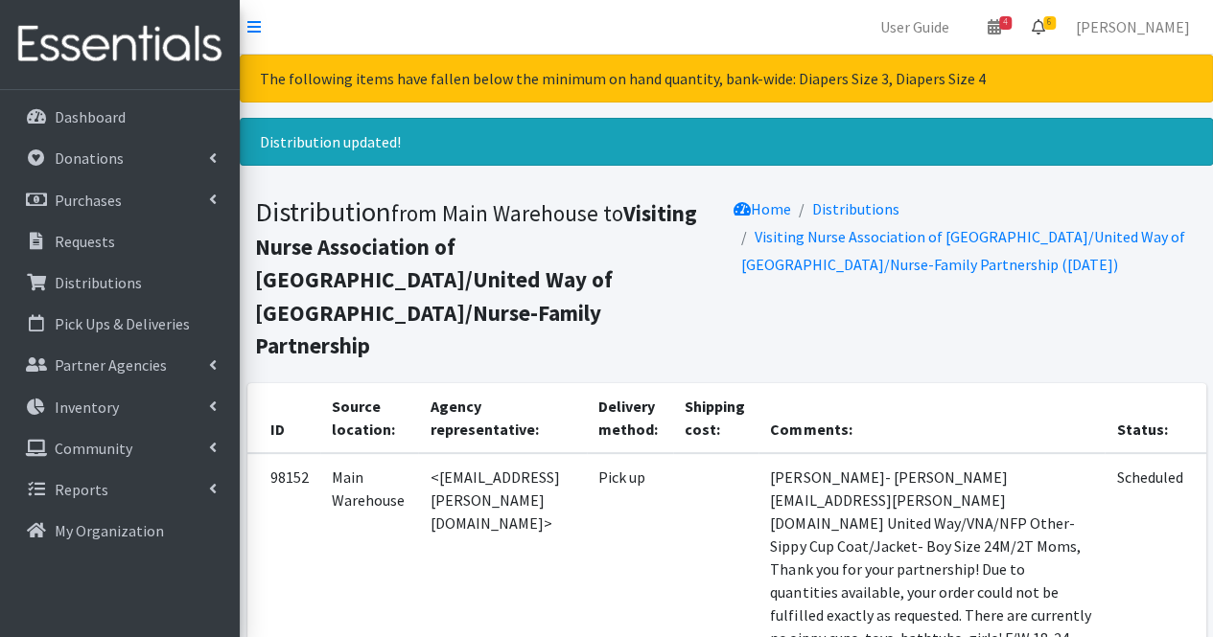
click at [1045, 24] on icon at bounding box center [1037, 26] width 13 height 15
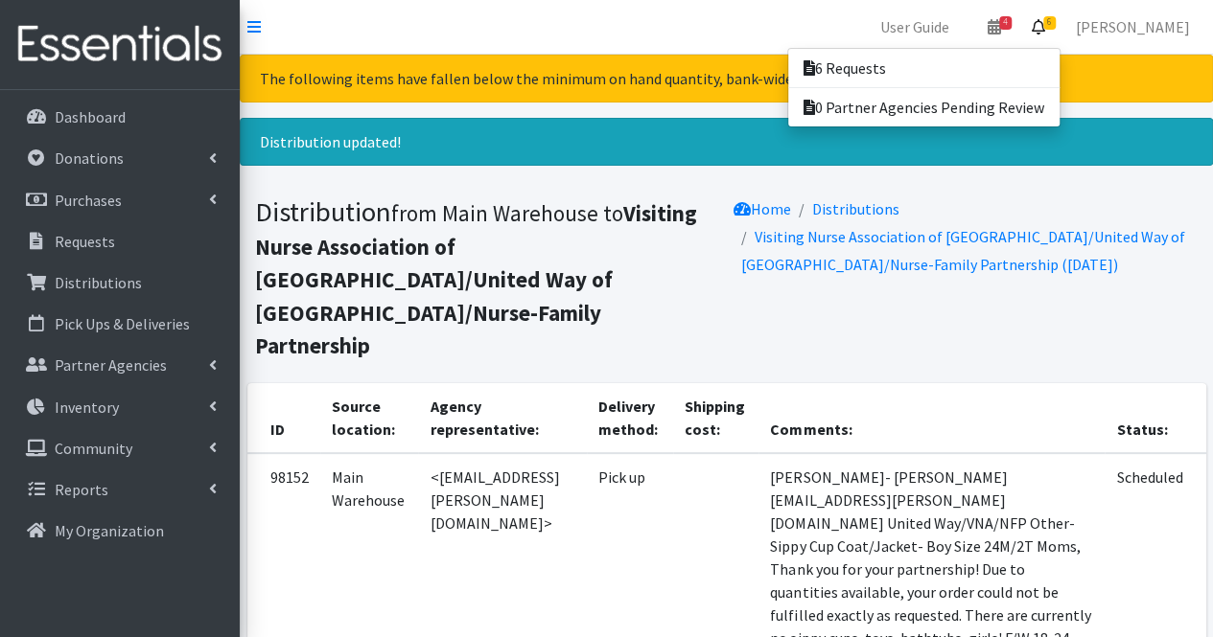
click at [1060, 35] on link "6" at bounding box center [1038, 27] width 44 height 38
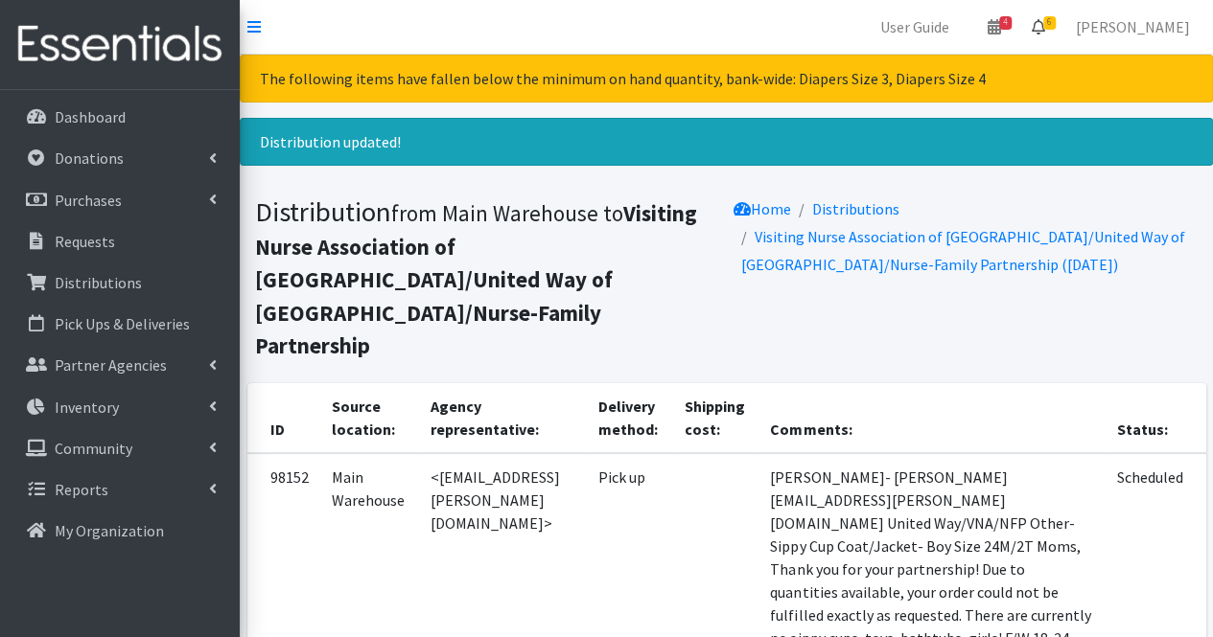
click at [1060, 35] on link "6" at bounding box center [1038, 27] width 44 height 38
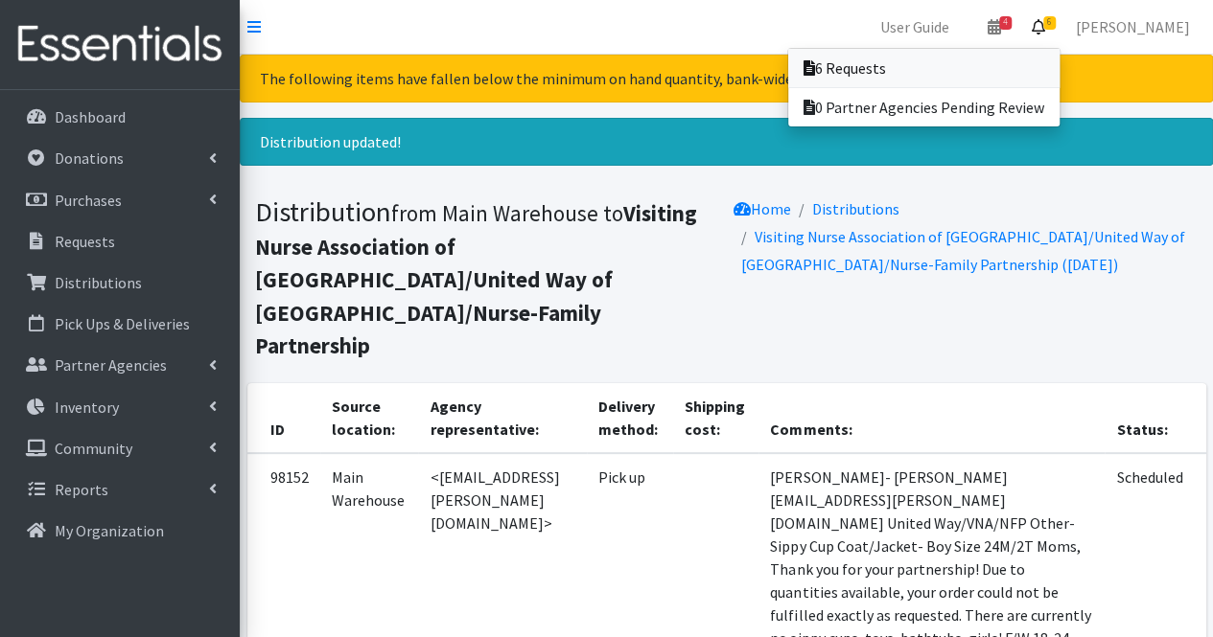
click at [992, 68] on link "6 Requests" at bounding box center [923, 68] width 271 height 38
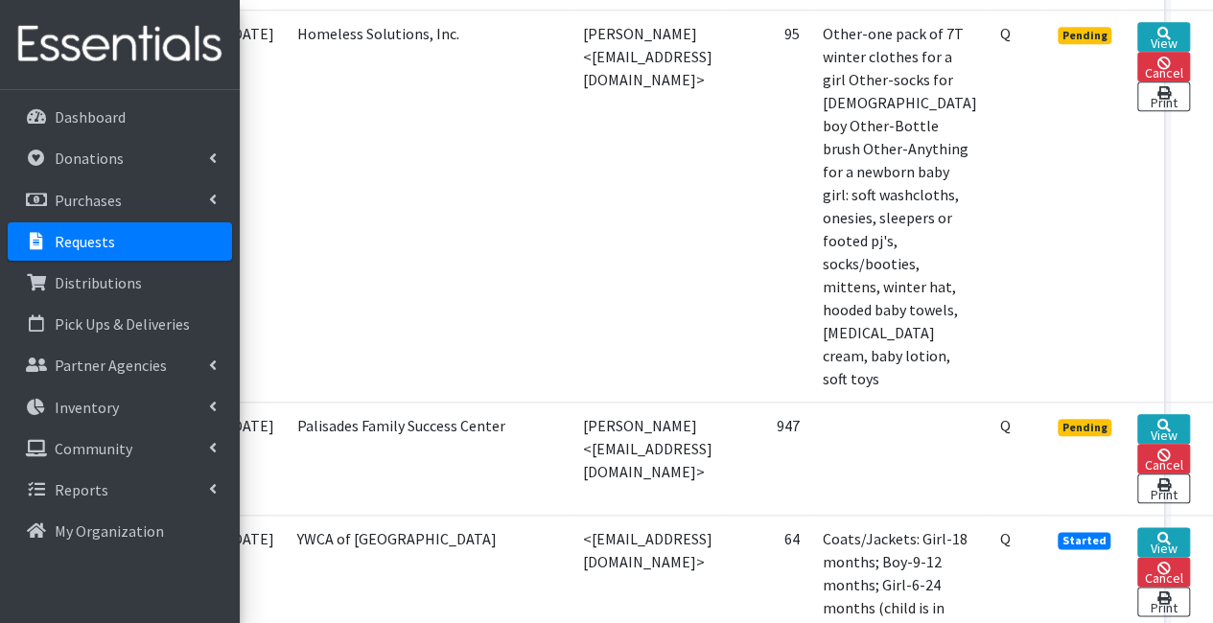
scroll to position [849, 159]
click at [1169, 414] on link "View" at bounding box center [1163, 429] width 53 height 30
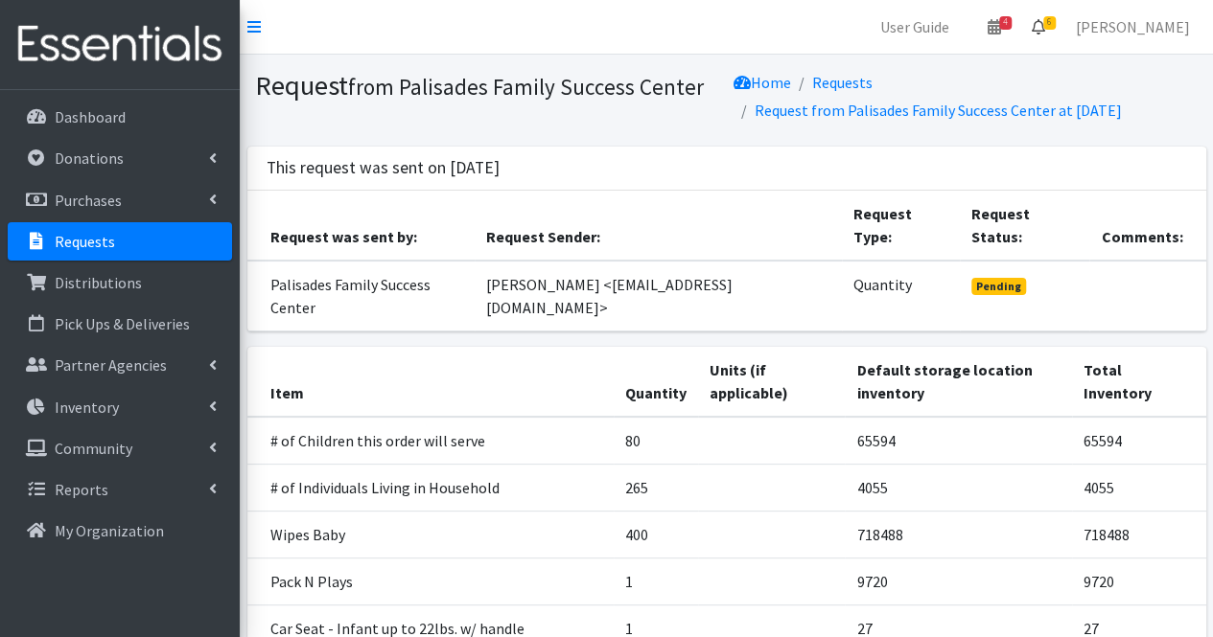
click at [1045, 28] on icon at bounding box center [1037, 26] width 13 height 15
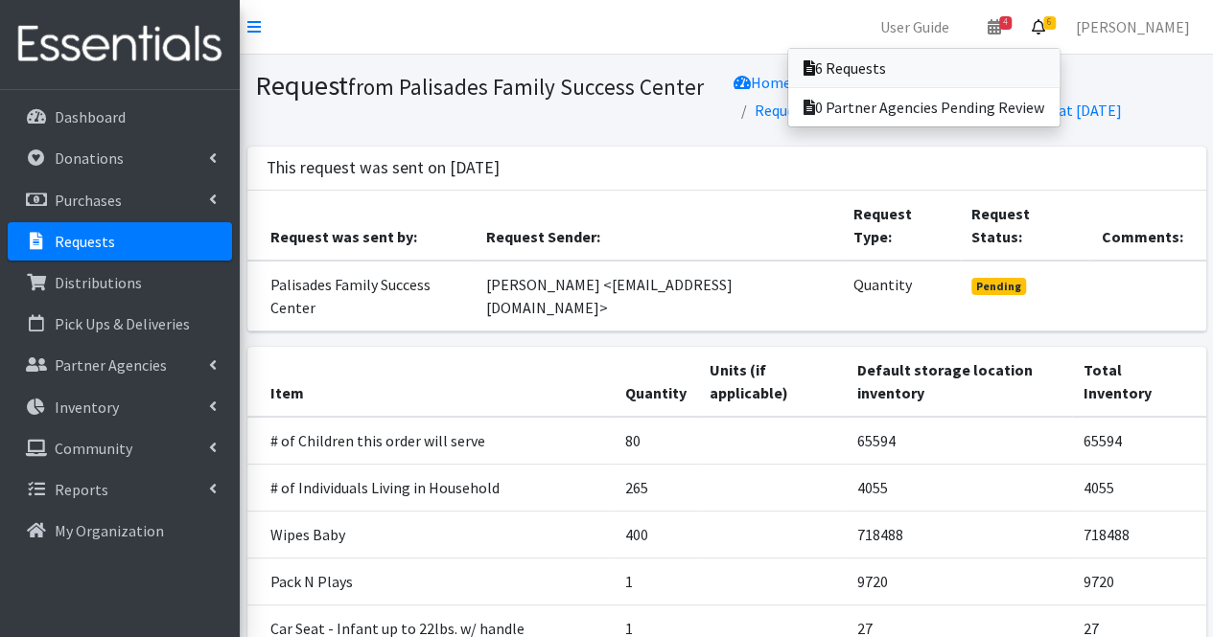
click at [981, 65] on link "6 Requests" at bounding box center [923, 68] width 271 height 38
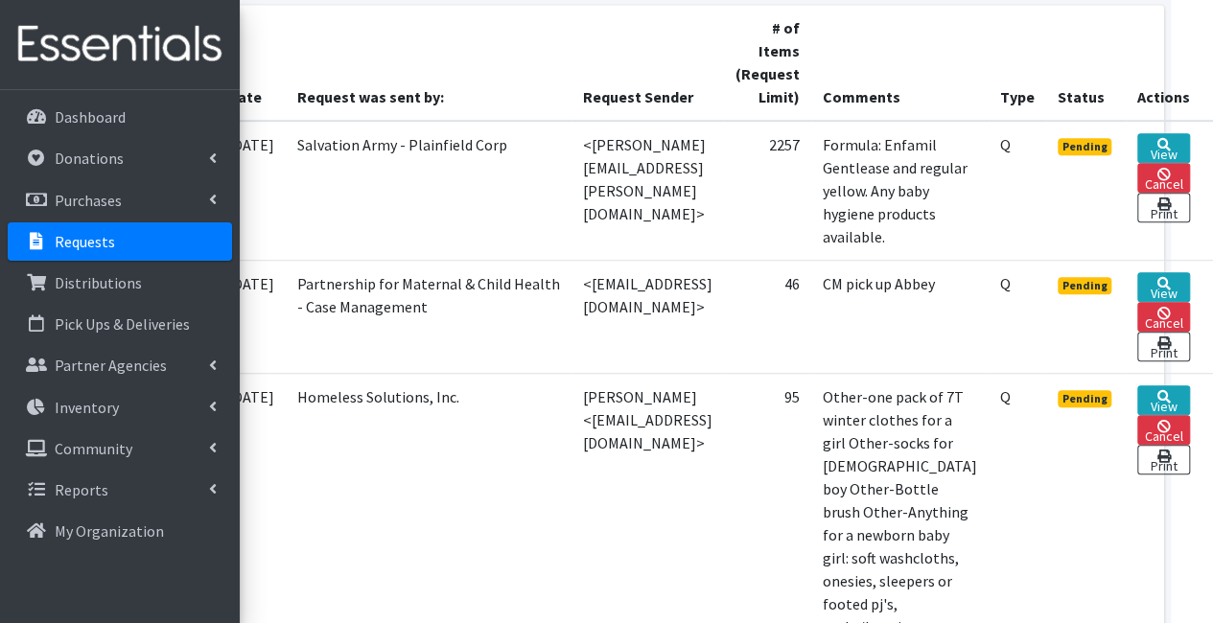
scroll to position [486, 159]
click at [1167, 385] on link "View" at bounding box center [1163, 400] width 53 height 30
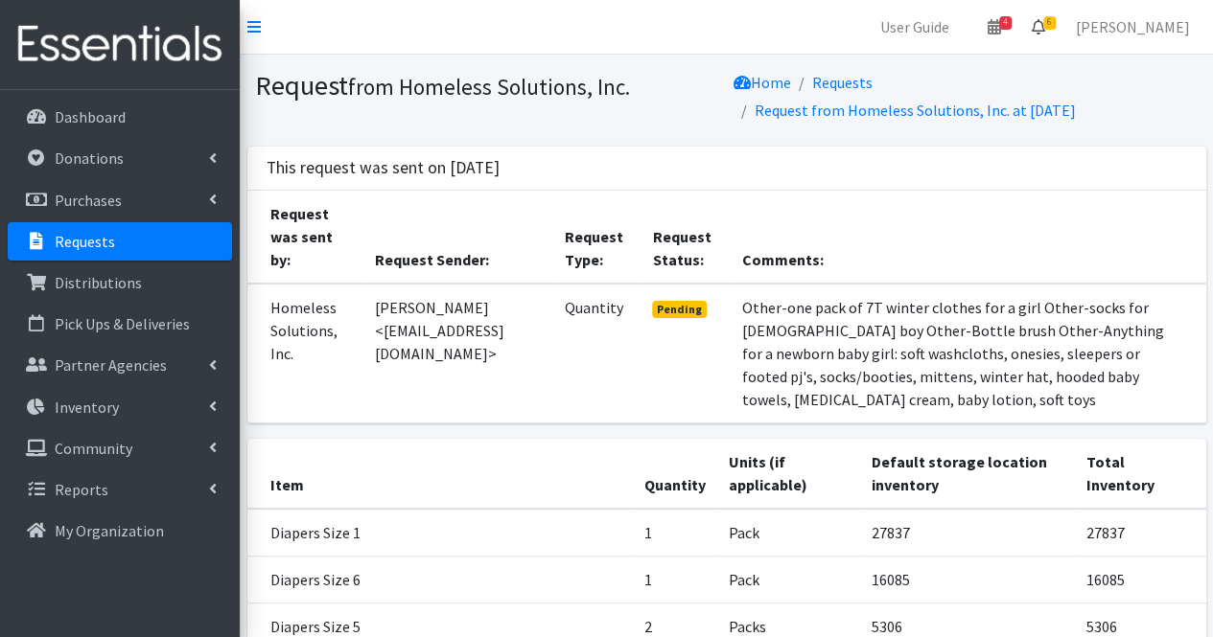
click at [1045, 28] on icon at bounding box center [1037, 26] width 13 height 15
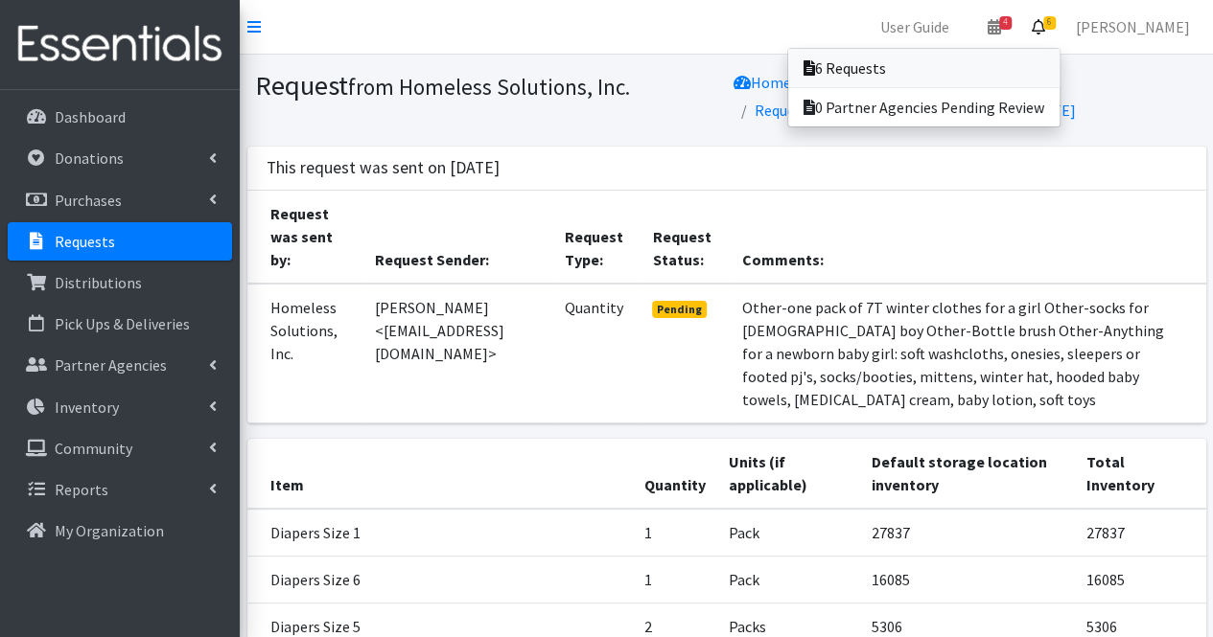
click at [984, 71] on link "6 Requests" at bounding box center [923, 68] width 271 height 38
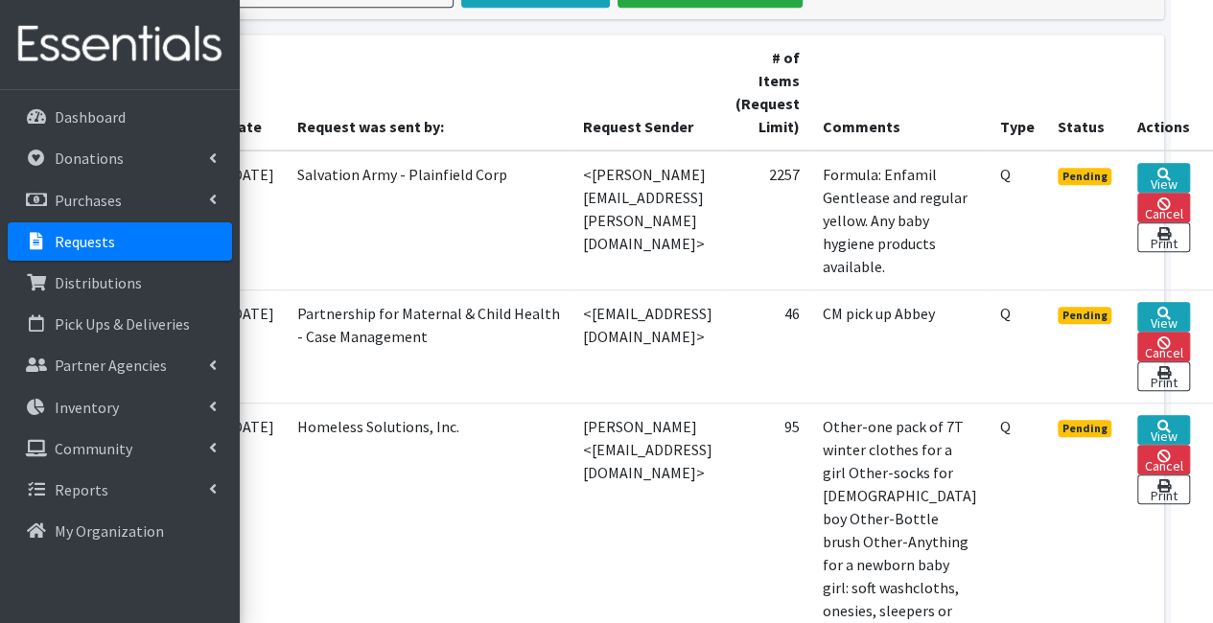
scroll to position [455, 128]
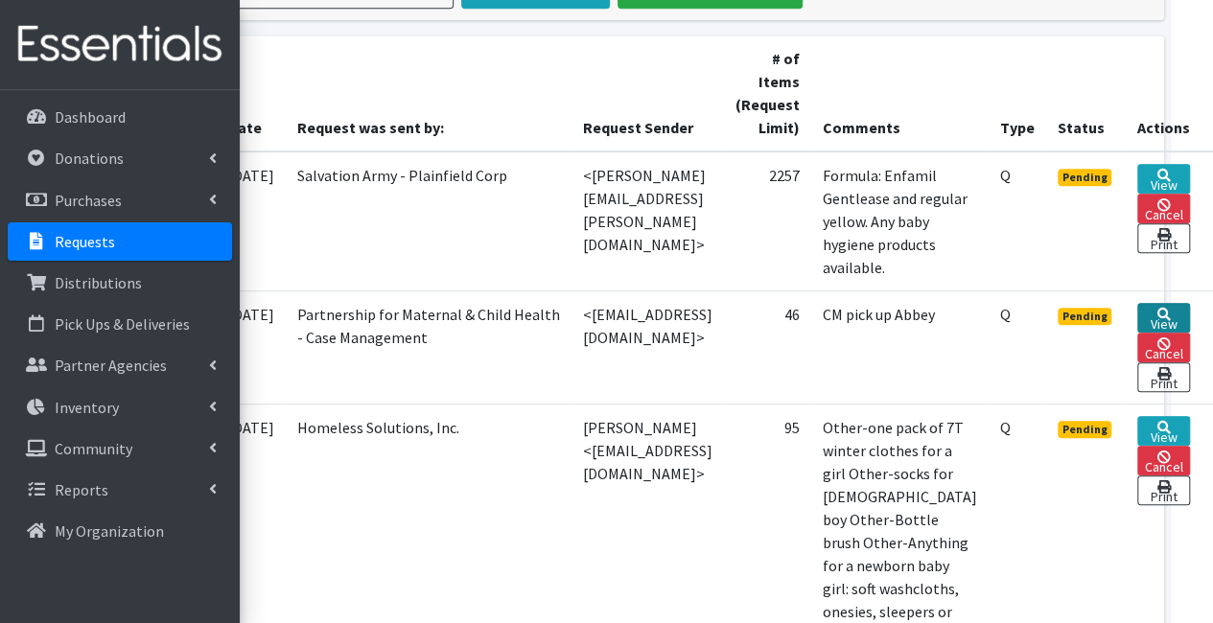
click at [1179, 303] on link "View" at bounding box center [1163, 318] width 53 height 30
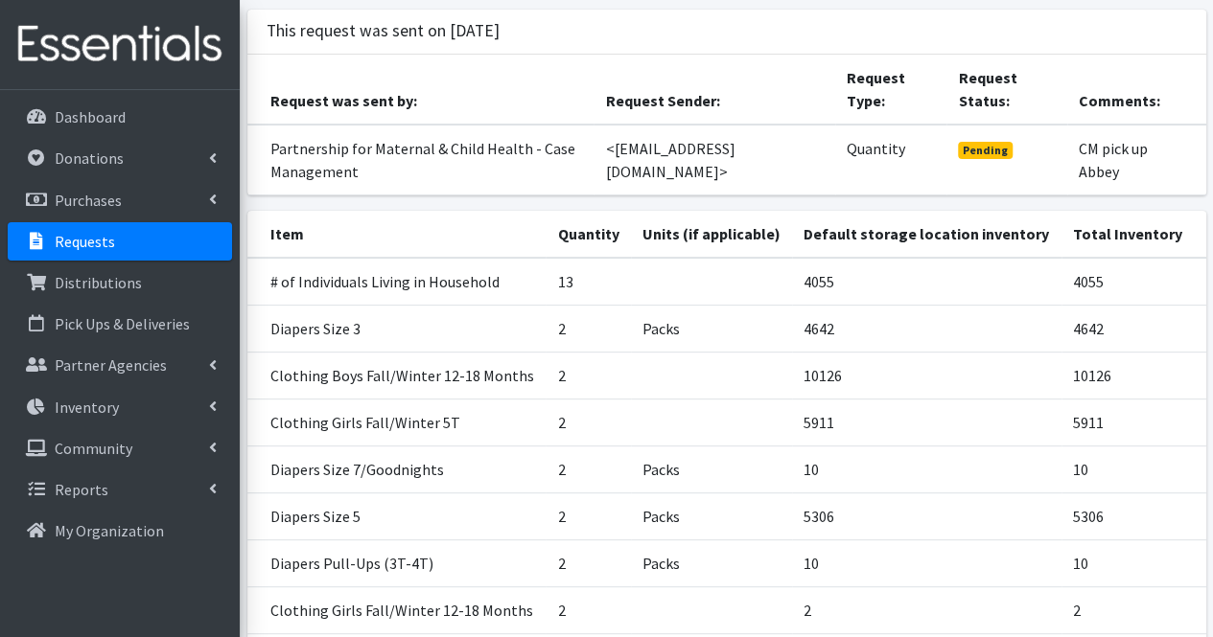
scroll to position [163, 0]
click at [667, 150] on td "<[EMAIL_ADDRESS][DOMAIN_NAME]>" at bounding box center [714, 161] width 242 height 71
drag, startPoint x: 667, startPoint y: 150, endPoint x: 794, endPoint y: 153, distance: 126.6
click at [794, 153] on td "<[EMAIL_ADDRESS][DOMAIN_NAME]>" at bounding box center [714, 161] width 242 height 71
copy td "jventura@pmch.org"
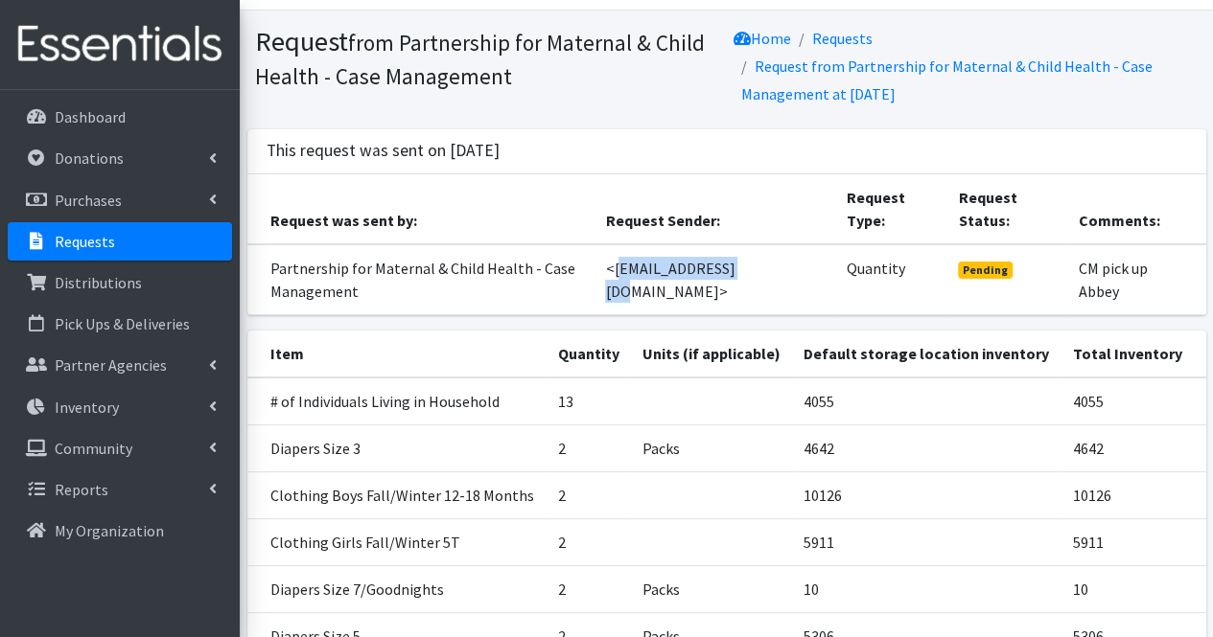
scroll to position [0, 0]
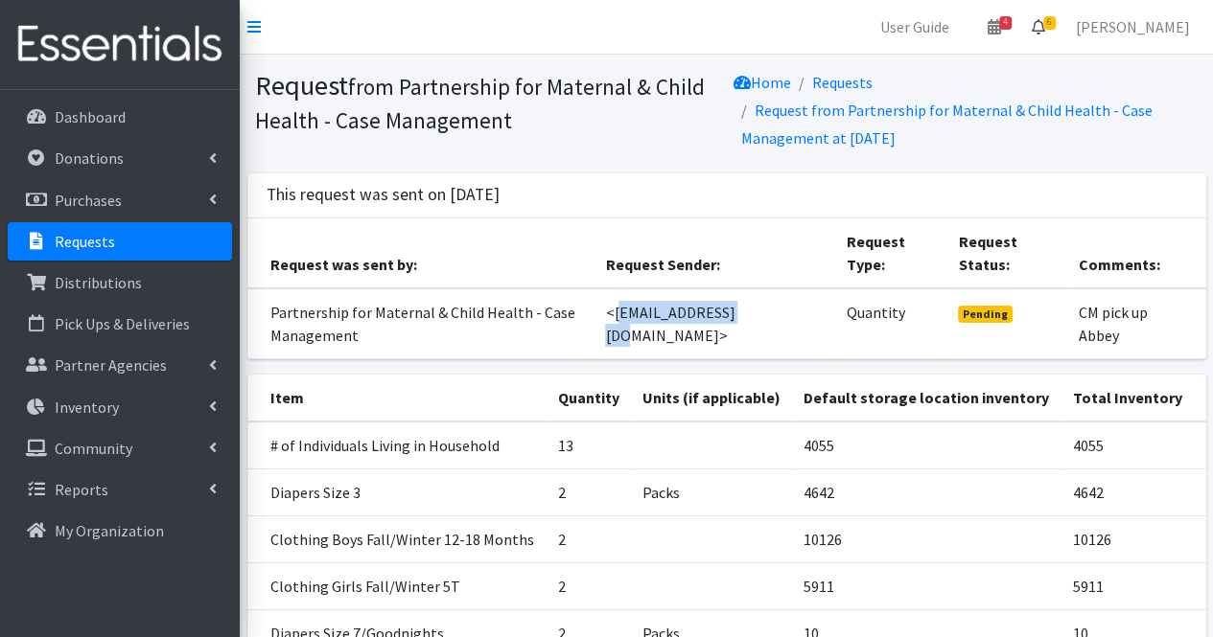
click at [1045, 20] on icon at bounding box center [1037, 26] width 13 height 15
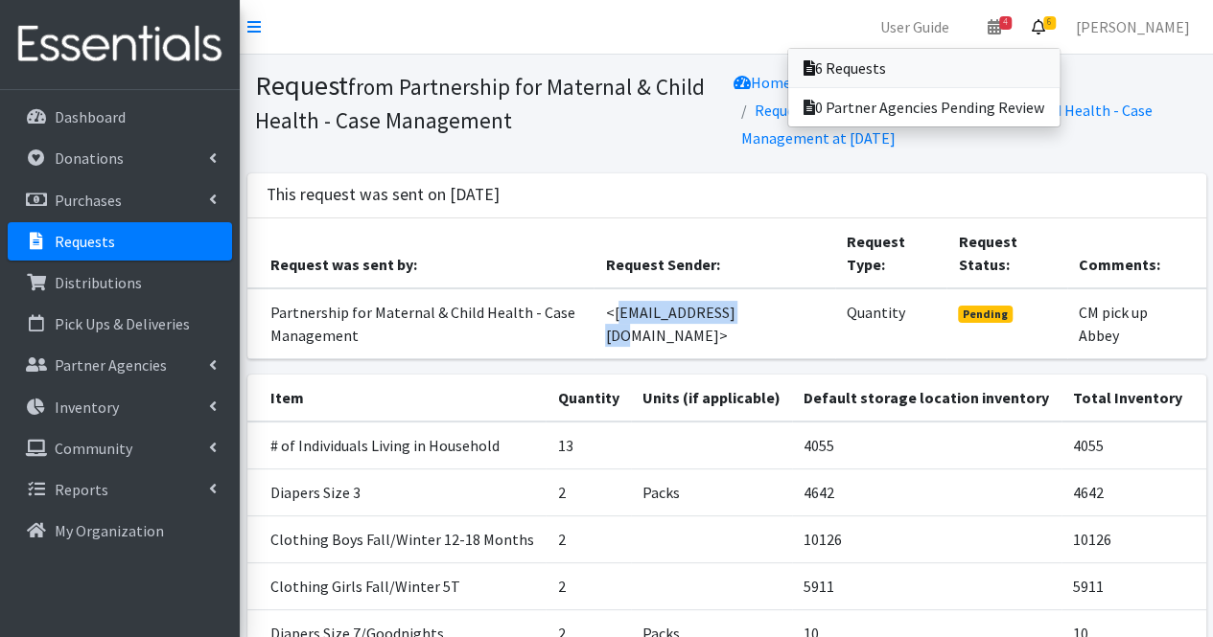
click at [993, 65] on link "6 Requests" at bounding box center [923, 68] width 271 height 38
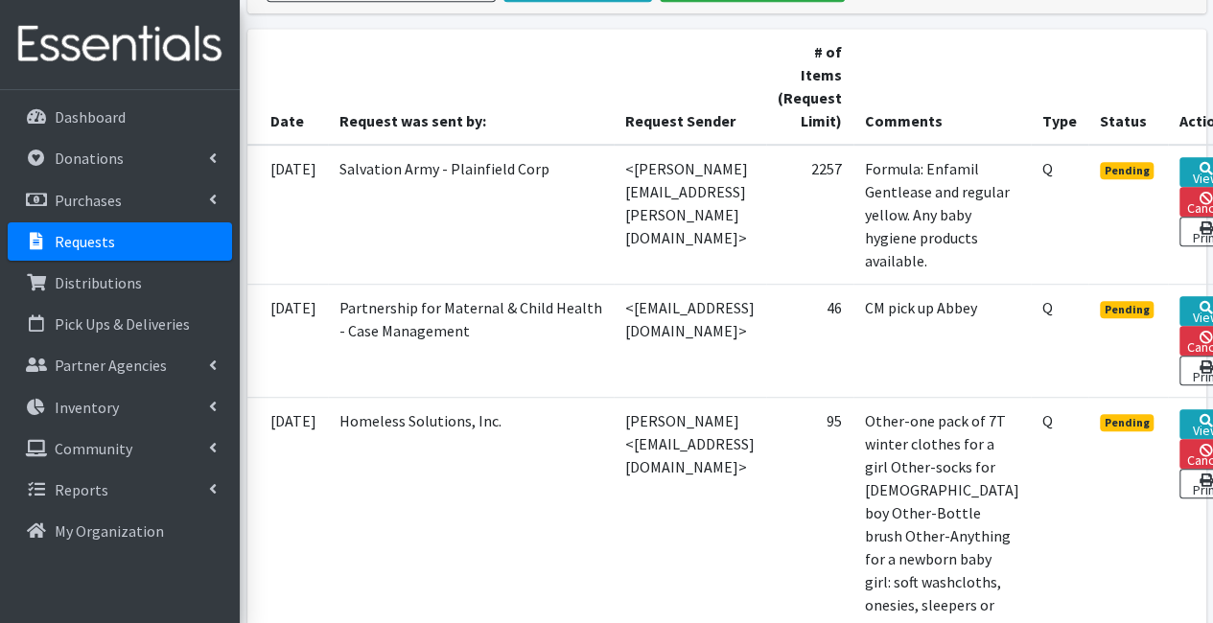
scroll to position [462, 159]
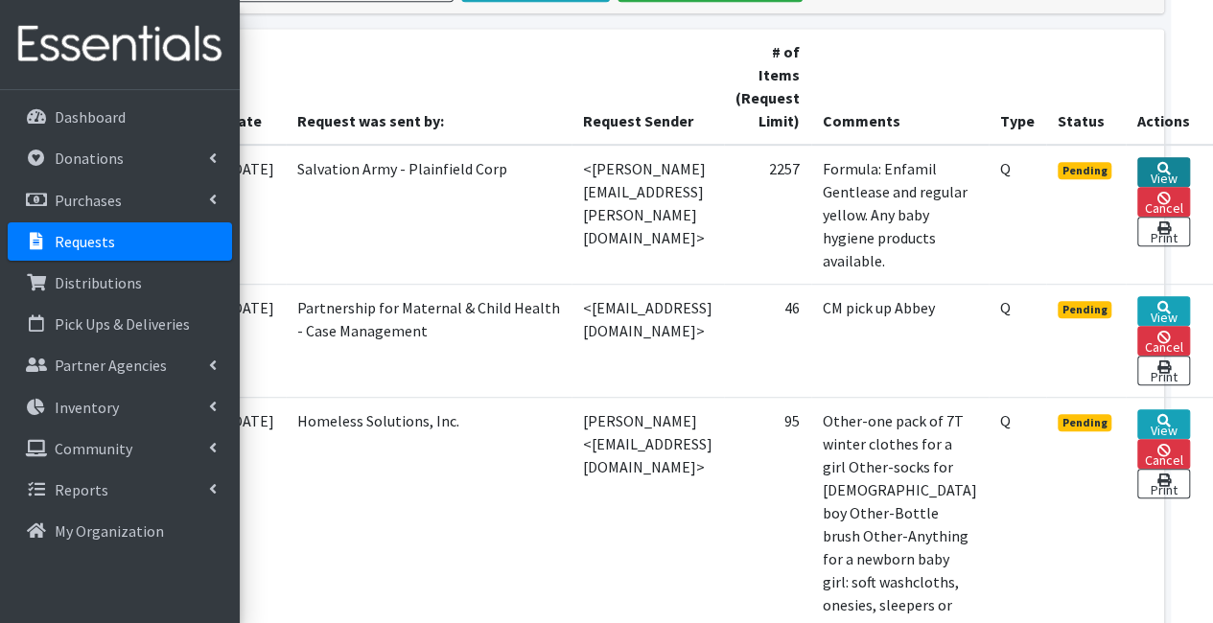
click at [1160, 173] on link "View" at bounding box center [1163, 172] width 53 height 30
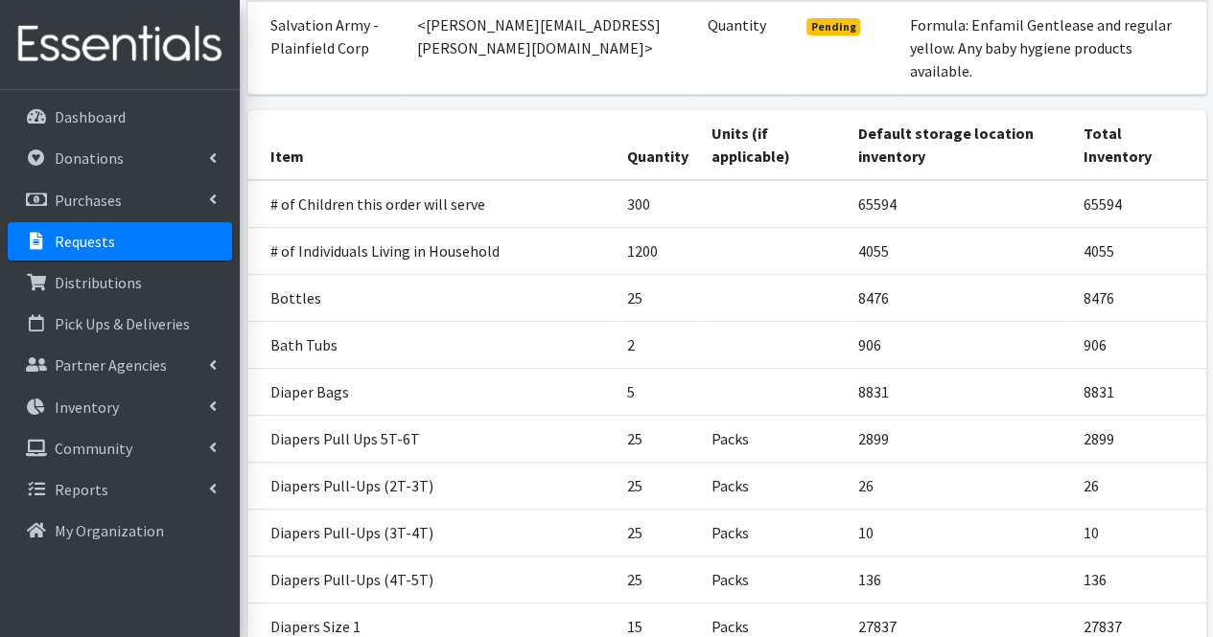
scroll to position [362, 0]
